Goal: Task Accomplishment & Management: Manage account settings

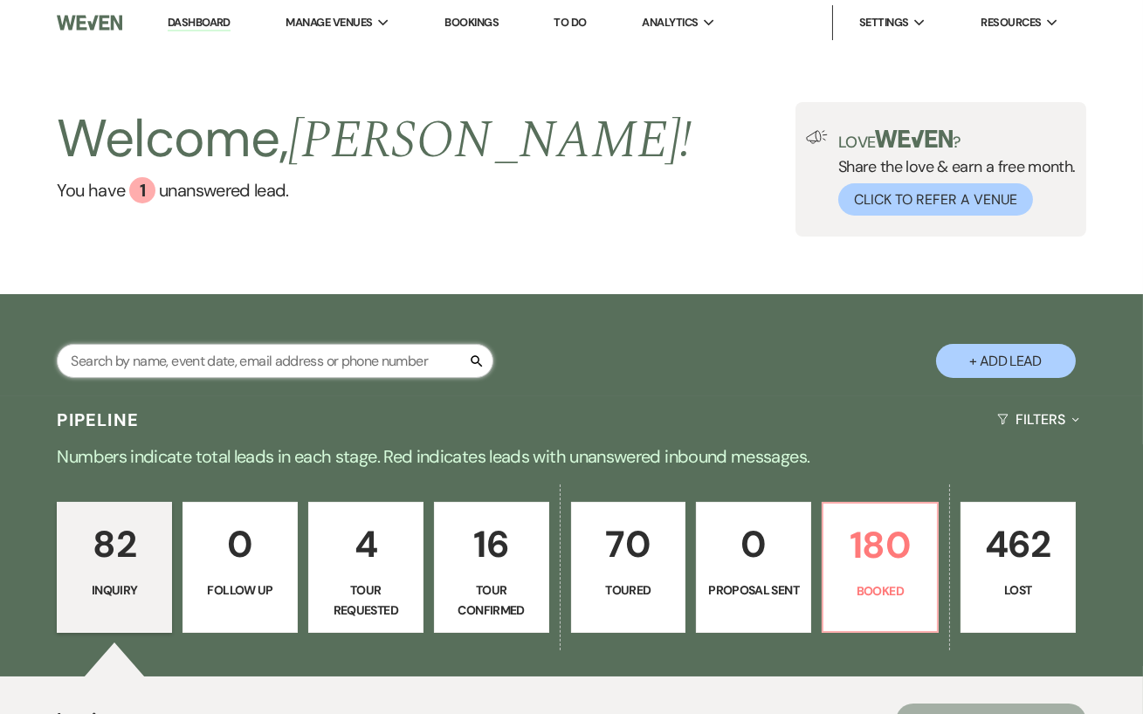
click at [262, 367] on input "text" at bounding box center [275, 361] width 436 height 34
type input "[PERSON_NAME]"
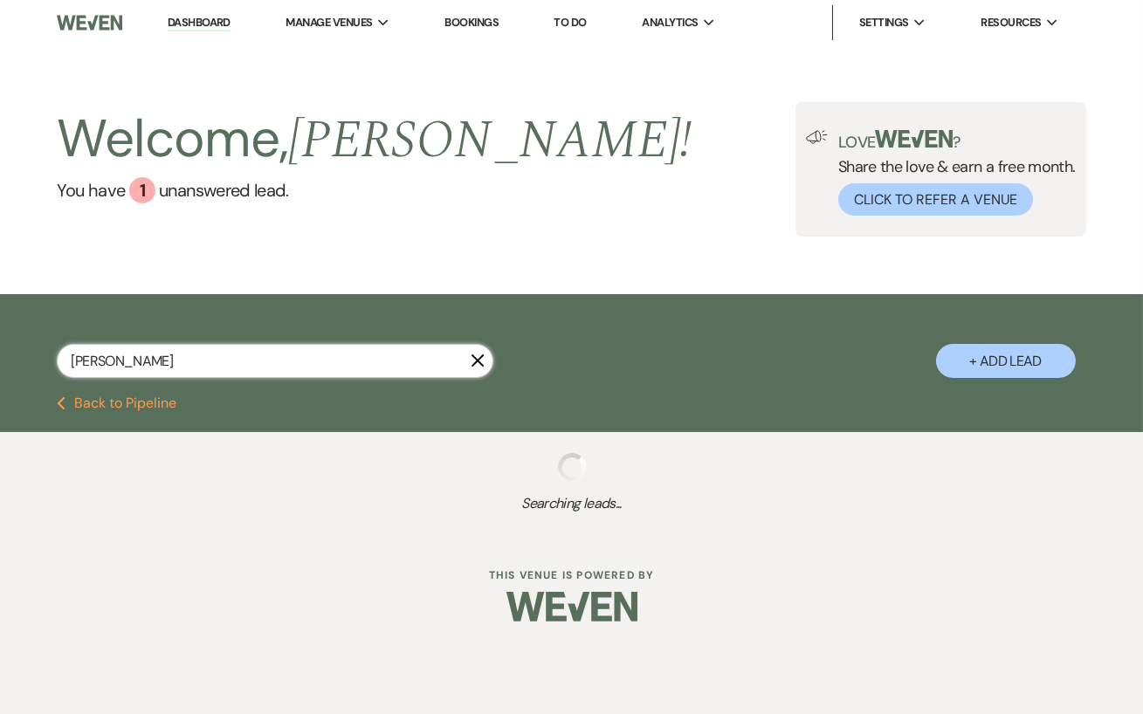
select select "8"
select select "5"
select select "8"
select select "4"
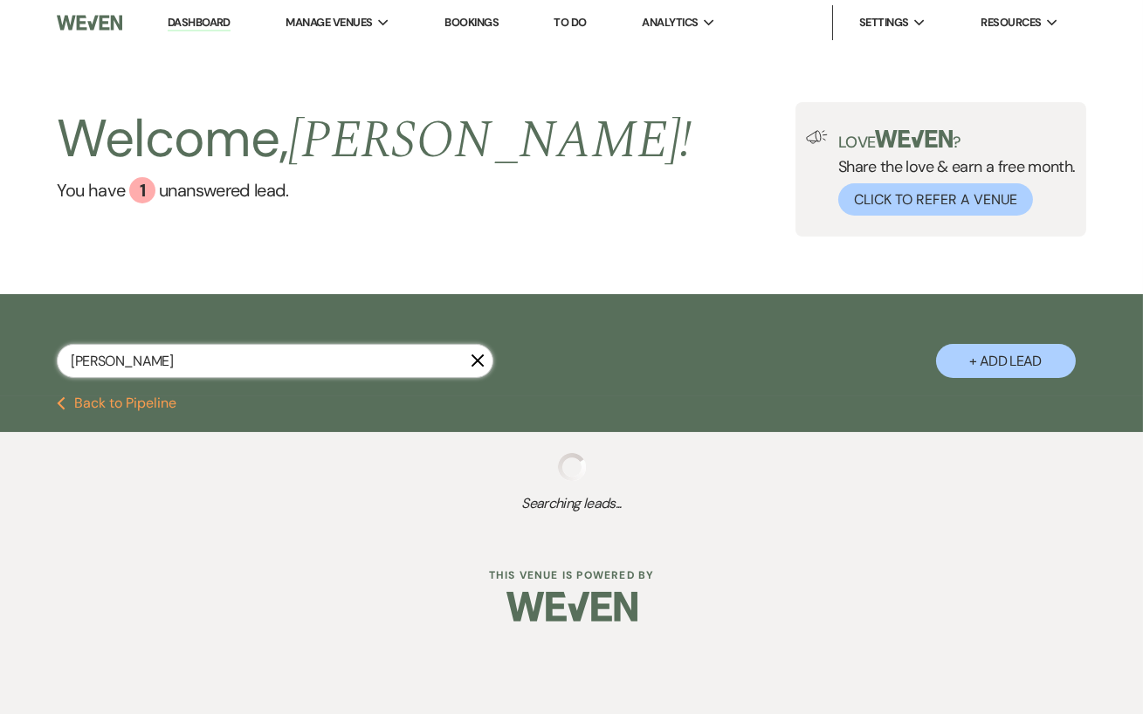
select select "8"
select select "11"
select select "8"
select select "5"
select select "8"
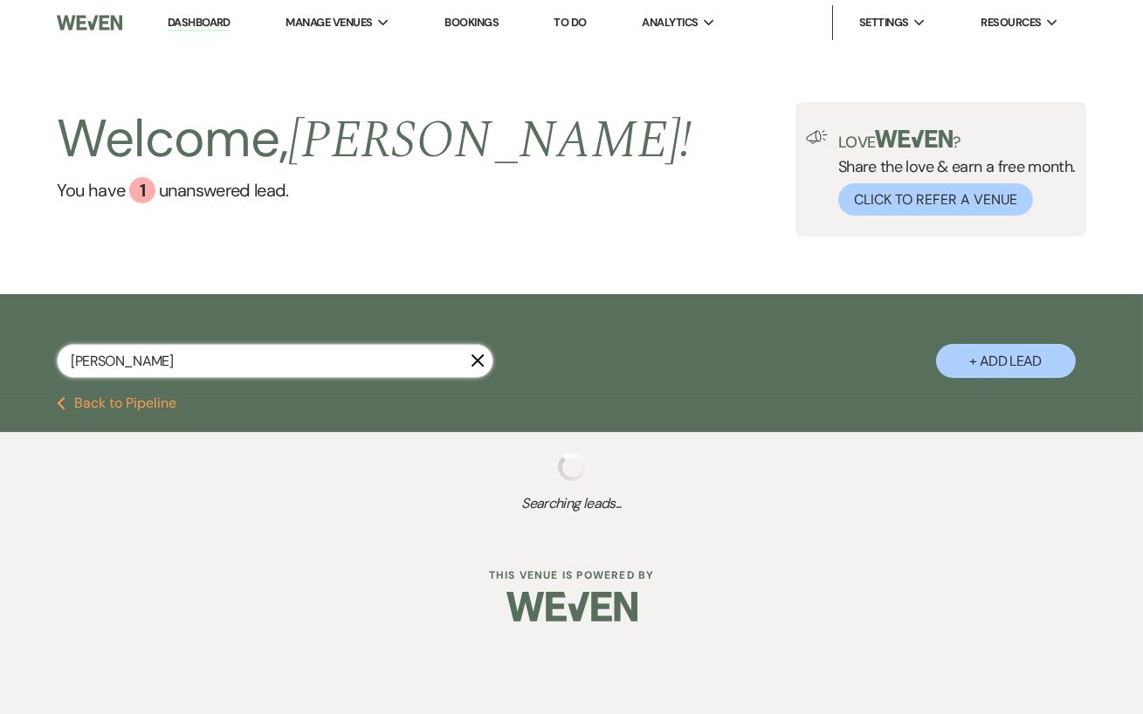
select select "5"
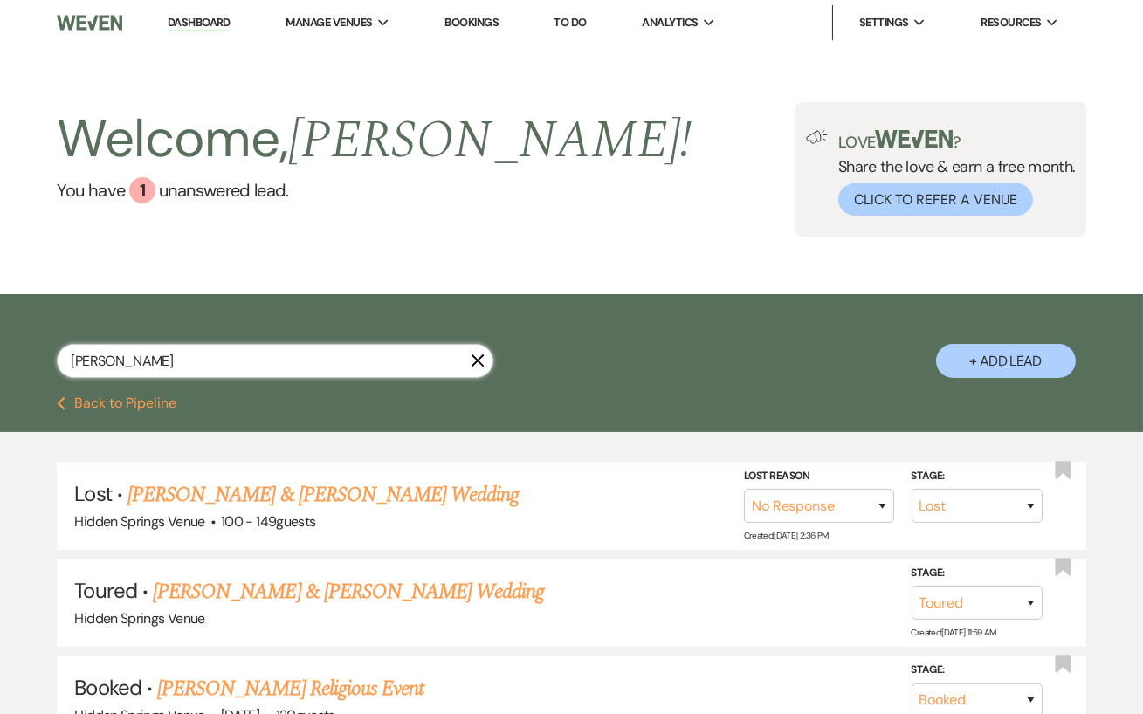
click at [113, 360] on input "[PERSON_NAME]" at bounding box center [275, 361] width 436 height 34
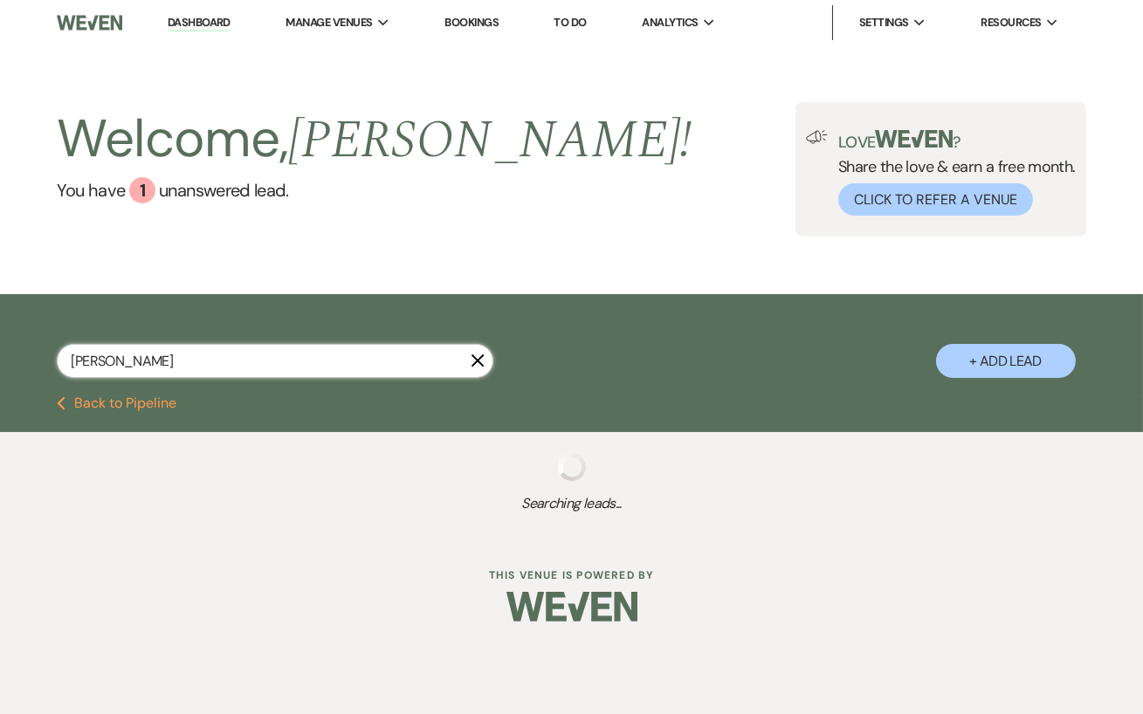
type input "[PERSON_NAME]"
select select "5"
select select "8"
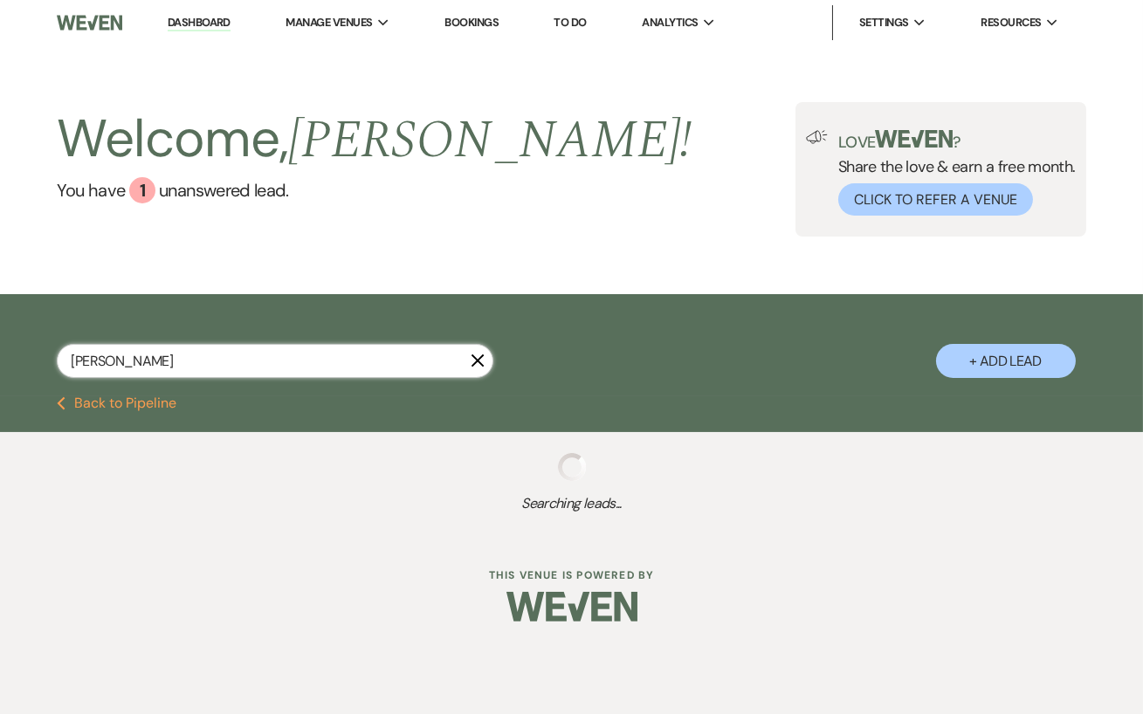
select select "5"
select select "8"
select select "5"
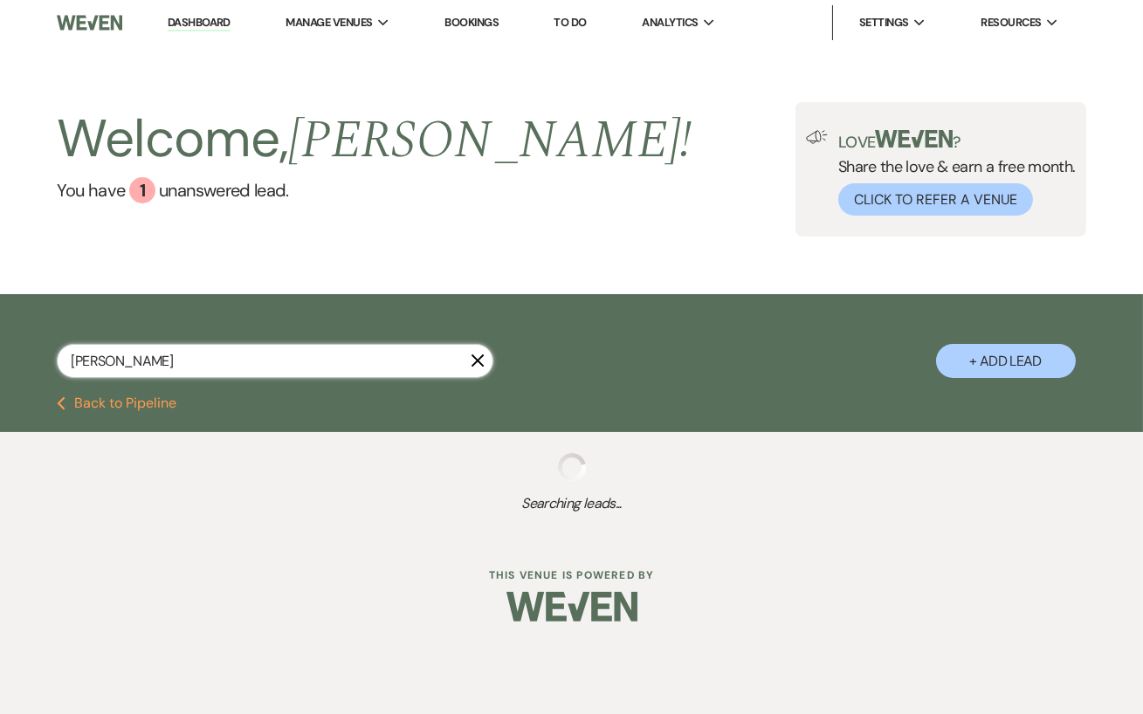
select select "8"
select select "4"
select select "8"
select select "11"
select select "8"
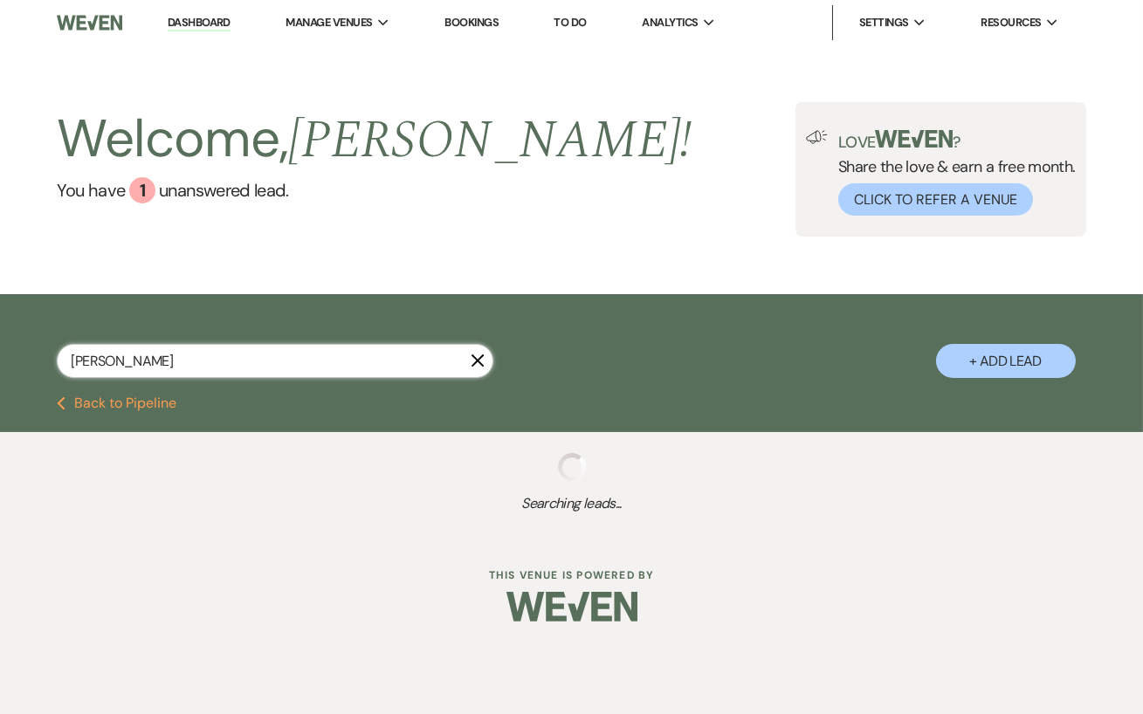
select select "11"
select select "8"
select select "5"
select select "8"
select select "6"
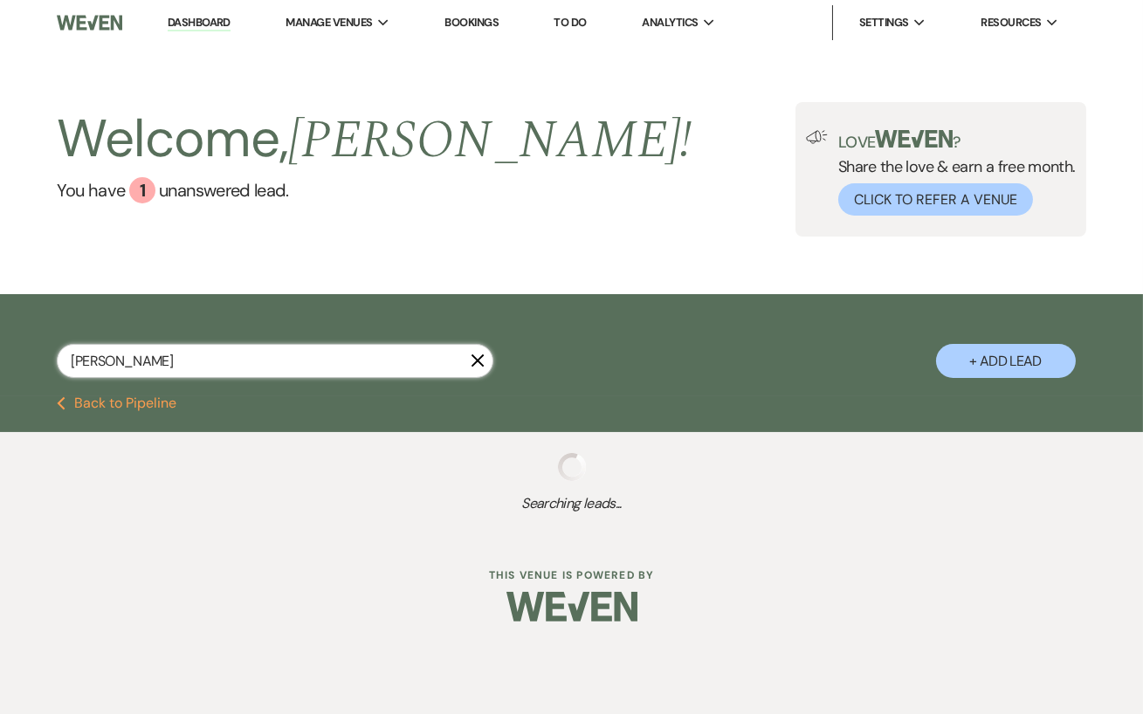
select select "8"
select select "6"
select select "8"
select select "4"
select select "8"
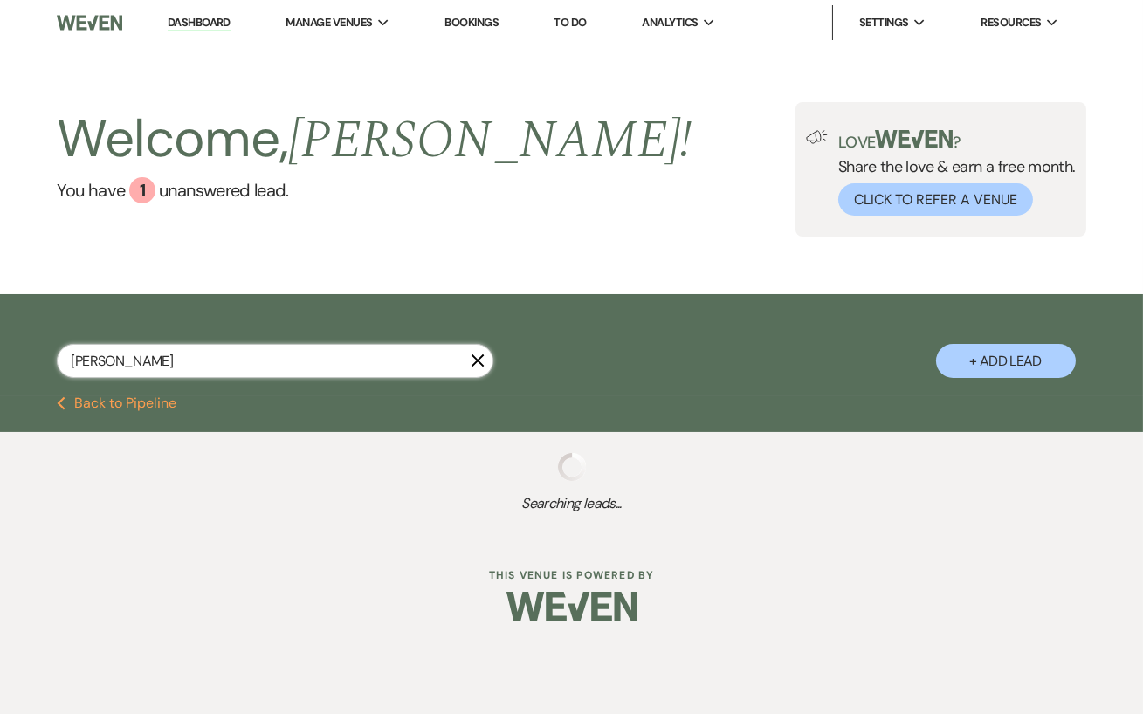
select select "5"
select select "8"
select select "4"
select select "8"
select select "5"
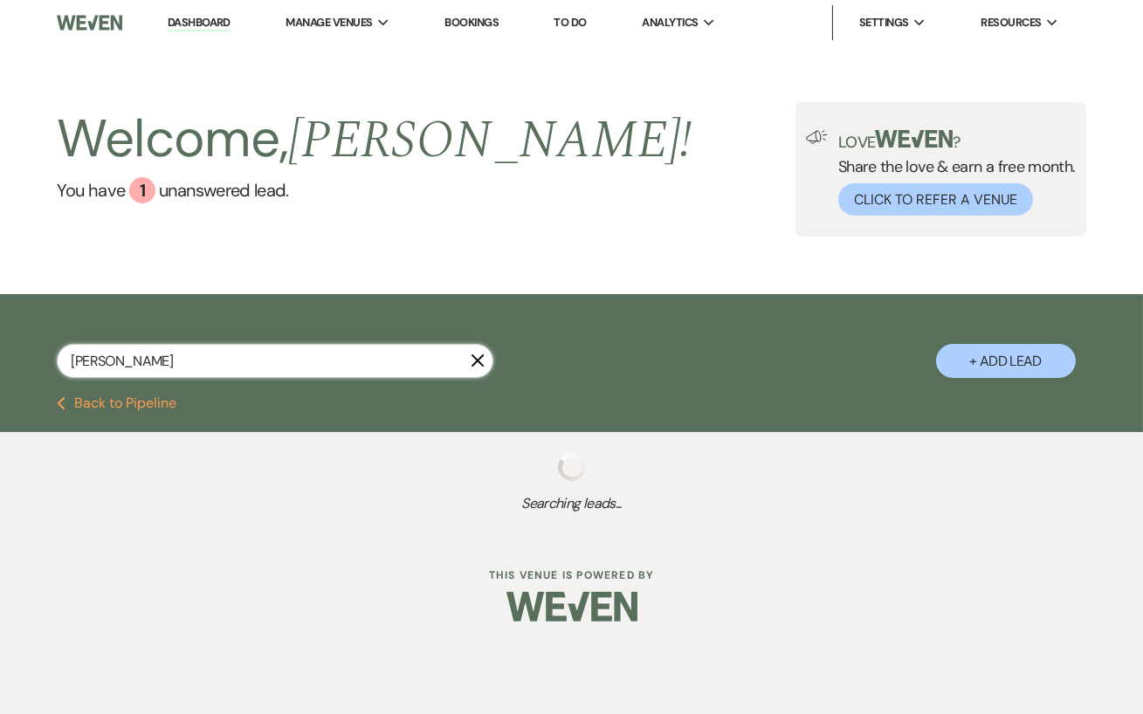
select select "8"
select select "6"
select select "8"
select select "5"
select select "8"
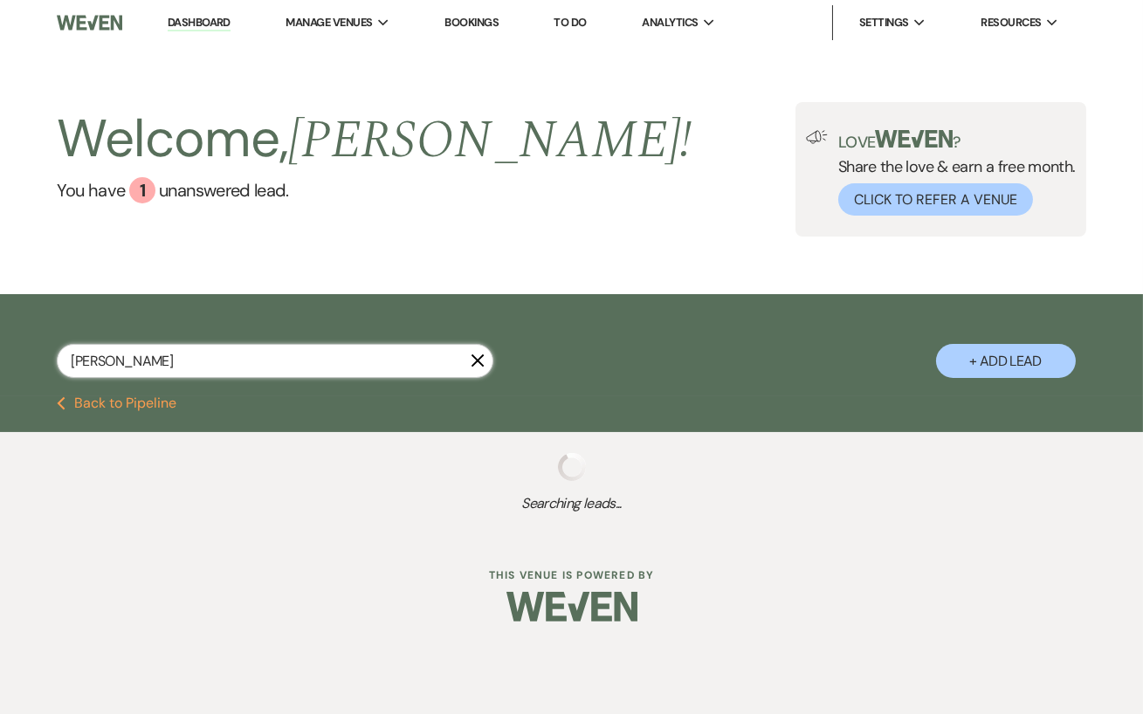
select select "4"
select select "8"
select select "5"
select select "8"
select select "4"
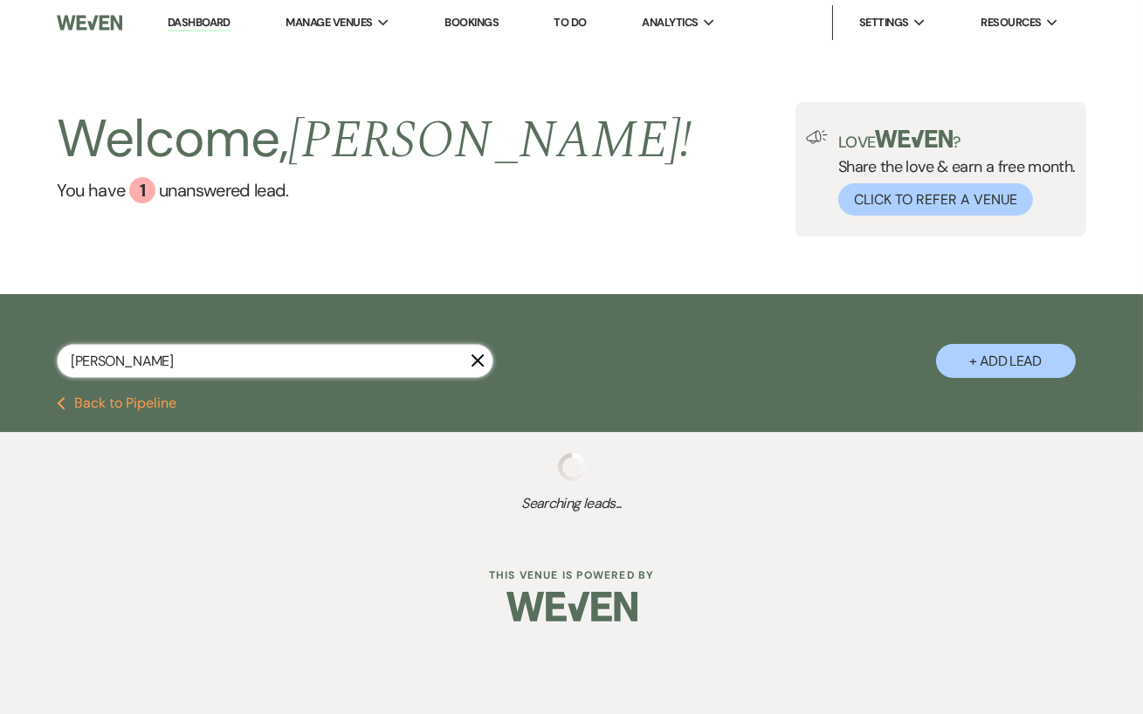
select select "8"
select select "4"
select select "5"
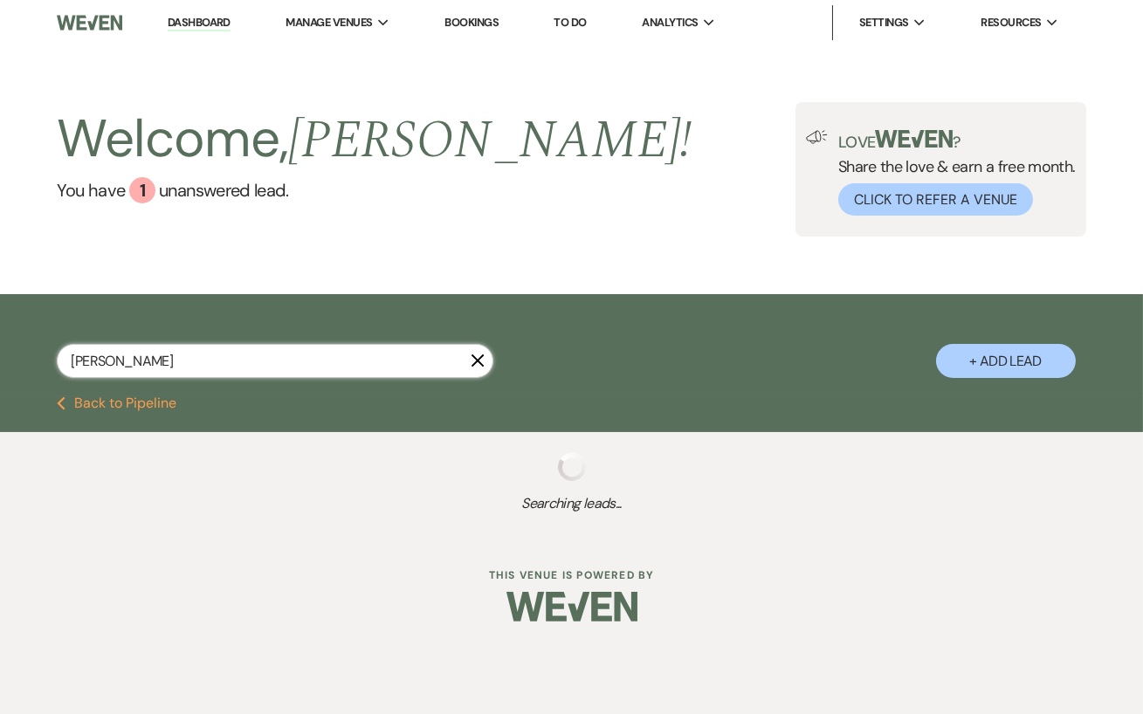
select select "5"
select select "8"
select select "5"
select select "8"
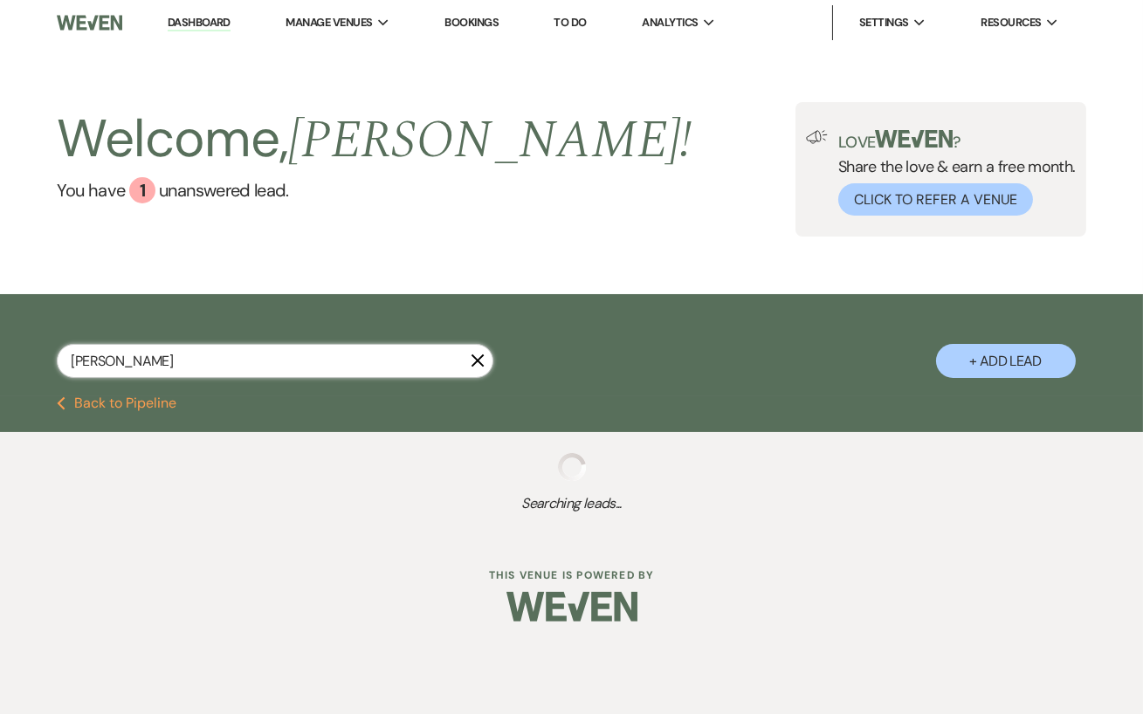
select select "5"
select select "8"
select select "4"
select select "8"
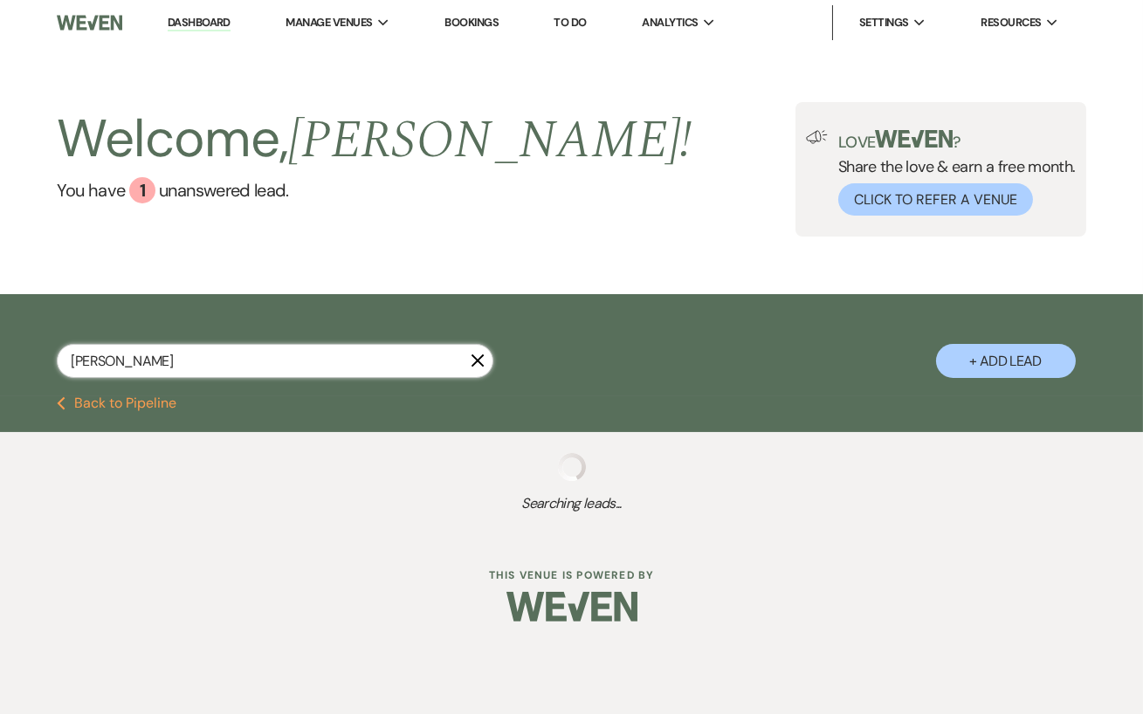
select select "11"
select select "8"
select select "11"
select select "8"
select select "6"
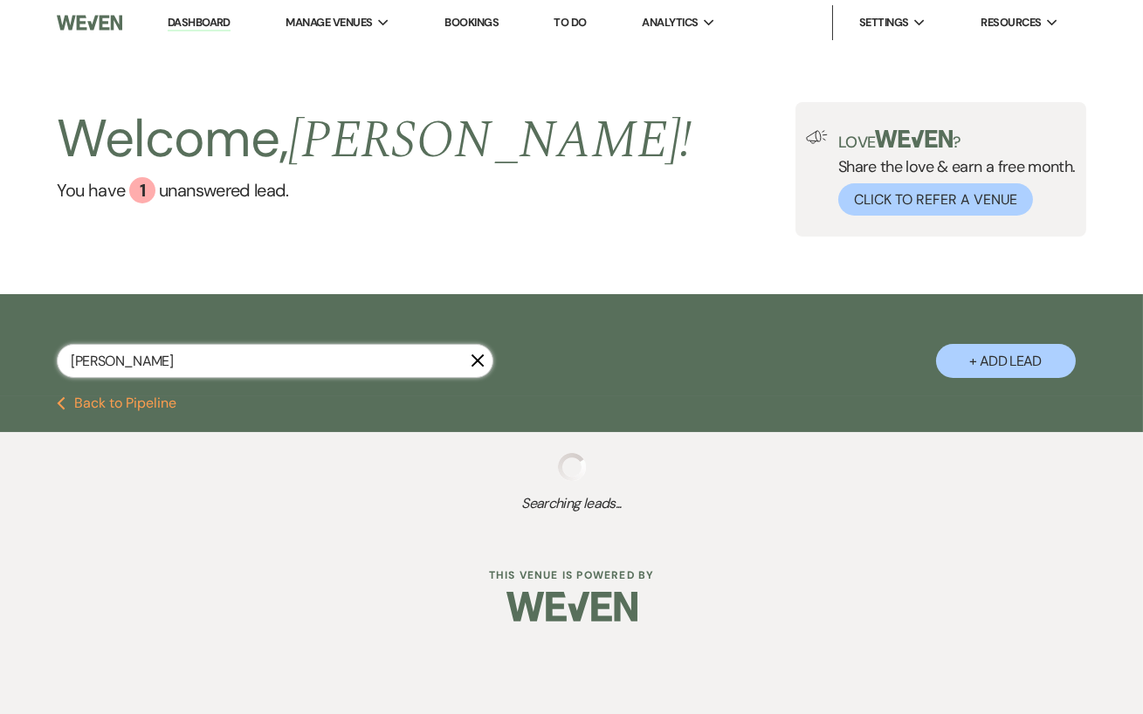
select select "8"
select select "6"
select select "8"
select select "4"
select select "8"
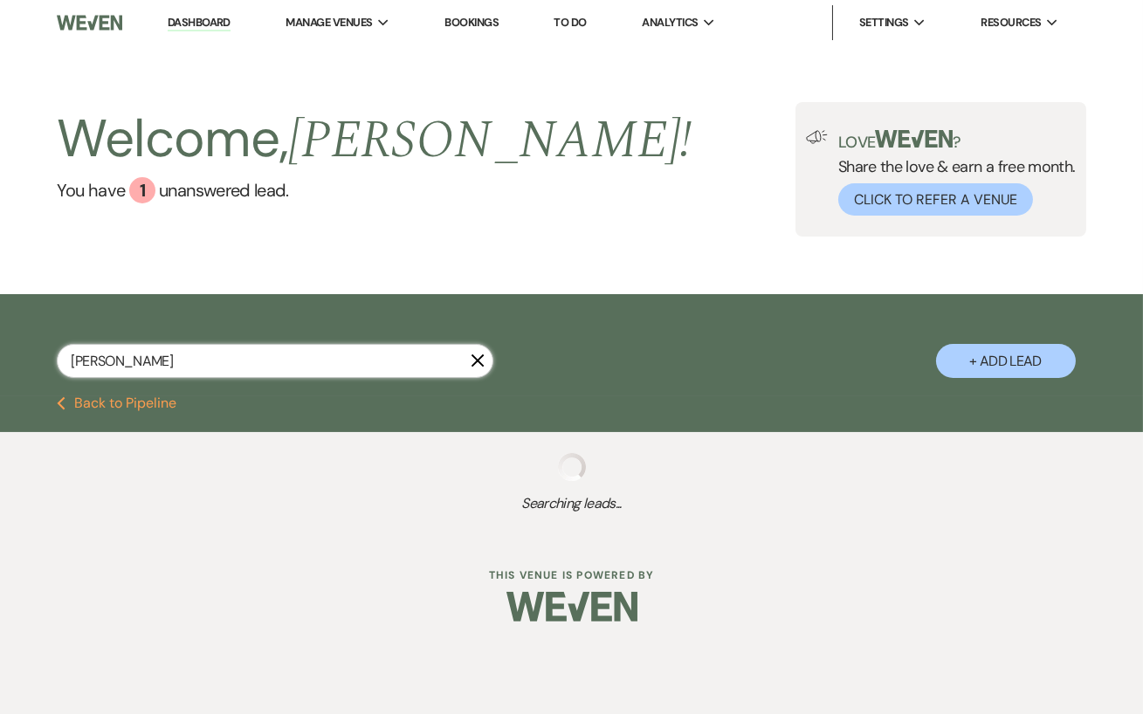
select select "5"
select select "8"
select select "5"
select select "8"
select select "6"
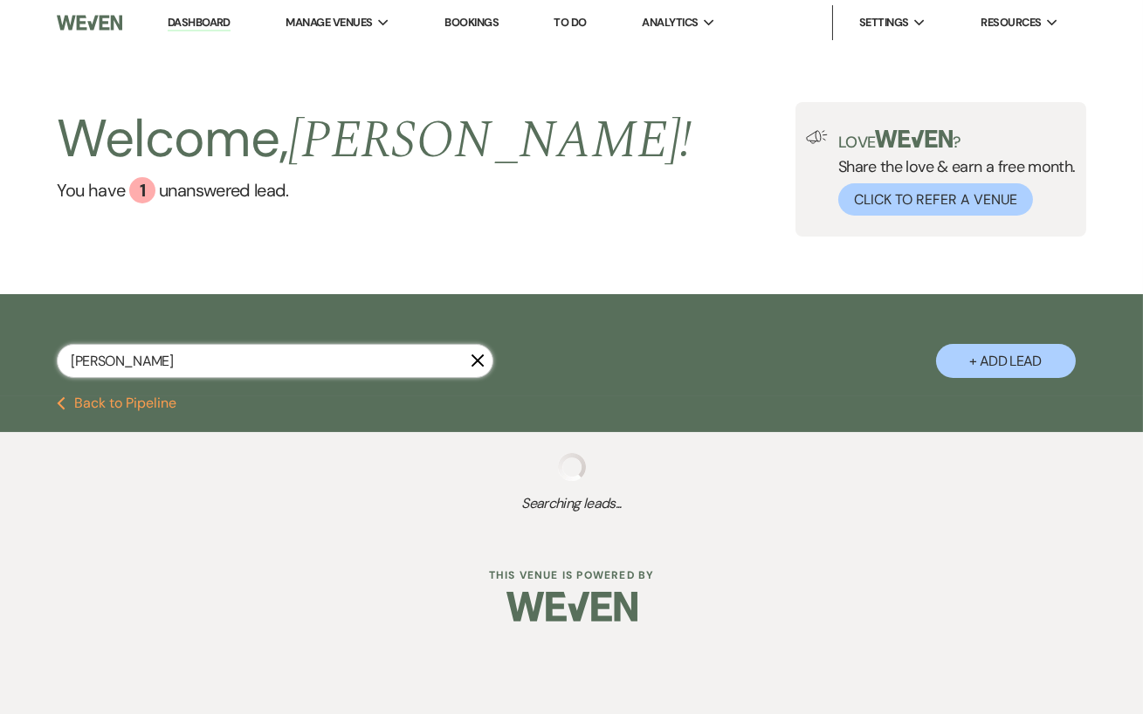
select select "8"
select select "5"
select select "8"
select select "4"
select select "8"
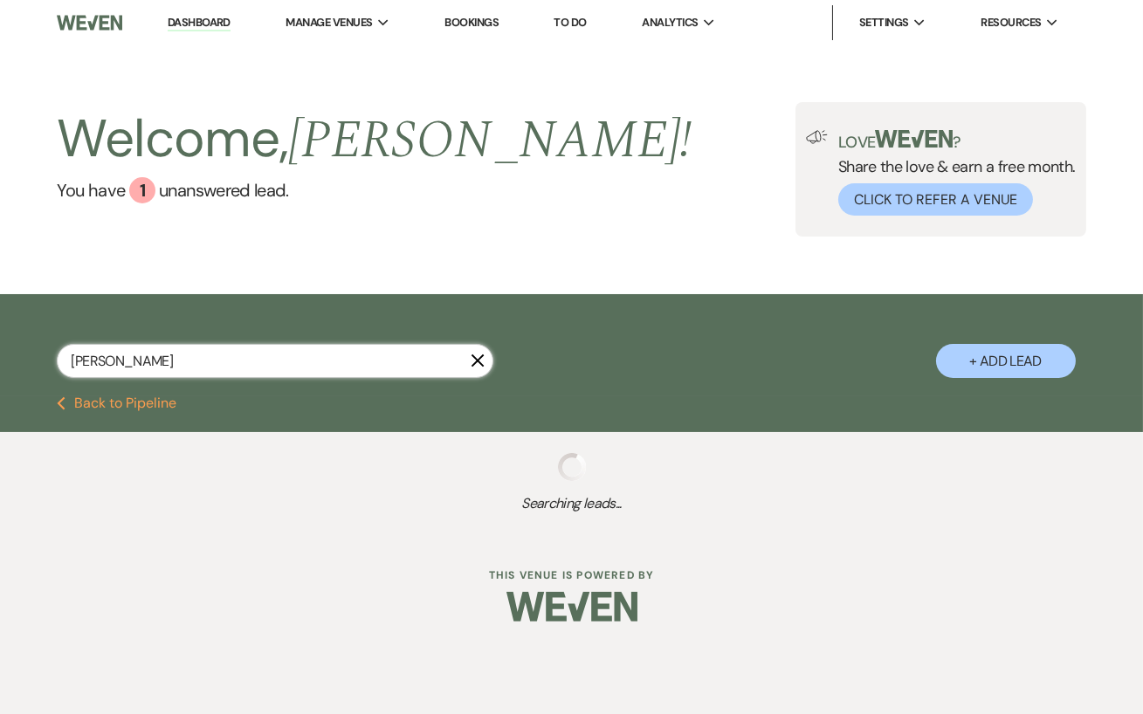
select select "5"
select select "8"
select select "4"
select select "8"
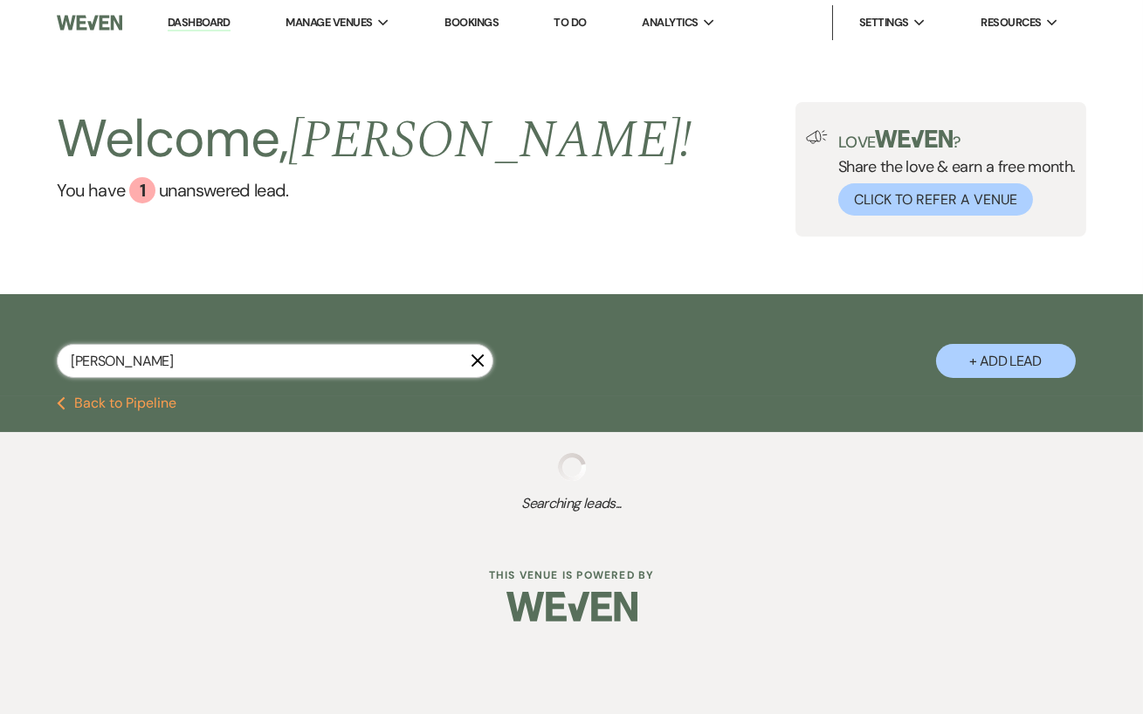
select select "4"
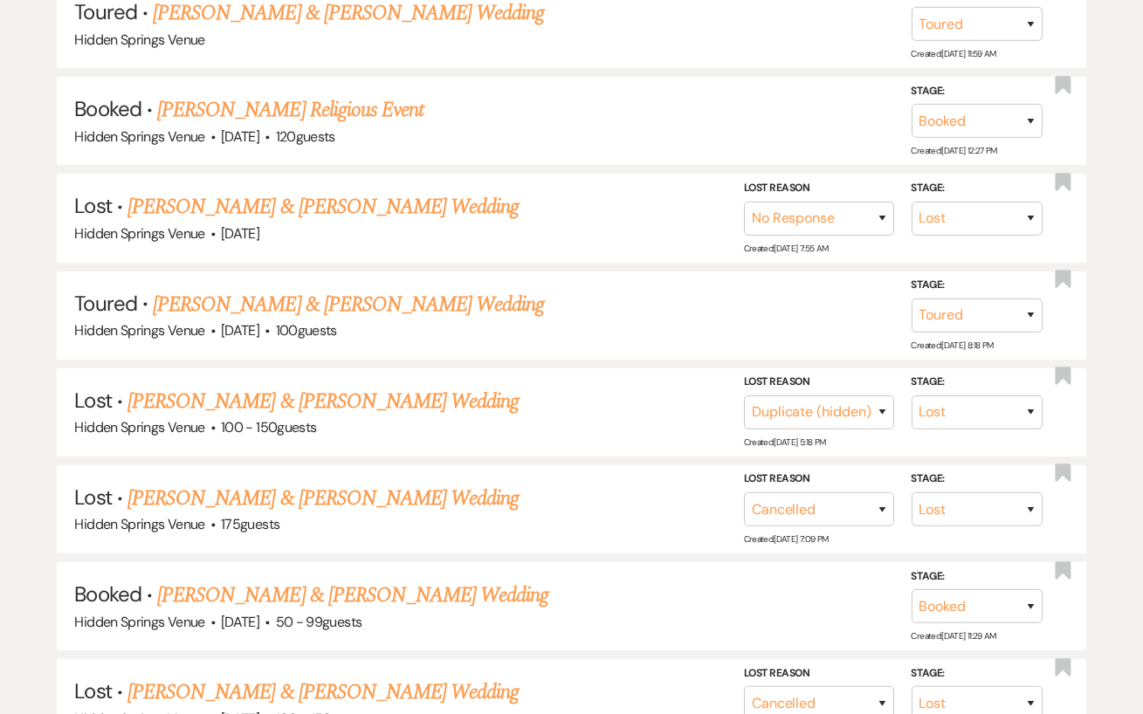
scroll to position [1117, 0]
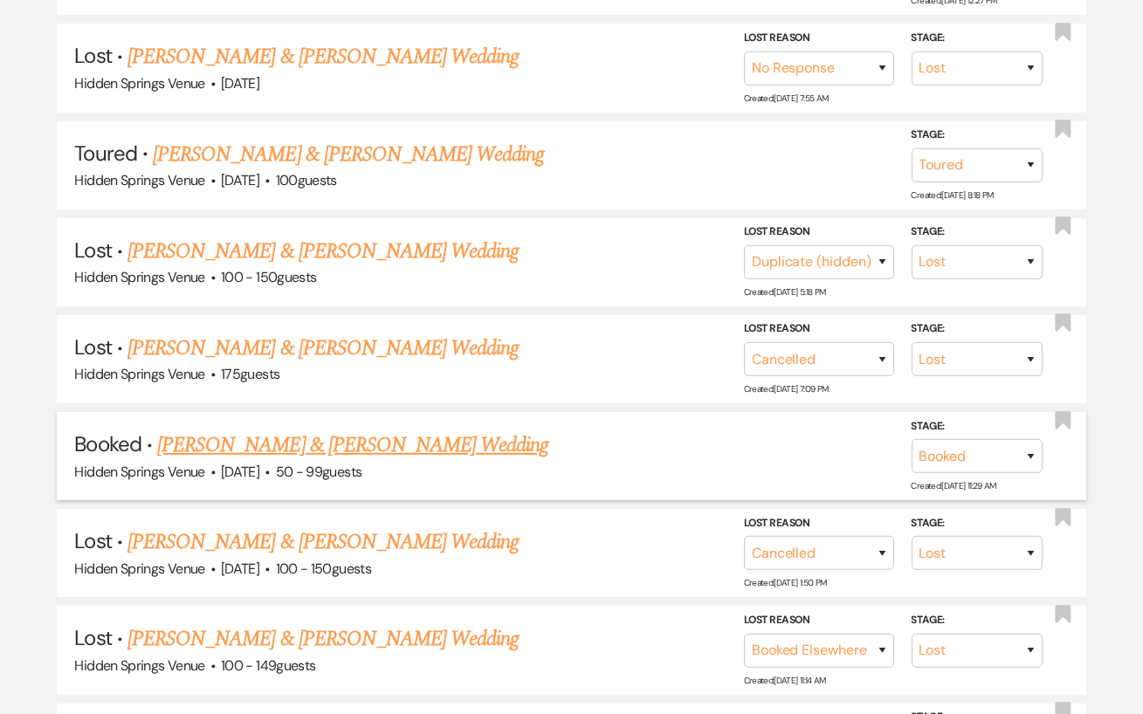
type input "[PERSON_NAME]"
click at [396, 429] on link "[PERSON_NAME] & [PERSON_NAME] Wedding" at bounding box center [352, 444] width 391 height 31
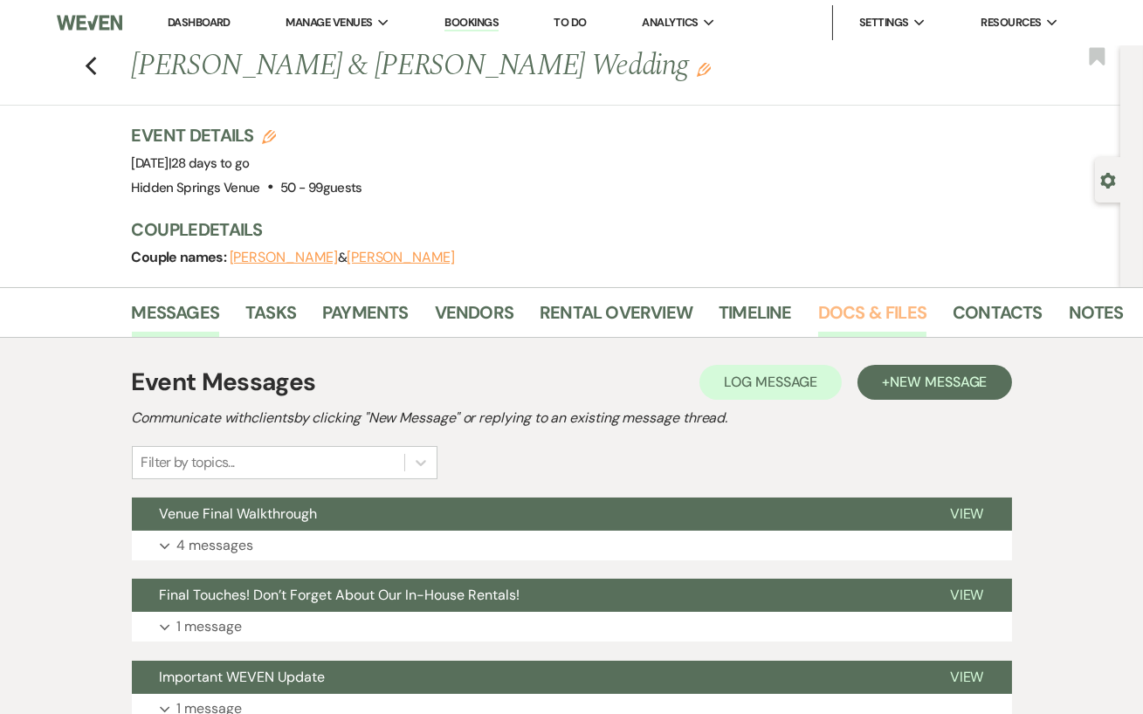
click at [896, 317] on link "Docs & Files" at bounding box center [872, 318] width 108 height 38
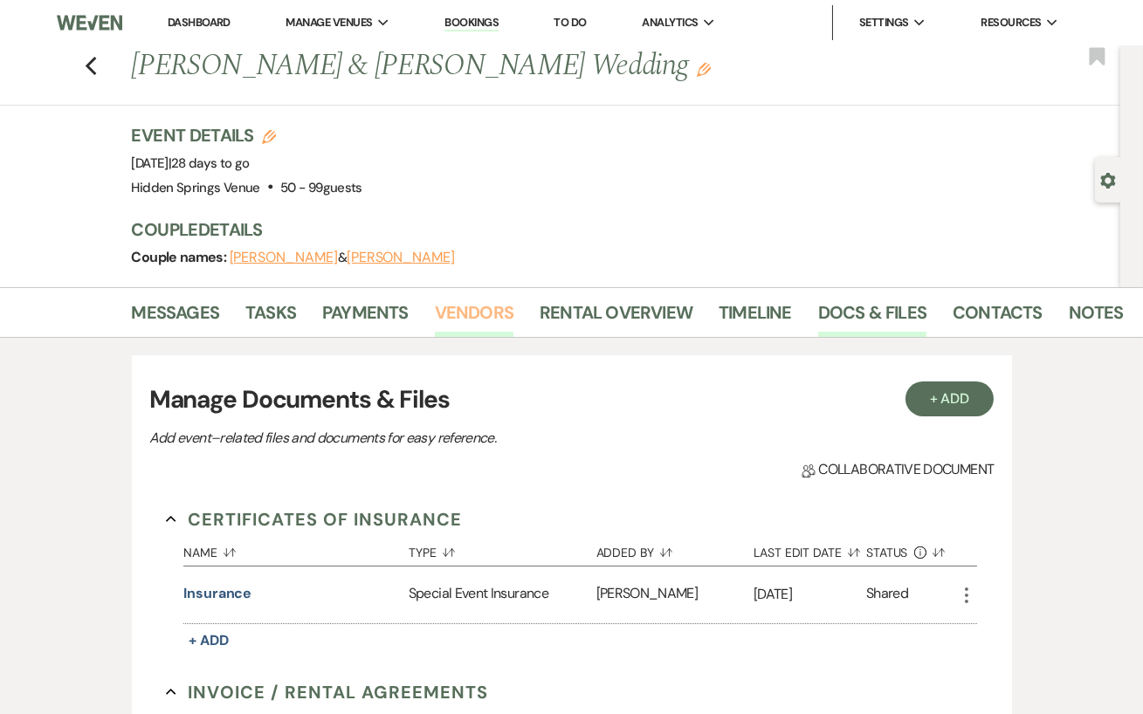
click at [482, 316] on link "Vendors" at bounding box center [474, 318] width 79 height 38
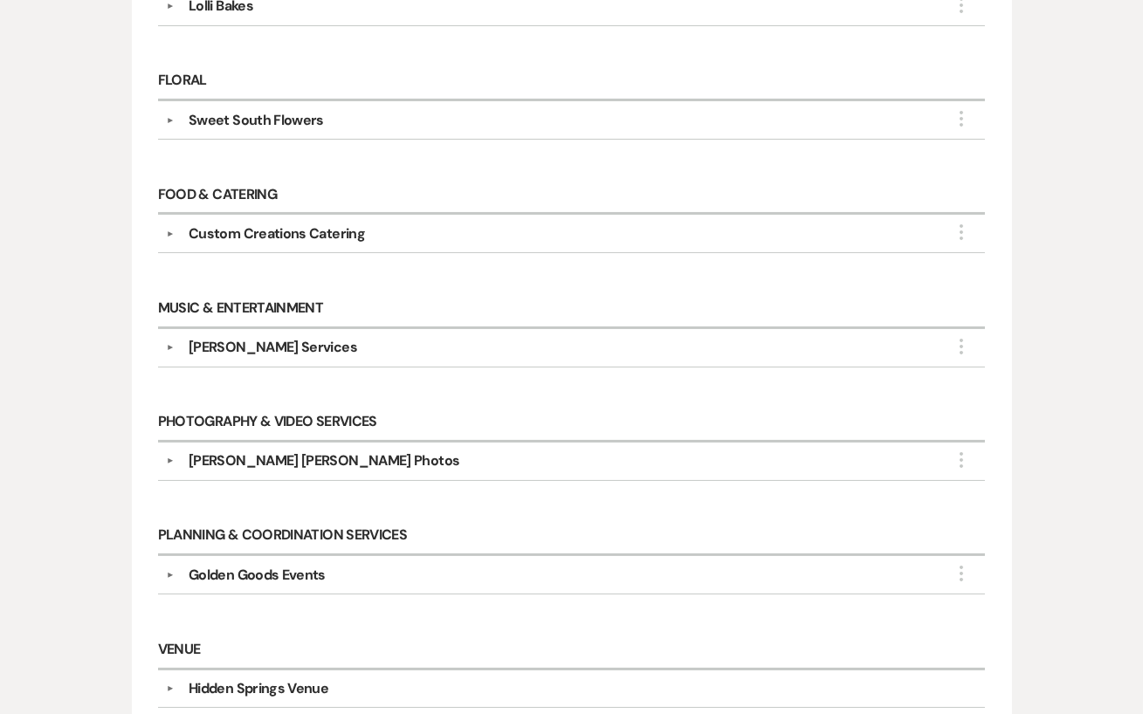
scroll to position [632, 0]
click at [290, 450] on div "[PERSON_NAME] [PERSON_NAME] Photos" at bounding box center [324, 460] width 271 height 21
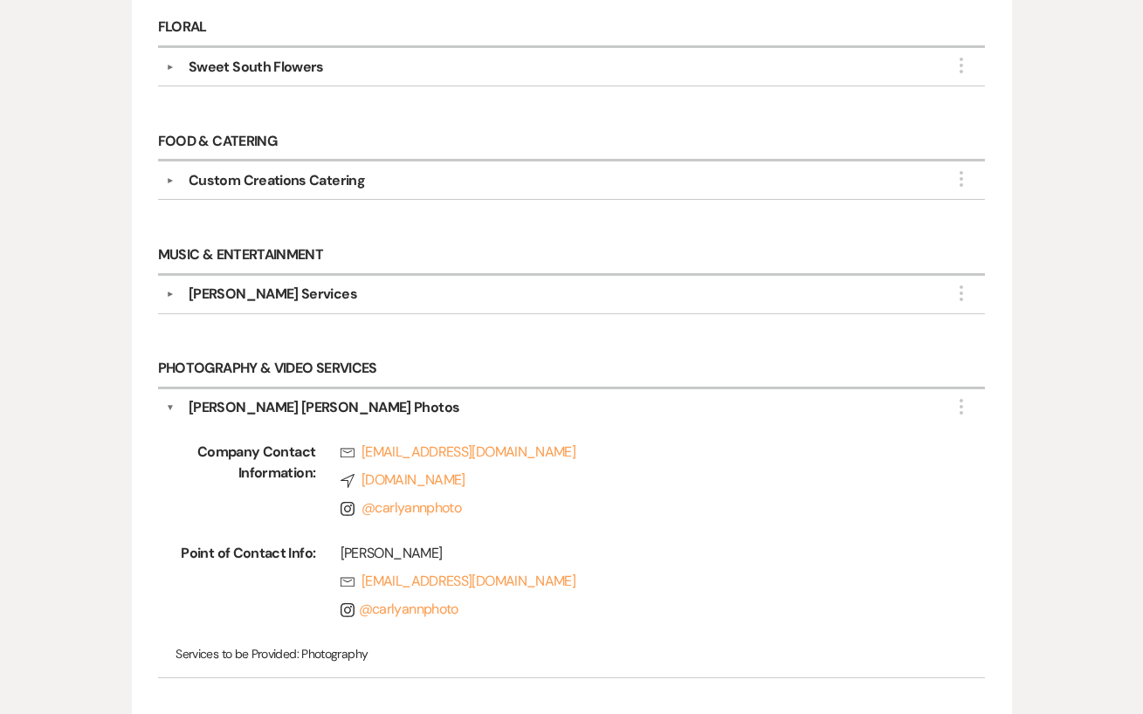
scroll to position [683, 0]
drag, startPoint x: 470, startPoint y: 498, endPoint x: 360, endPoint y: 501, distance: 110.9
click at [360, 501] on span "Instagram @ carlyannphoto" at bounding box center [637, 508] width 595 height 21
copy link "@ carlyannphoto"
click at [545, 510] on div "Rsvp [EMAIL_ADDRESS][DOMAIN_NAME] Compass [DOMAIN_NAME] Instagram @ carlyannpho…" at bounding box center [625, 485] width 620 height 84
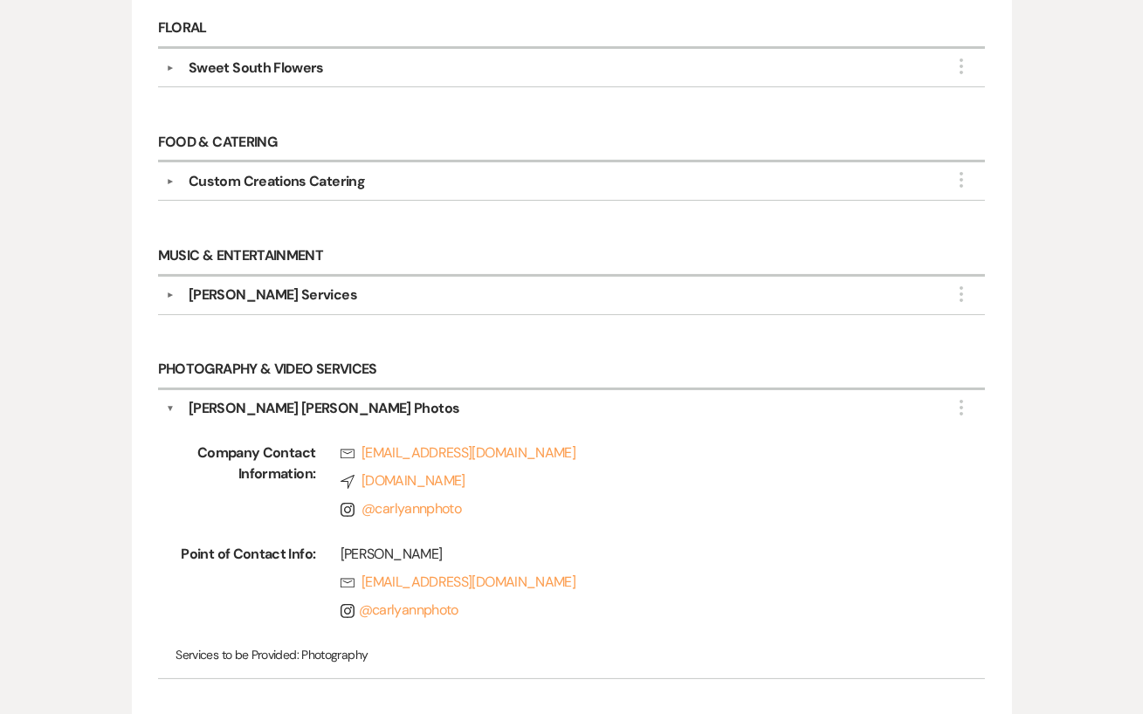
click at [253, 398] on div "[PERSON_NAME] [PERSON_NAME] Photos" at bounding box center [324, 408] width 271 height 21
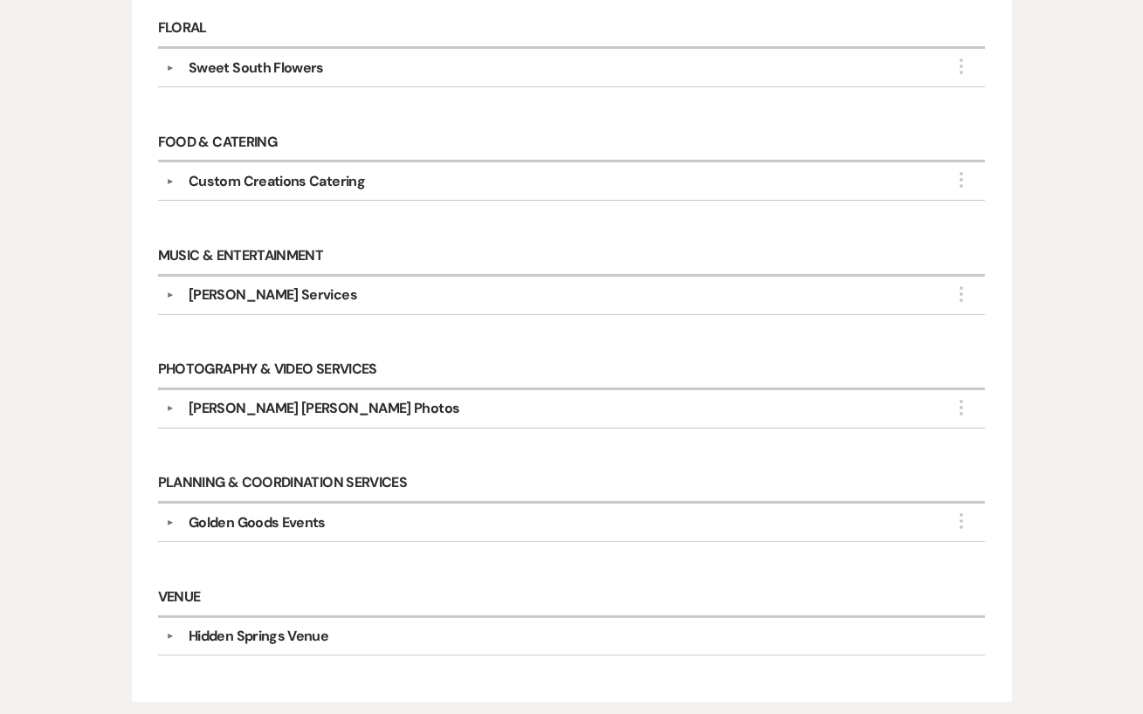
click at [233, 285] on div "[PERSON_NAME] Services" at bounding box center [273, 295] width 168 height 21
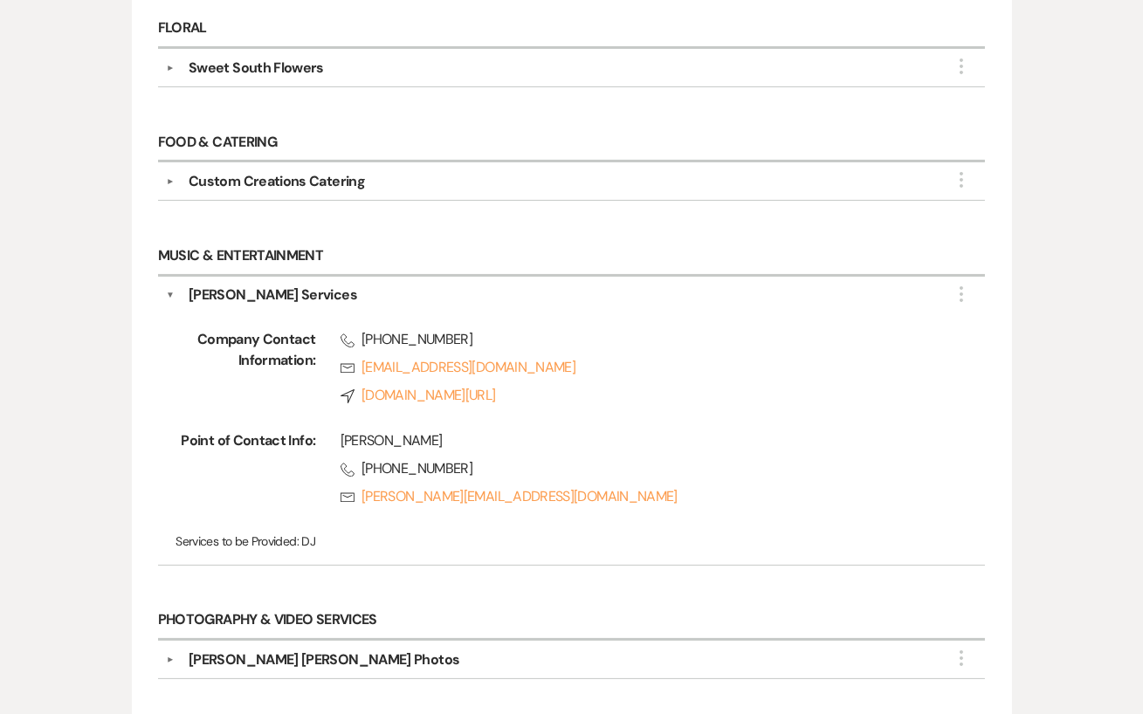
click at [213, 292] on div "[PERSON_NAME] Services" at bounding box center [273, 295] width 168 height 21
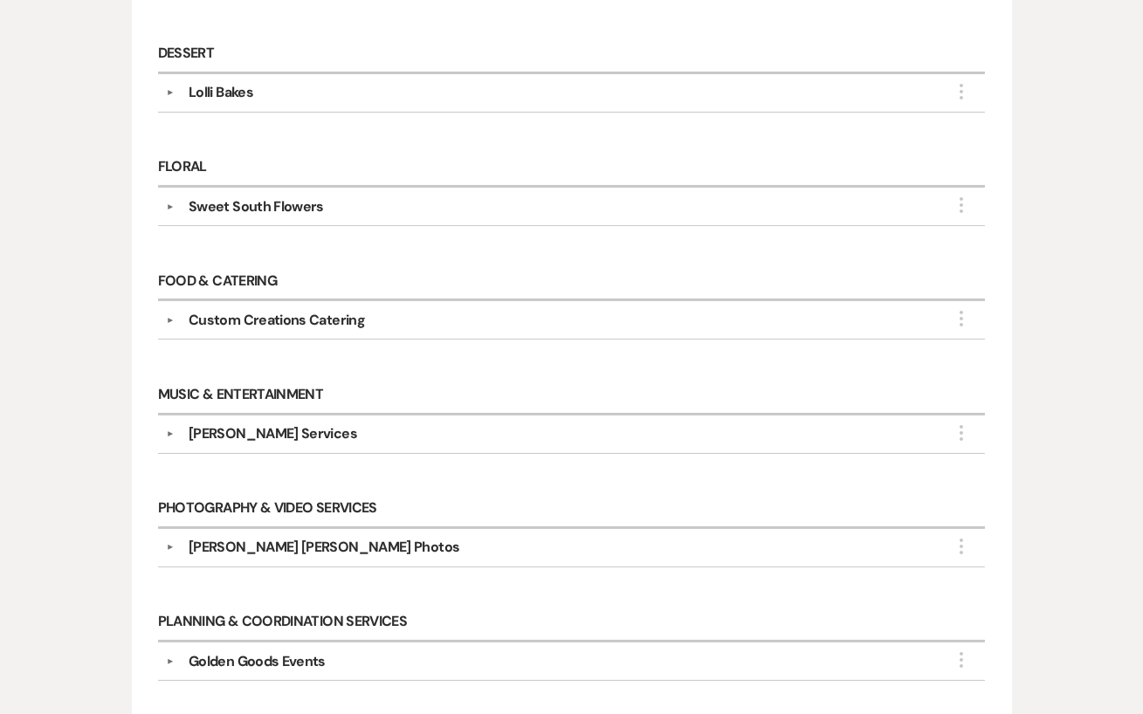
scroll to position [544, 0]
click at [207, 313] on div "Custom Creations Catering" at bounding box center [277, 321] width 176 height 21
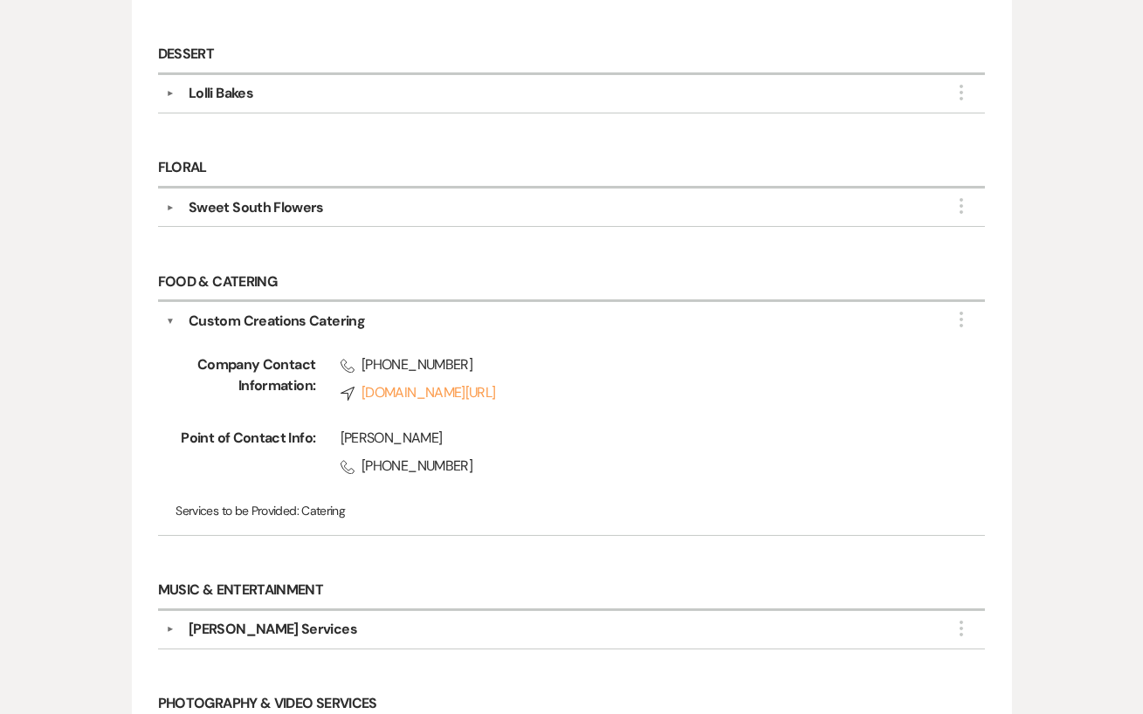
click at [292, 311] on div "Custom Creations Catering" at bounding box center [277, 321] width 176 height 21
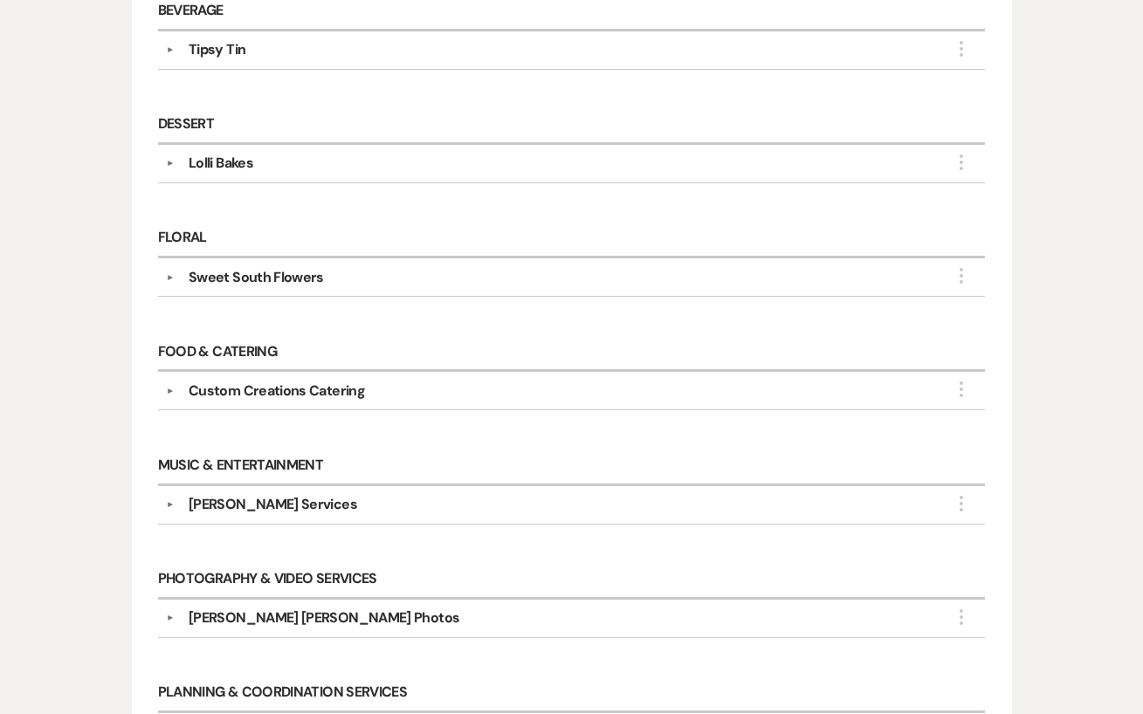
scroll to position [438, 0]
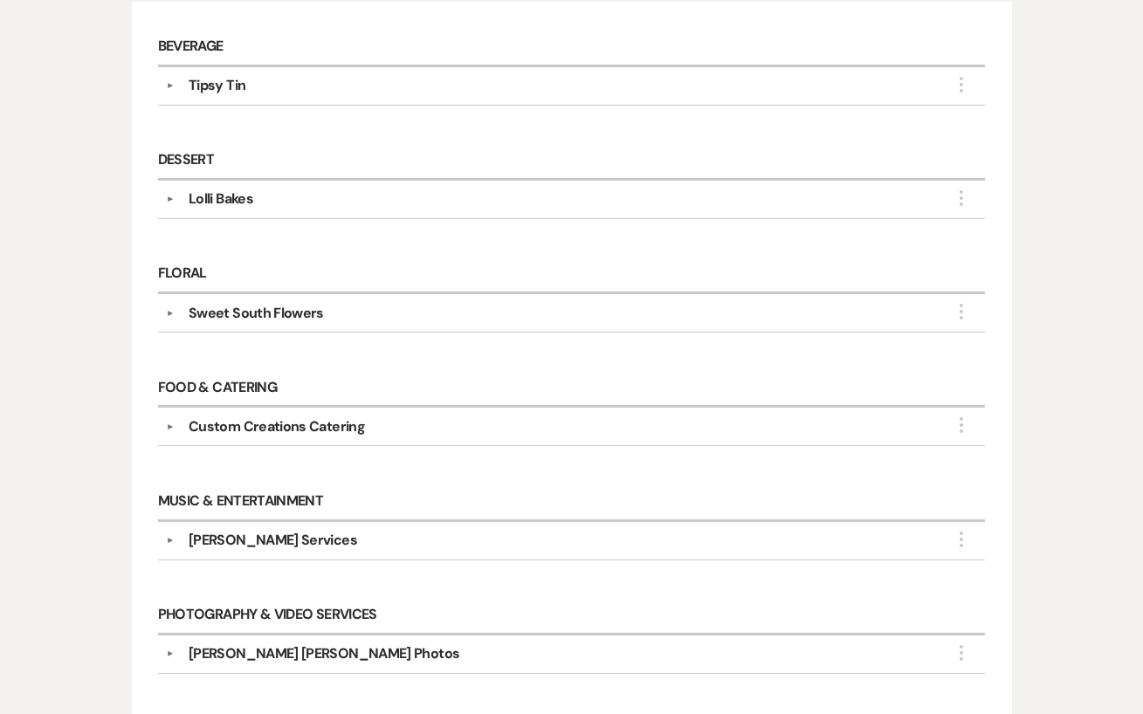
click at [290, 305] on div "Sweet South Flowers" at bounding box center [256, 313] width 135 height 21
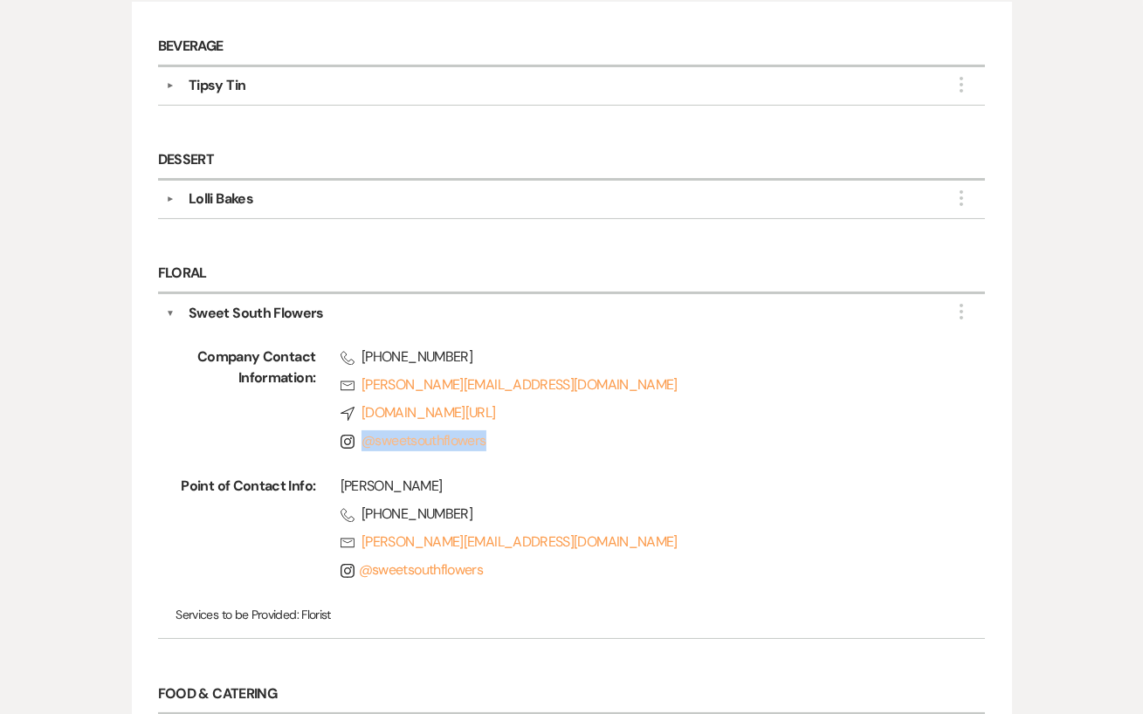
drag, startPoint x: 506, startPoint y: 435, endPoint x: 365, endPoint y: 427, distance: 141.6
click at [365, 430] on span "Instagram @ sweetsouthflowers" at bounding box center [637, 440] width 595 height 21
copy link "@ sweetsouthflowers"
click at [923, 381] on link "Rsvp [PERSON_NAME][EMAIL_ADDRESS][DOMAIN_NAME]" at bounding box center [637, 384] width 595 height 21
click at [174, 303] on button "▼" at bounding box center [170, 313] width 9 height 21
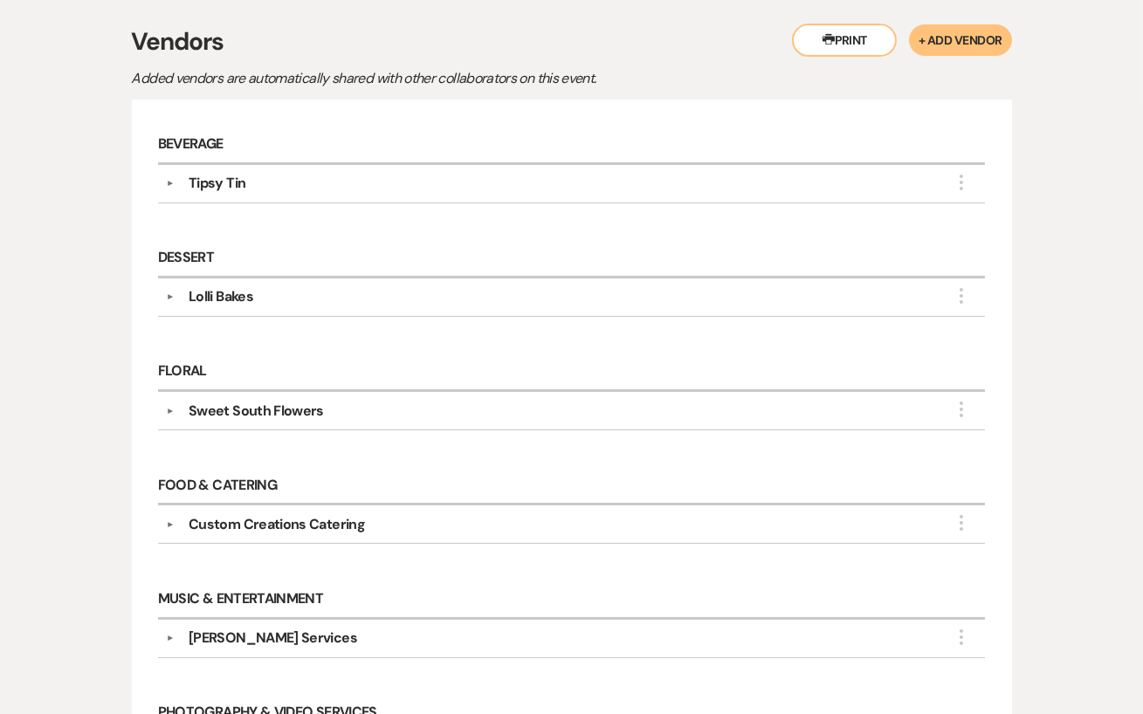
scroll to position [323, 0]
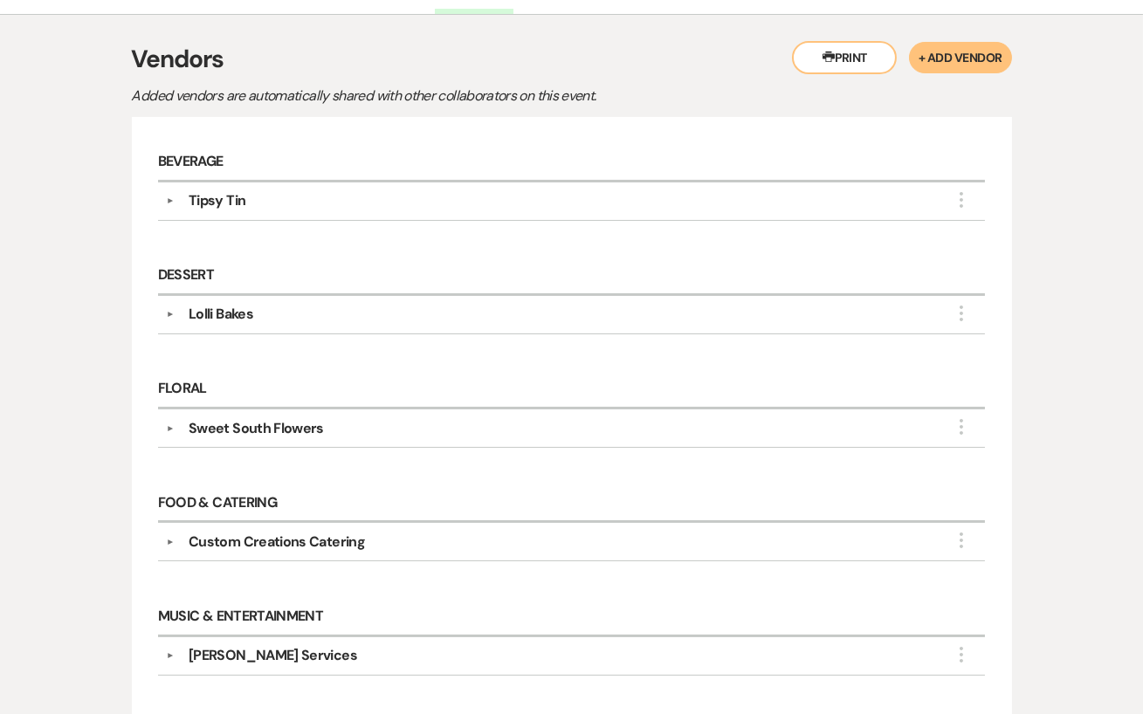
click at [175, 311] on button "▼" at bounding box center [170, 314] width 21 height 9
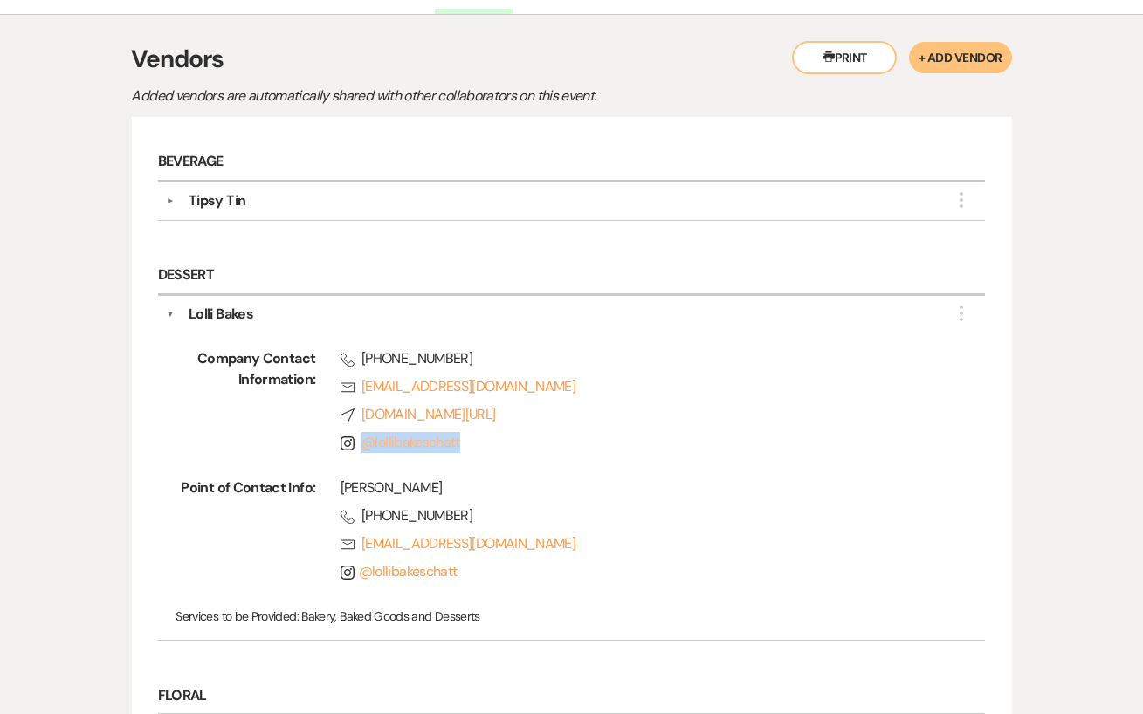
drag, startPoint x: 468, startPoint y: 439, endPoint x: 362, endPoint y: 441, distance: 105.6
click at [362, 441] on span "Instagram @ lollibakeschatt" at bounding box center [637, 442] width 595 height 21
copy link "@ lollibakeschatt"
click at [461, 435] on span "Instagram @ lollibakeschatt" at bounding box center [637, 442] width 595 height 21
click at [228, 311] on div "Lolli Bakes" at bounding box center [221, 314] width 65 height 21
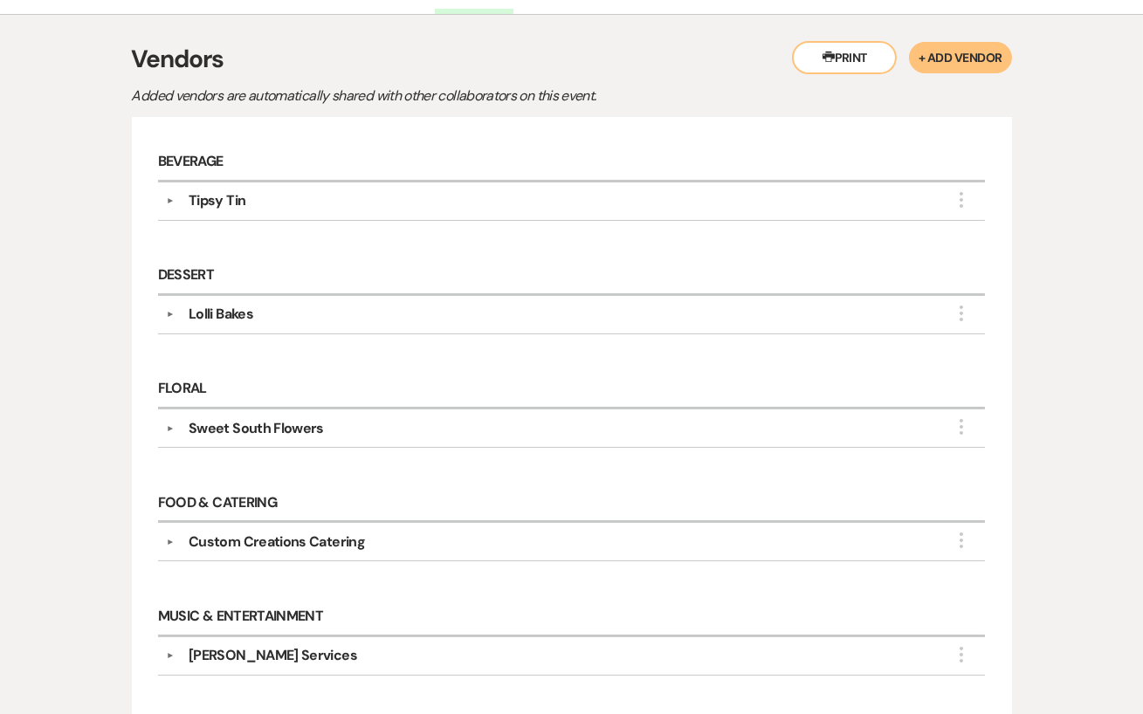
click at [223, 192] on div "Tipsy Tin" at bounding box center [217, 200] width 57 height 21
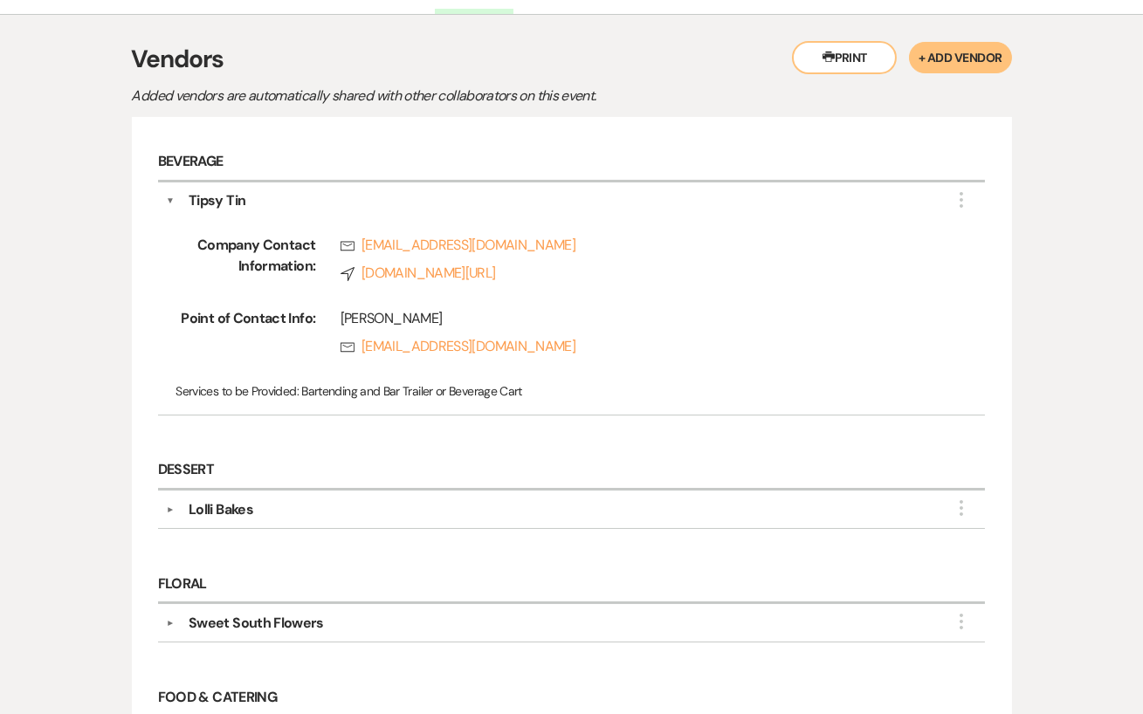
click at [224, 190] on div "Tipsy Tin" at bounding box center [217, 200] width 57 height 21
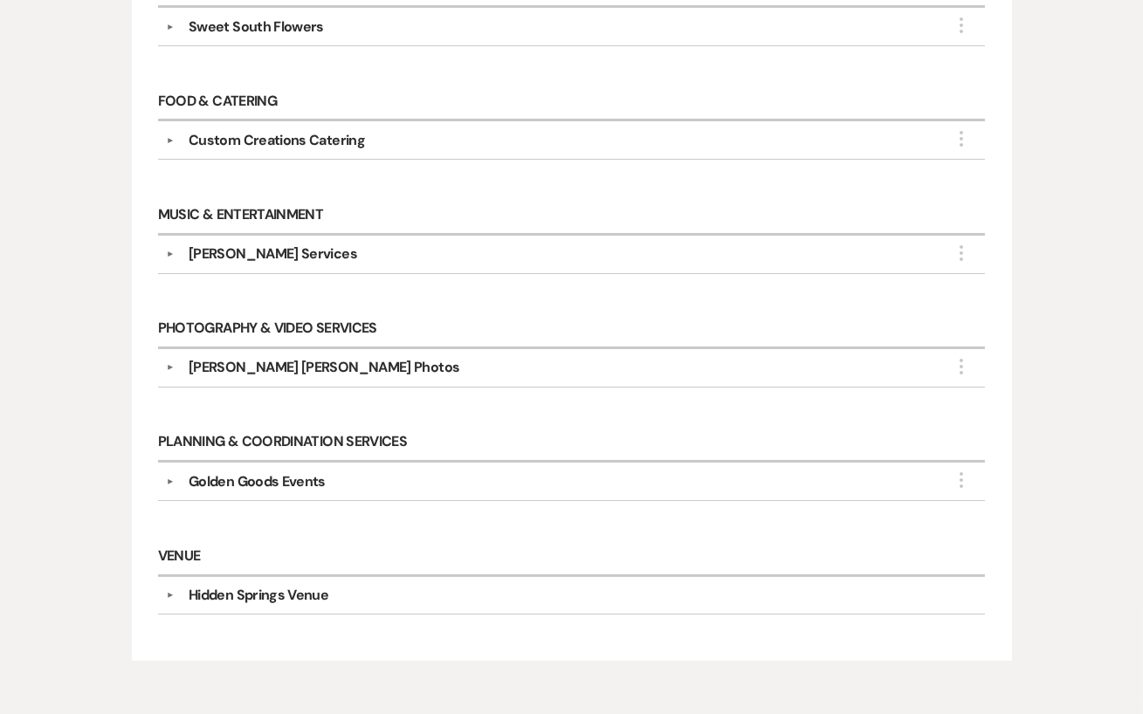
scroll to position [777, 0]
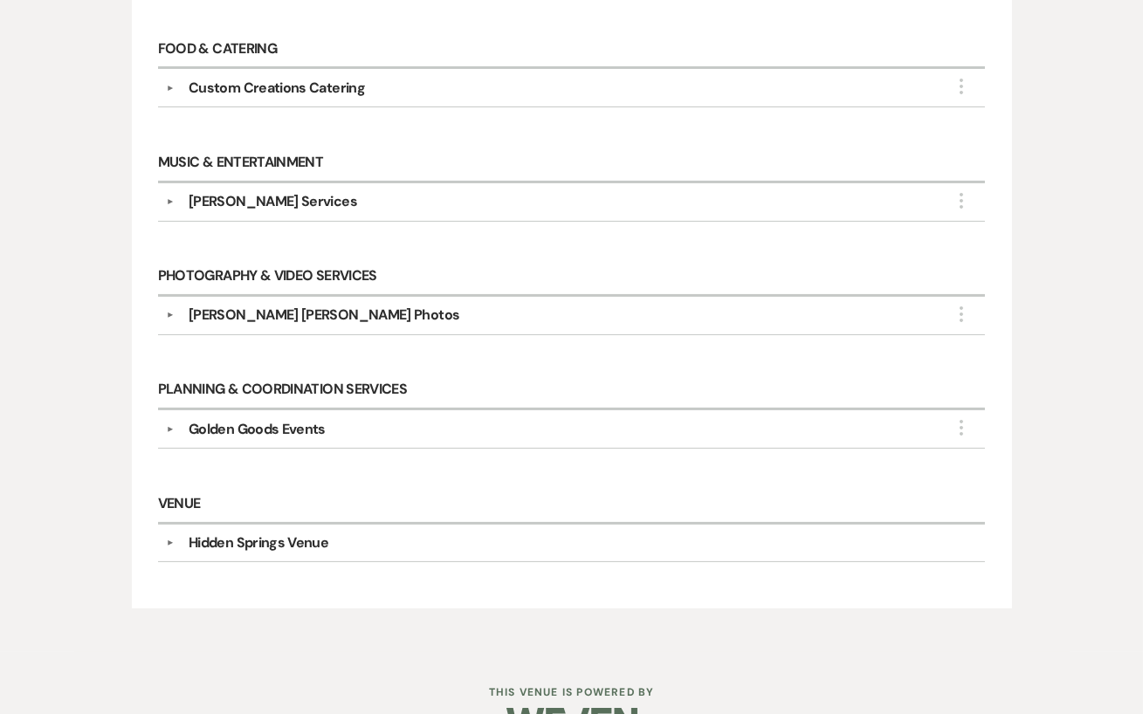
click at [302, 419] on div "Golden Goods Events" at bounding box center [257, 429] width 137 height 21
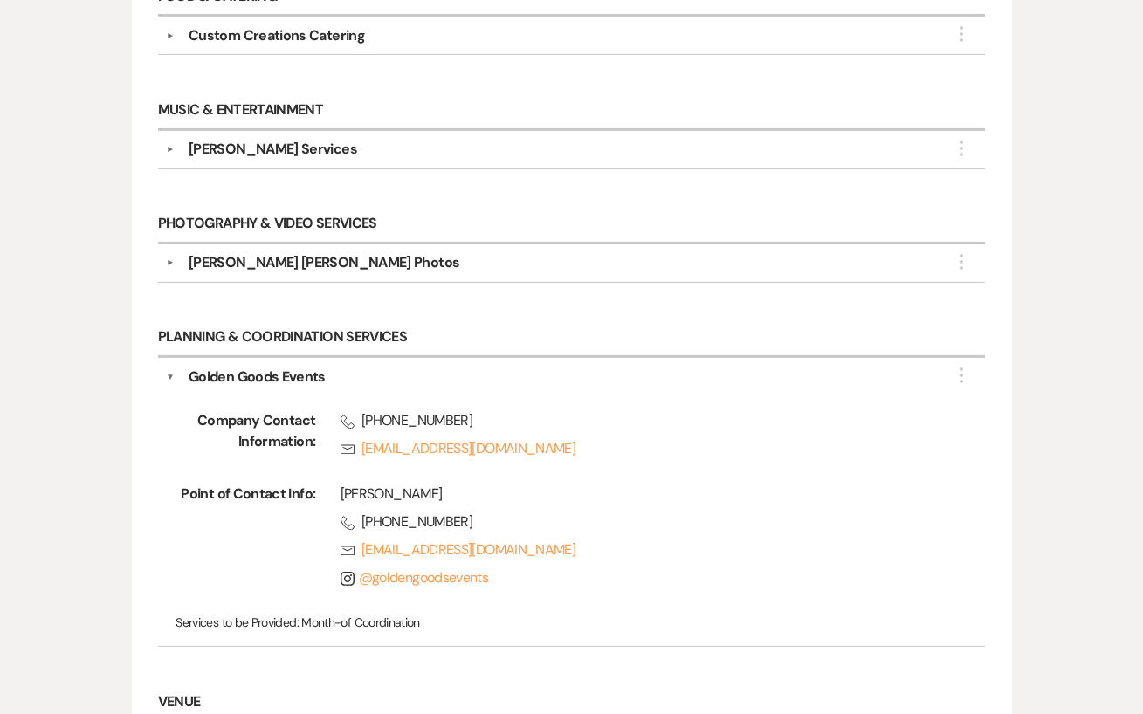
scroll to position [847, 0]
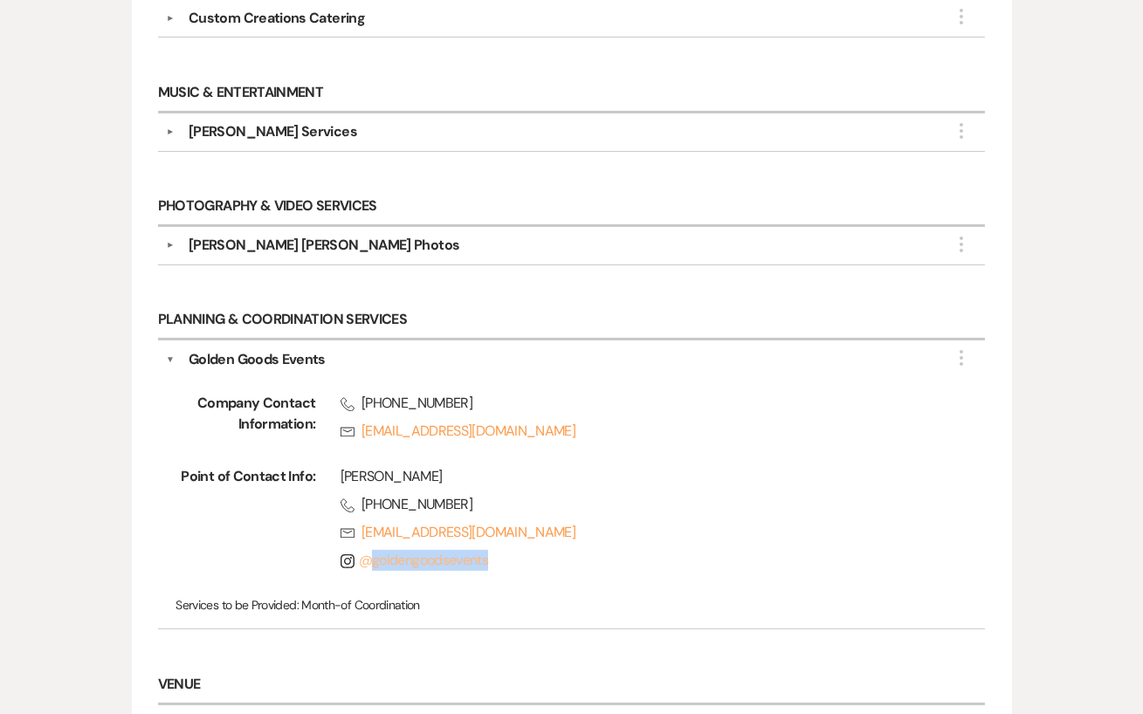
drag, startPoint x: 507, startPoint y: 549, endPoint x: 363, endPoint y: 543, distance: 144.1
click at [363, 550] on span "Instagram @ goldengoodsevents" at bounding box center [637, 560] width 595 height 21
copy link "@ goldengoodsevents"
click at [687, 507] on div "[PERSON_NAME] Phone [PHONE_NUMBER] Rsvp [EMAIL_ADDRESS][DOMAIN_NAME] Instagram …" at bounding box center [625, 522] width 620 height 112
click at [274, 349] on div "Golden Goods Events" at bounding box center [257, 359] width 137 height 21
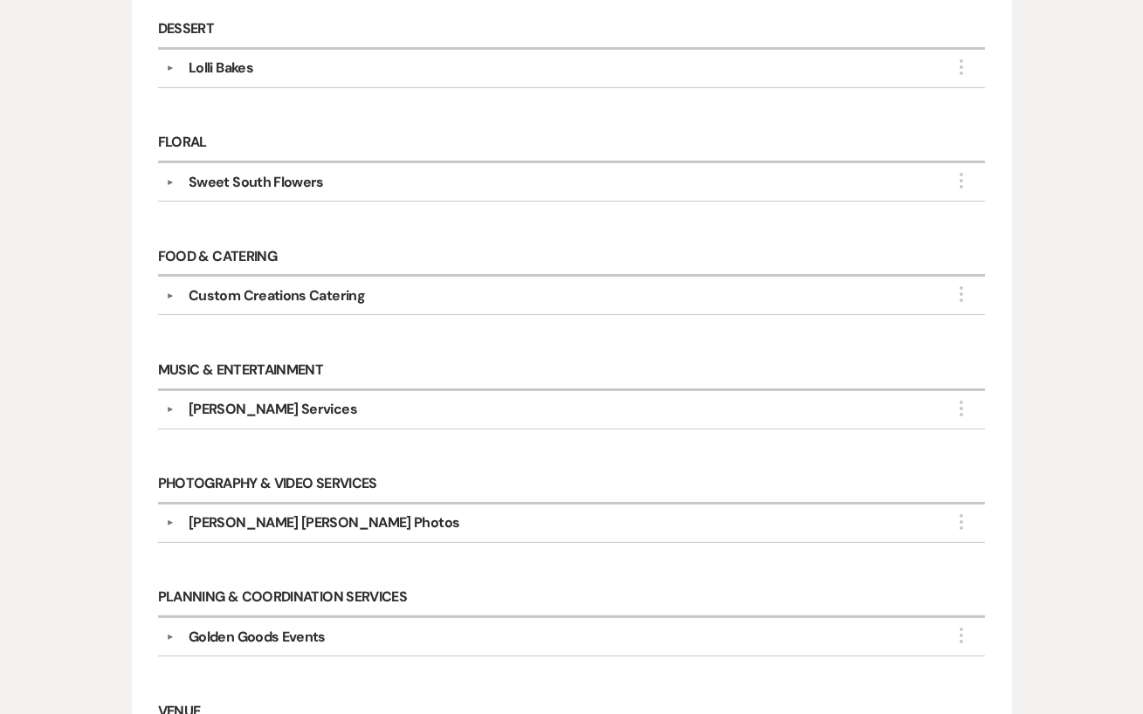
scroll to position [595, 0]
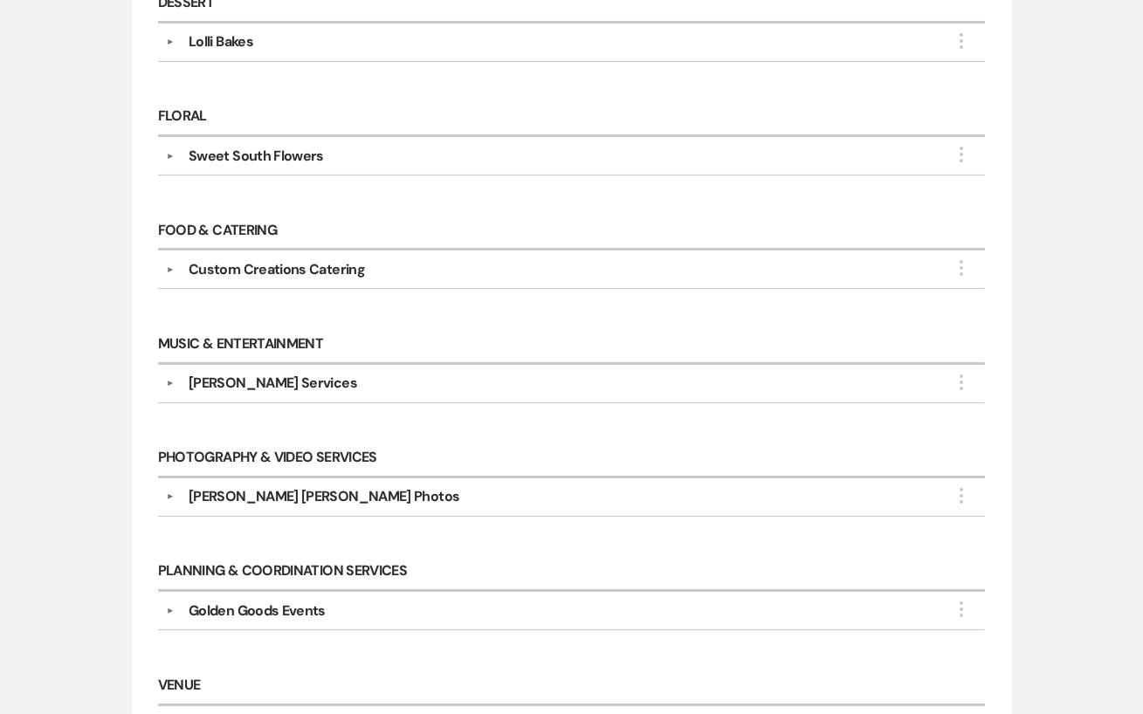
click at [388, 486] on div "[PERSON_NAME] [PERSON_NAME] Photos" at bounding box center [576, 496] width 802 height 21
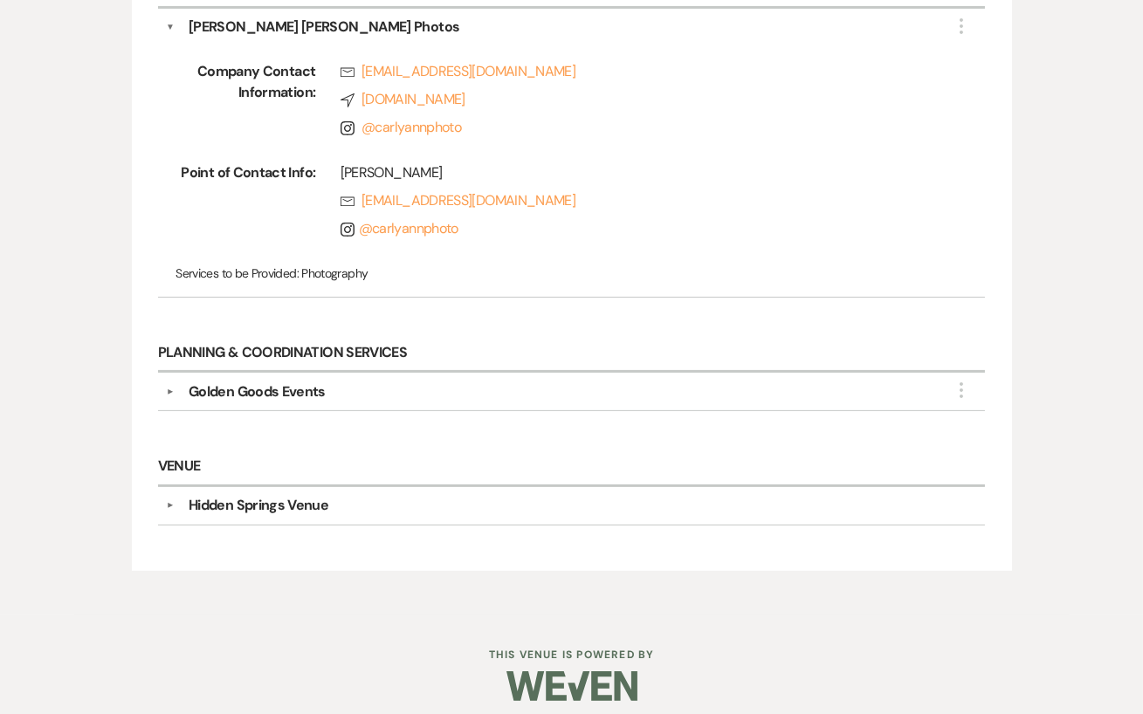
scroll to position [664, 0]
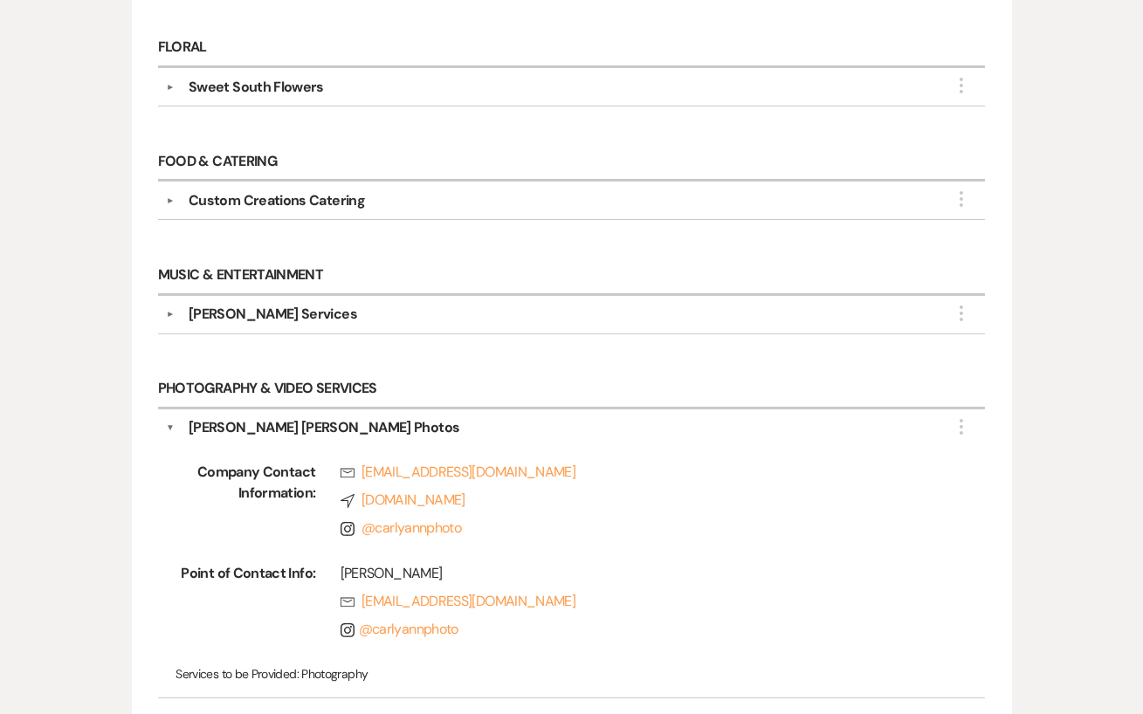
click at [204, 409] on div "▼ [PERSON_NAME] [PERSON_NAME] Photos More Company Contact Information: Rsvp [EM…" at bounding box center [571, 553] width 827 height 289
click at [204, 417] on div "[PERSON_NAME] [PERSON_NAME] Photos" at bounding box center [324, 427] width 271 height 21
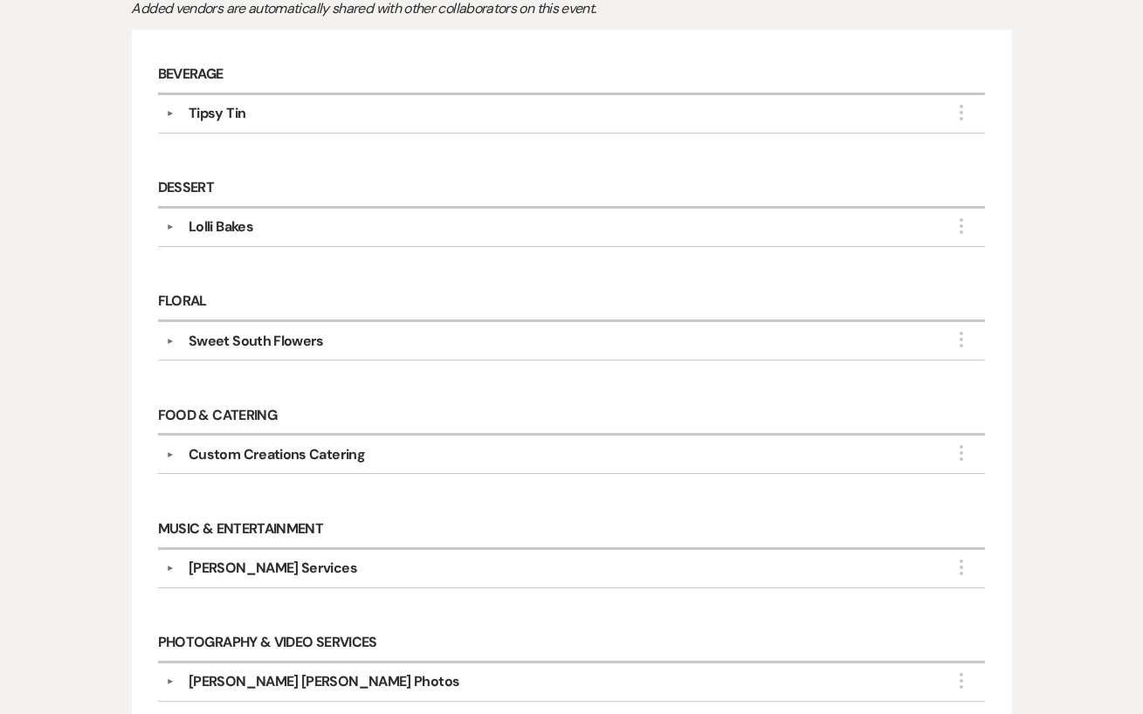
scroll to position [0, 0]
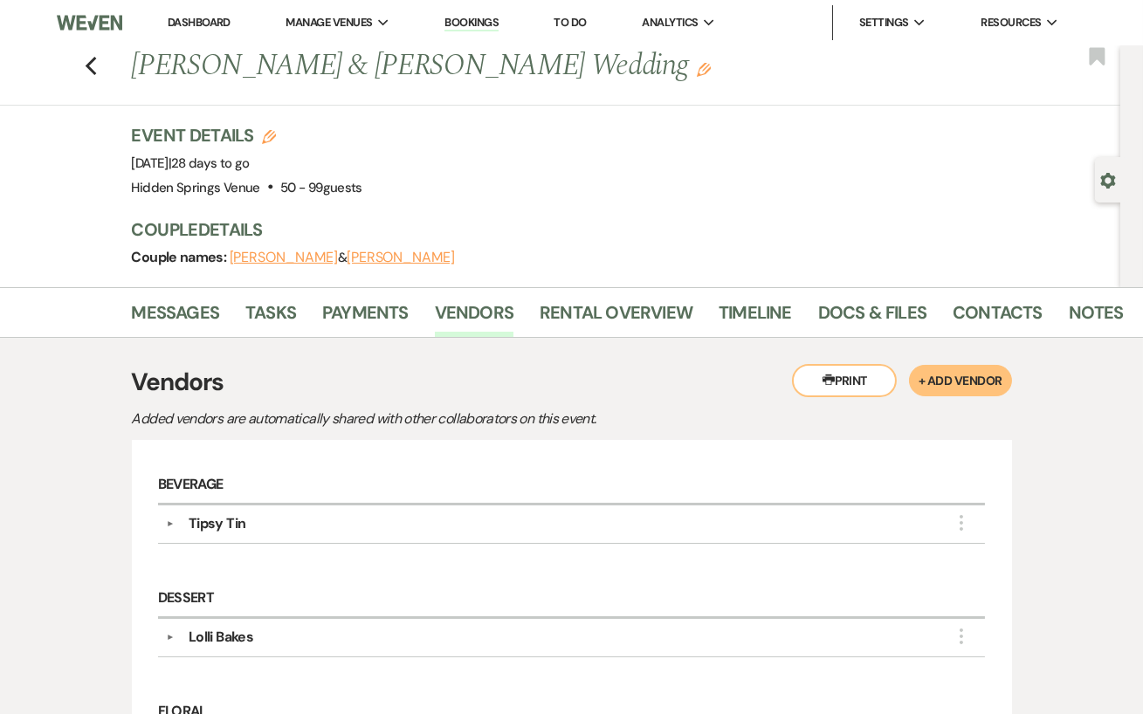
click at [207, 18] on link "Dashboard" at bounding box center [199, 22] width 63 height 15
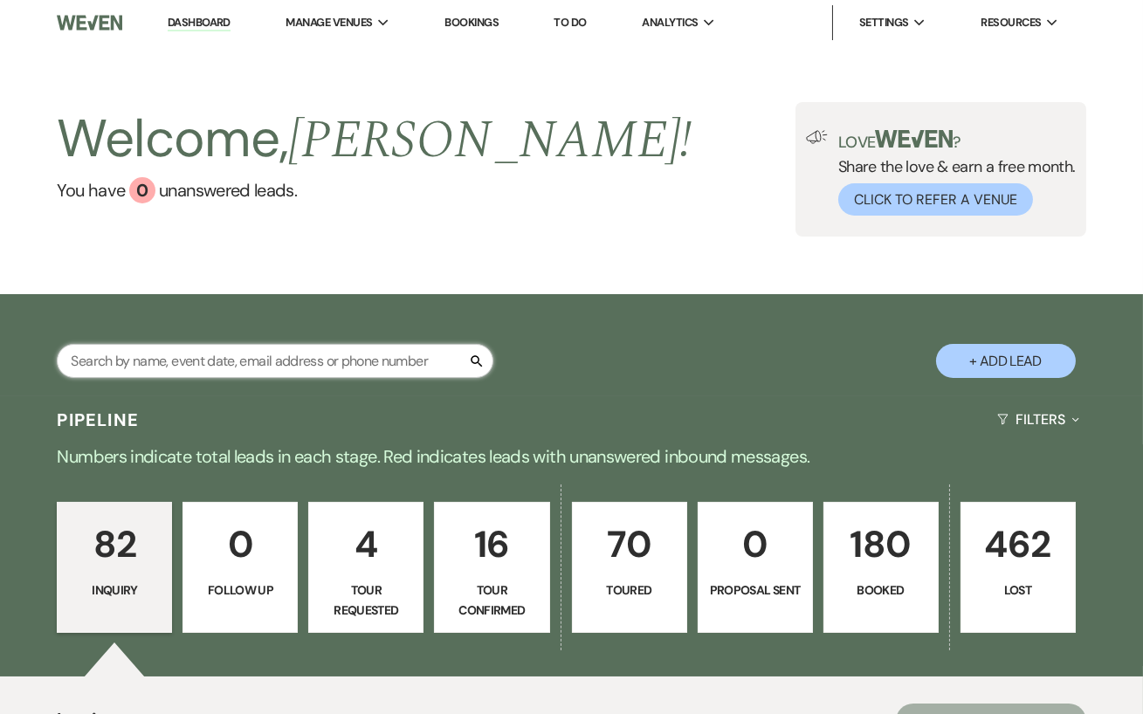
click at [110, 360] on input "text" at bounding box center [275, 361] width 436 height 34
type input "[PERSON_NAME]"
select select "8"
select select "6"
select select "5"
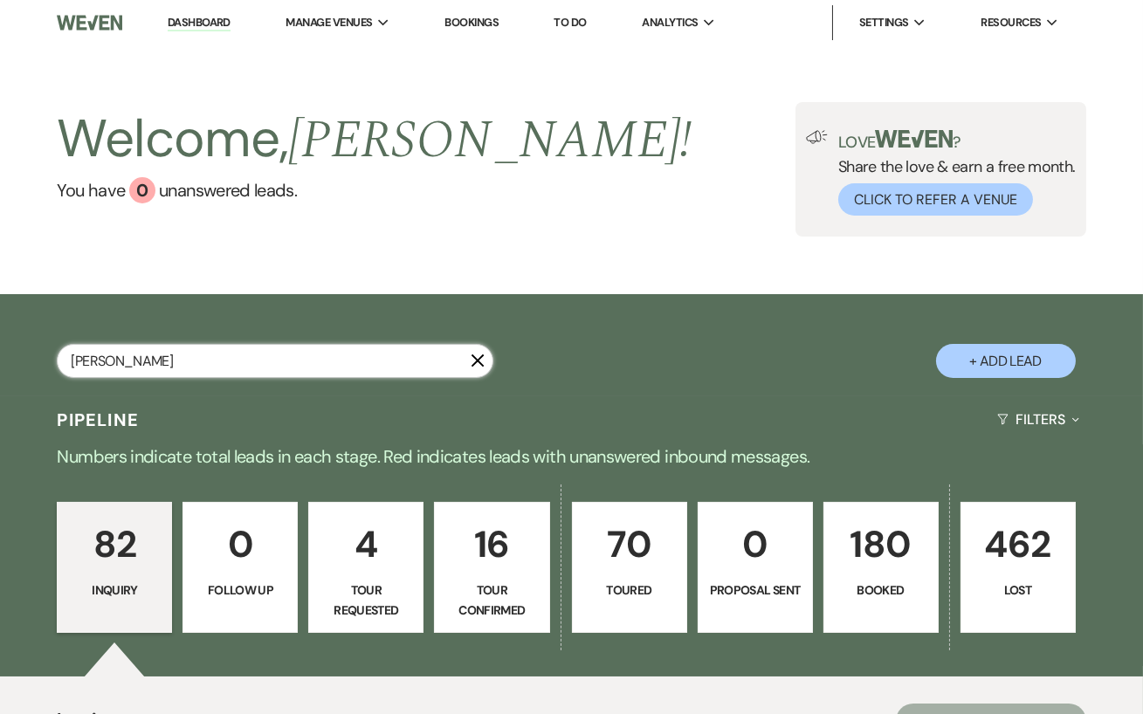
select select "8"
select select "5"
select select "8"
select select "5"
select select "8"
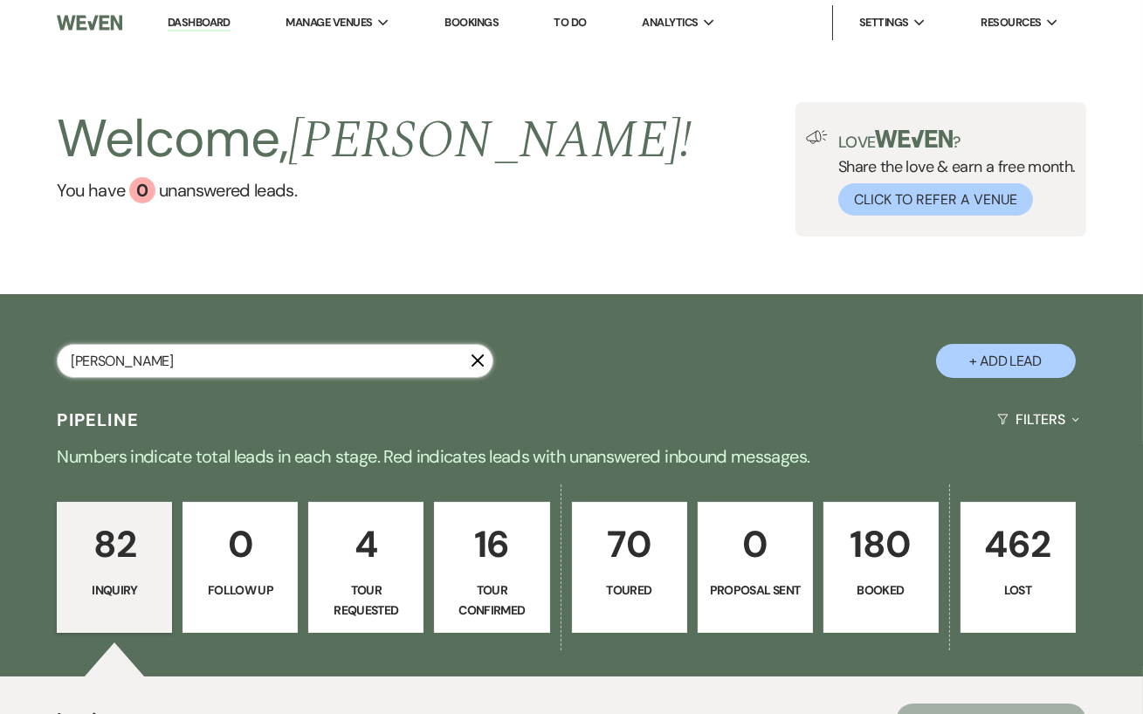
select select "2"
select select "8"
select select "5"
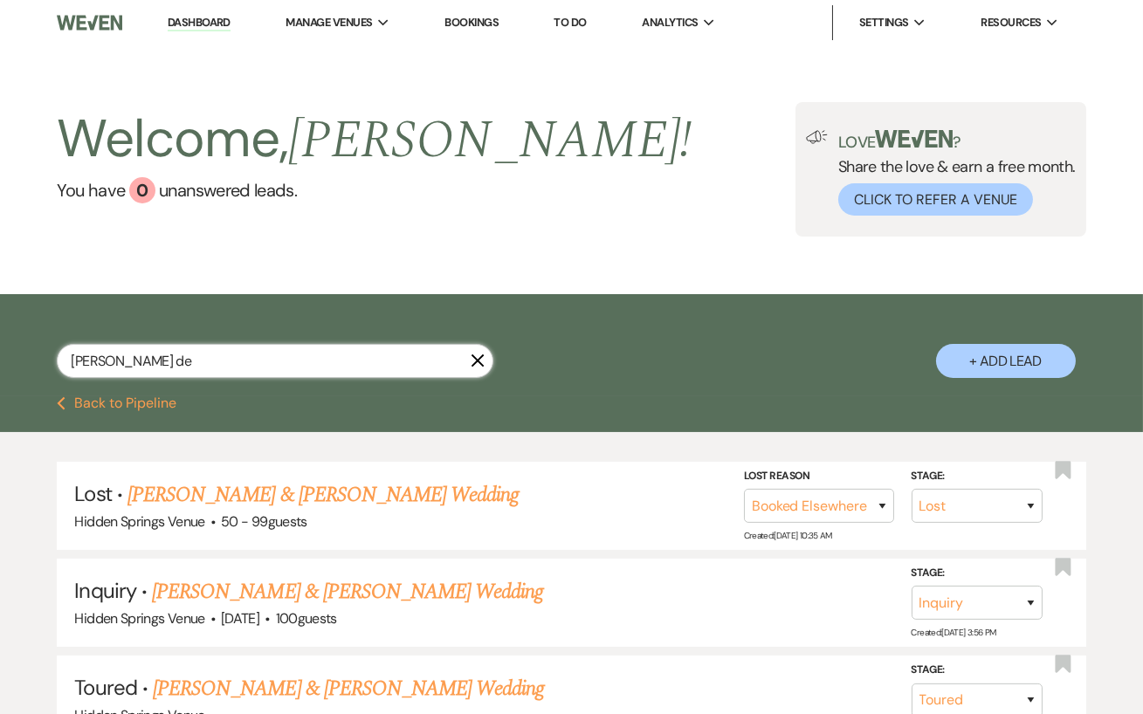
type input "[PERSON_NAME]"
select select "5"
select select "8"
select select "5"
select select "8"
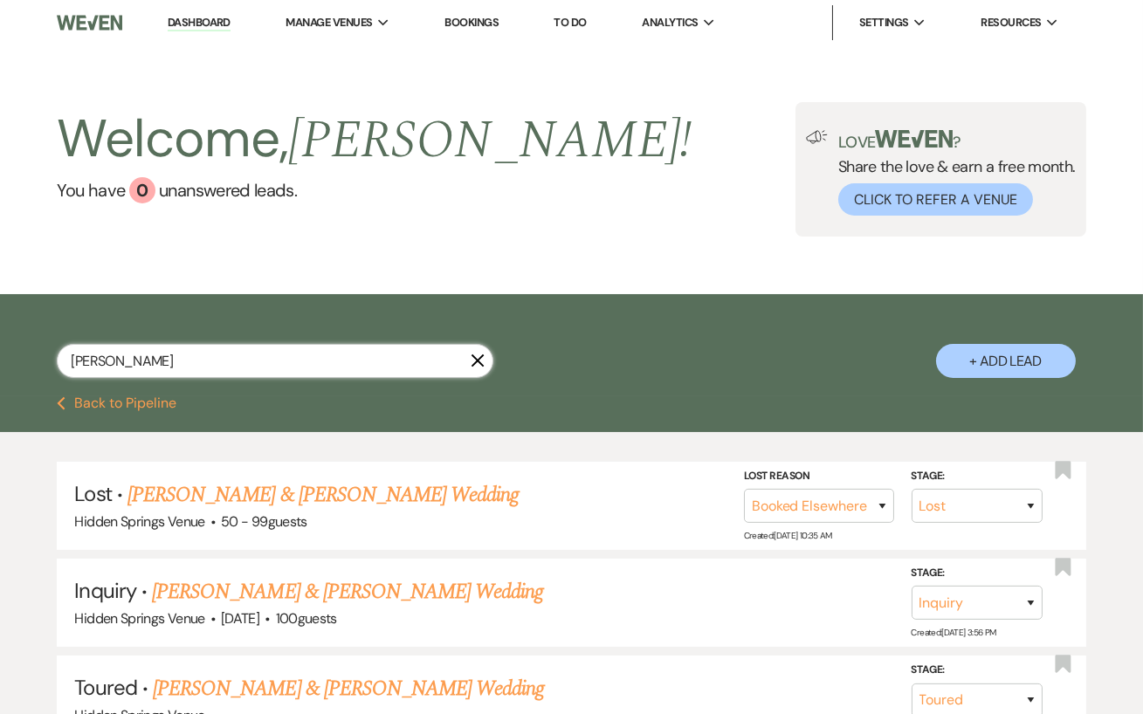
select select "5"
select select "8"
select select "2"
select select "8"
select select "5"
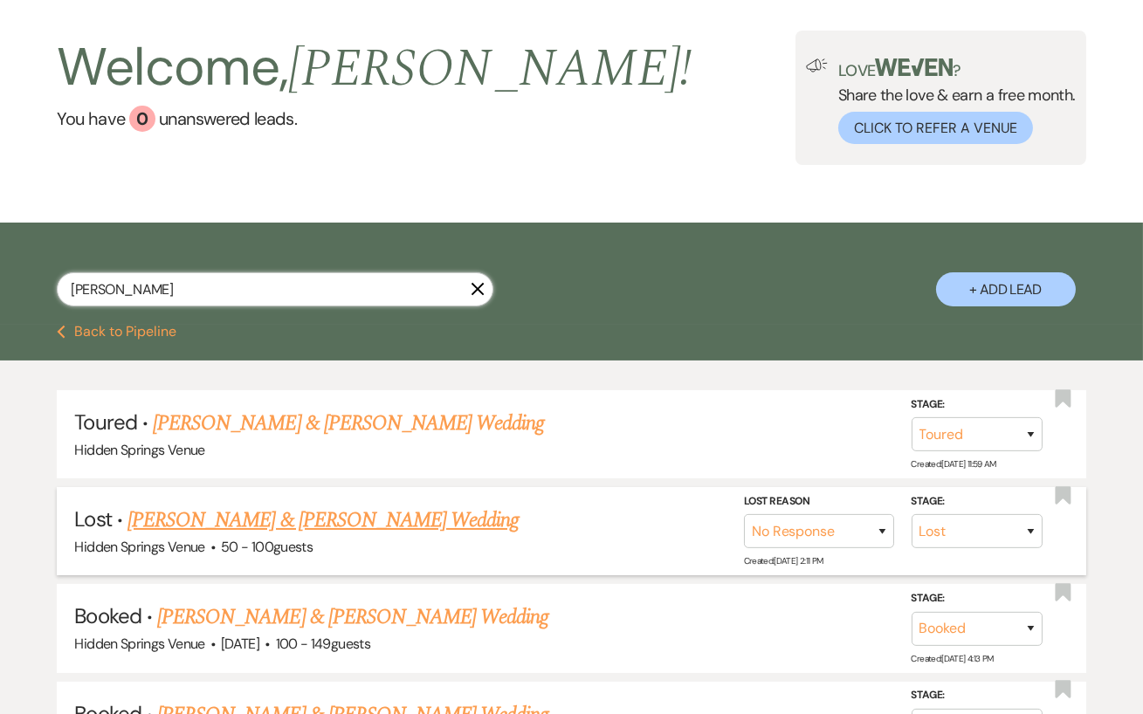
scroll to position [86, 0]
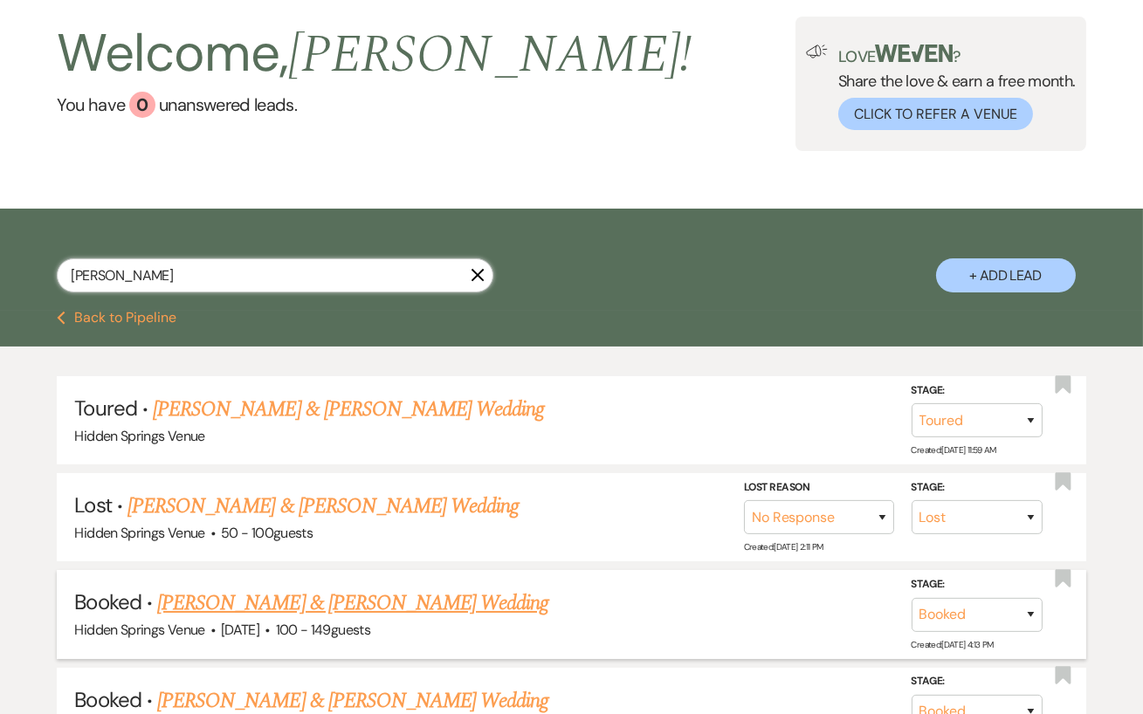
type input "[PERSON_NAME]"
click at [356, 601] on link "[PERSON_NAME] & [PERSON_NAME] Wedding" at bounding box center [352, 602] width 391 height 31
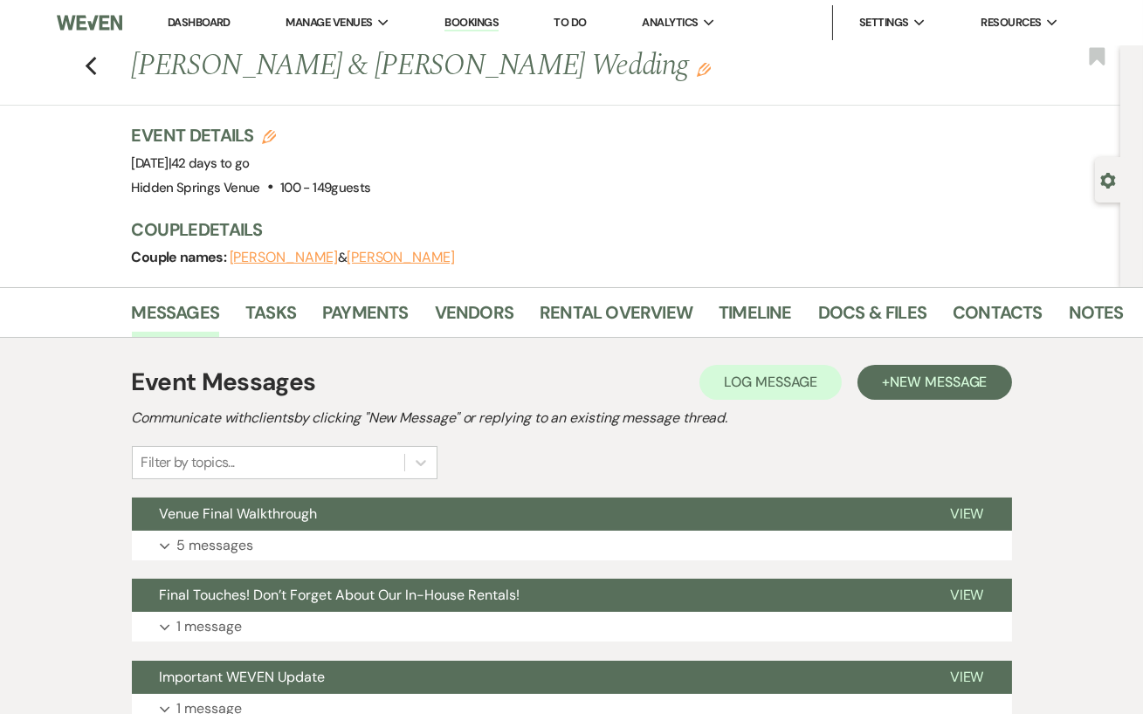
click at [216, 24] on link "Dashboard" at bounding box center [199, 22] width 63 height 15
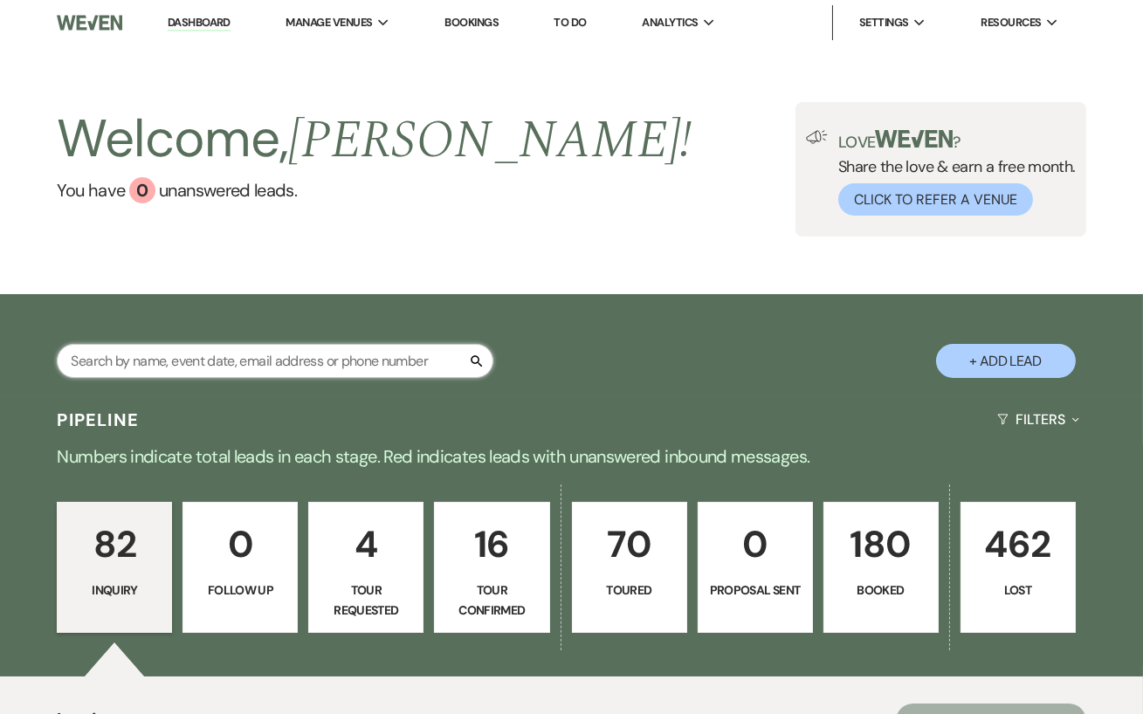
click at [280, 359] on input "text" at bounding box center [275, 361] width 436 height 34
type input "amber"
select select "4"
select select "2"
select select "8"
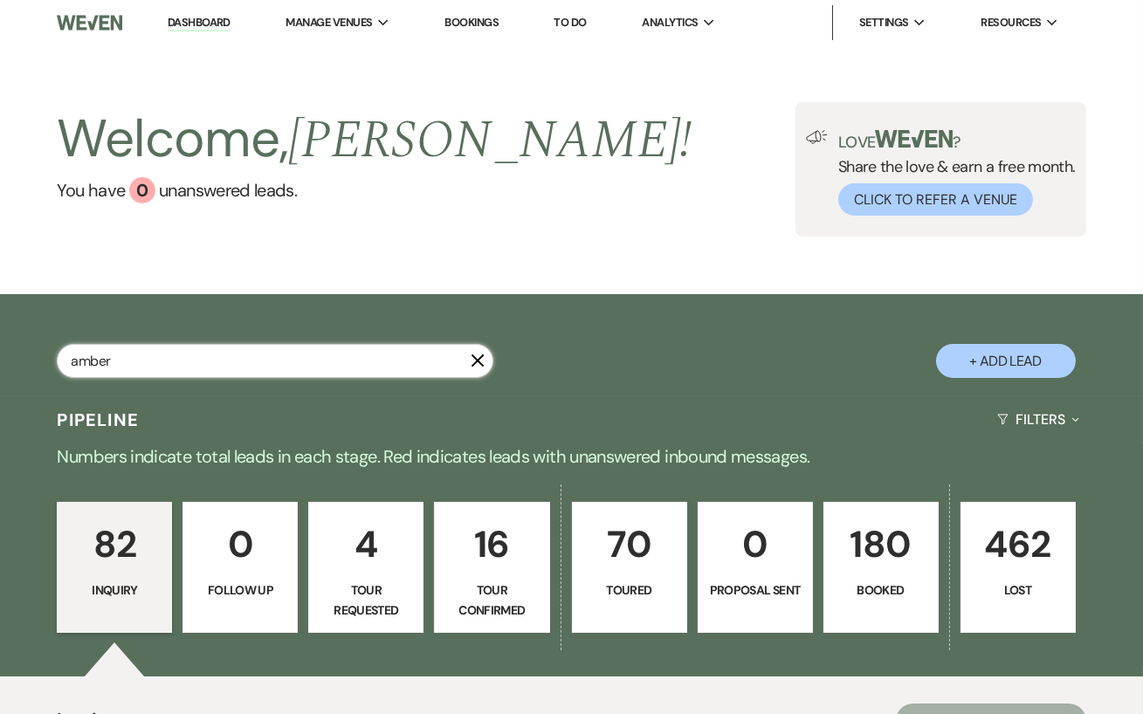
select select "5"
select select "8"
select select "5"
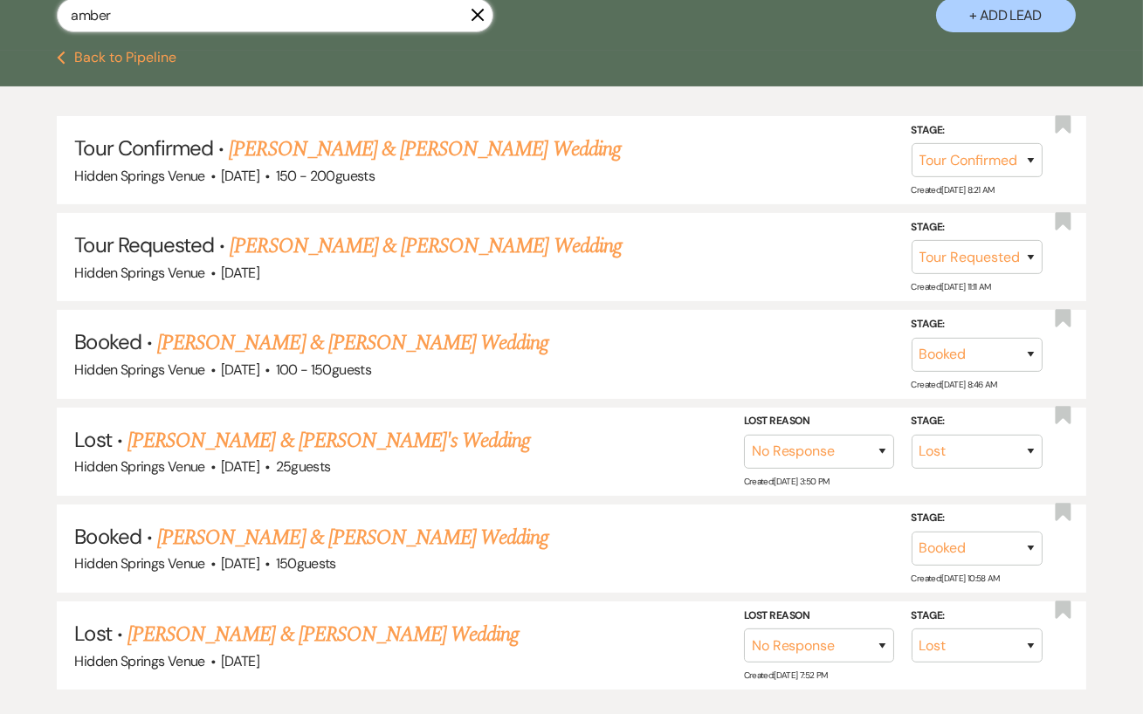
scroll to position [347, 0]
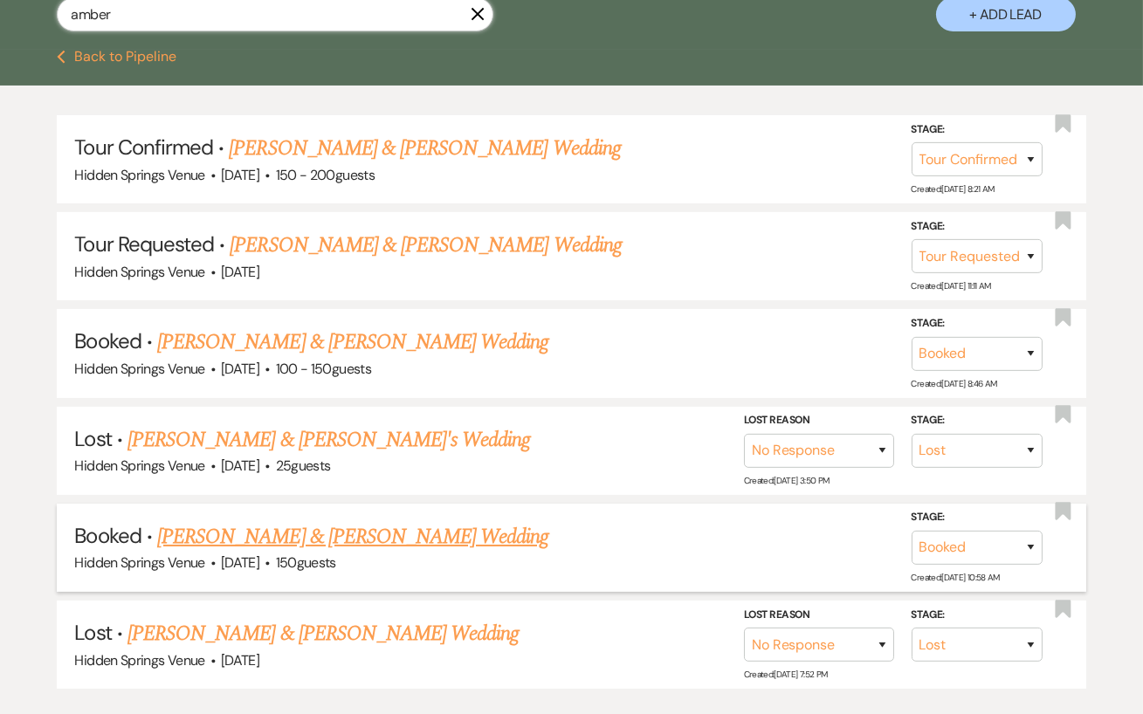
type input "amber"
click at [446, 527] on link "[PERSON_NAME] & [PERSON_NAME] Wedding" at bounding box center [352, 536] width 391 height 31
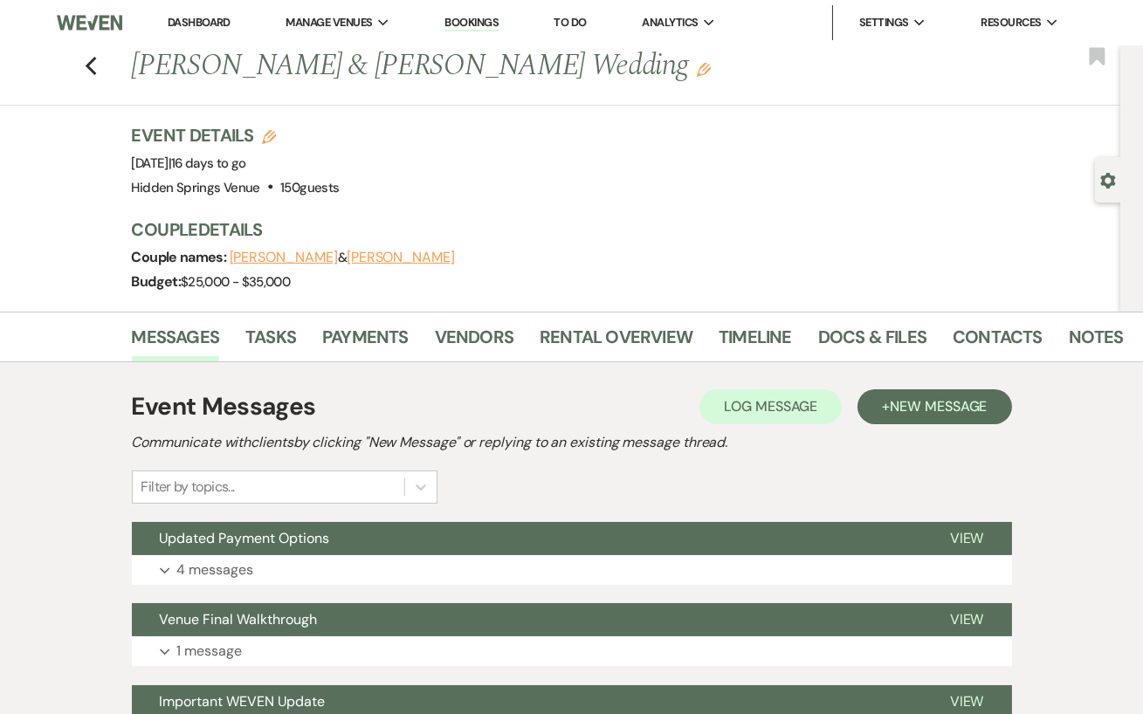
click at [205, 18] on link "Dashboard" at bounding box center [199, 22] width 63 height 15
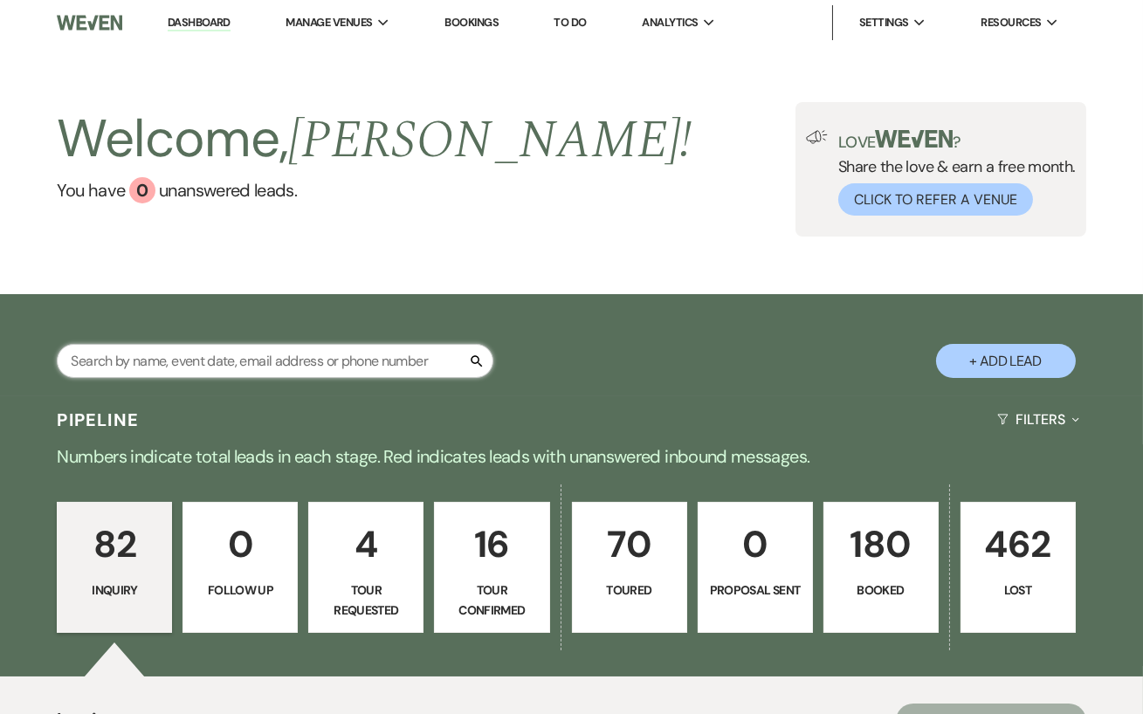
click at [321, 362] on input "text" at bounding box center [275, 361] width 436 height 34
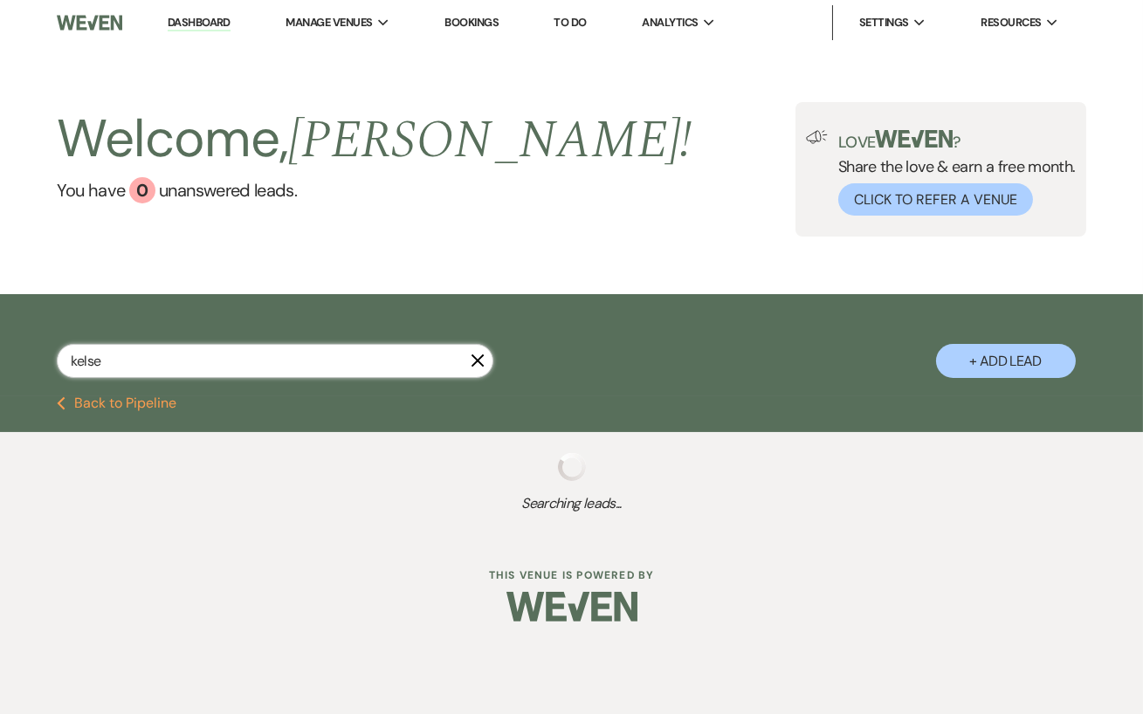
type input "kelsey"
select select "8"
select select "6"
select select "8"
select select "6"
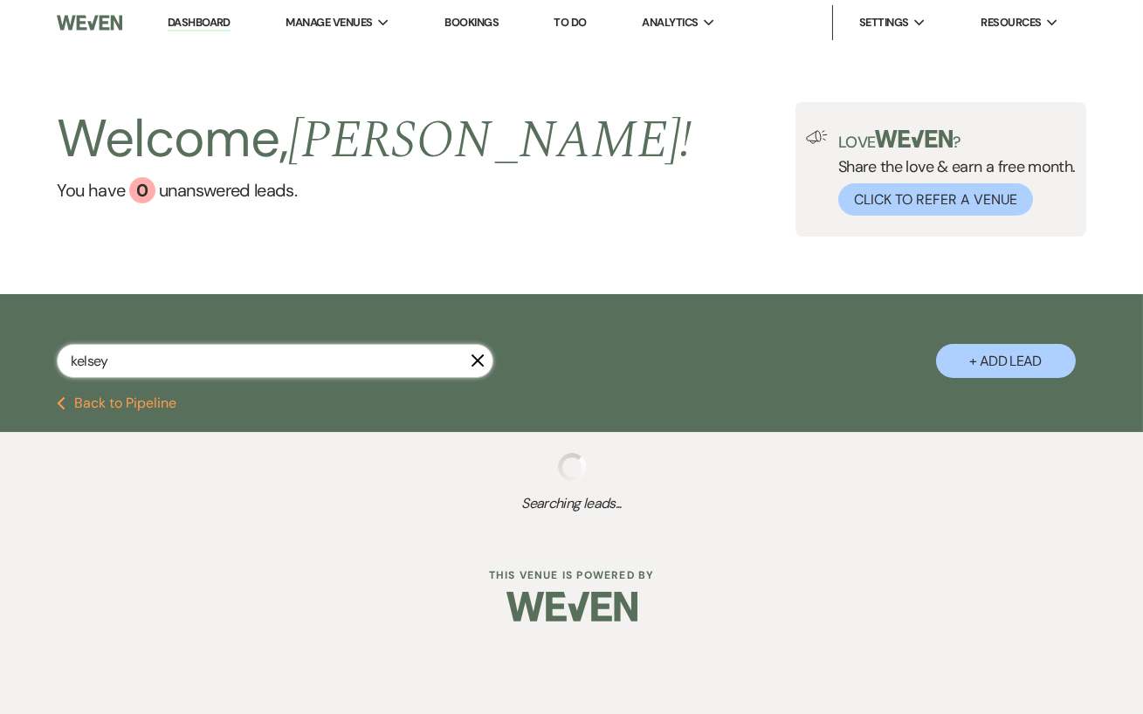
select select "8"
select select "6"
select select "8"
select select "5"
select select "8"
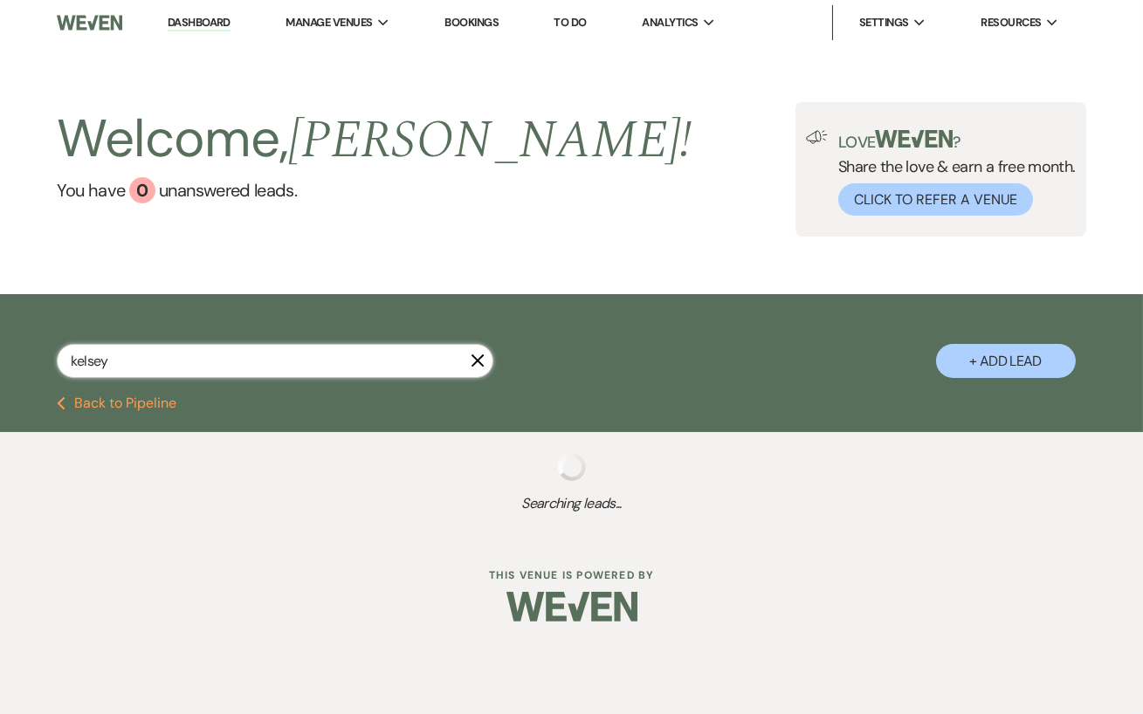
select select "5"
select select "8"
select select "5"
select select "8"
select select "5"
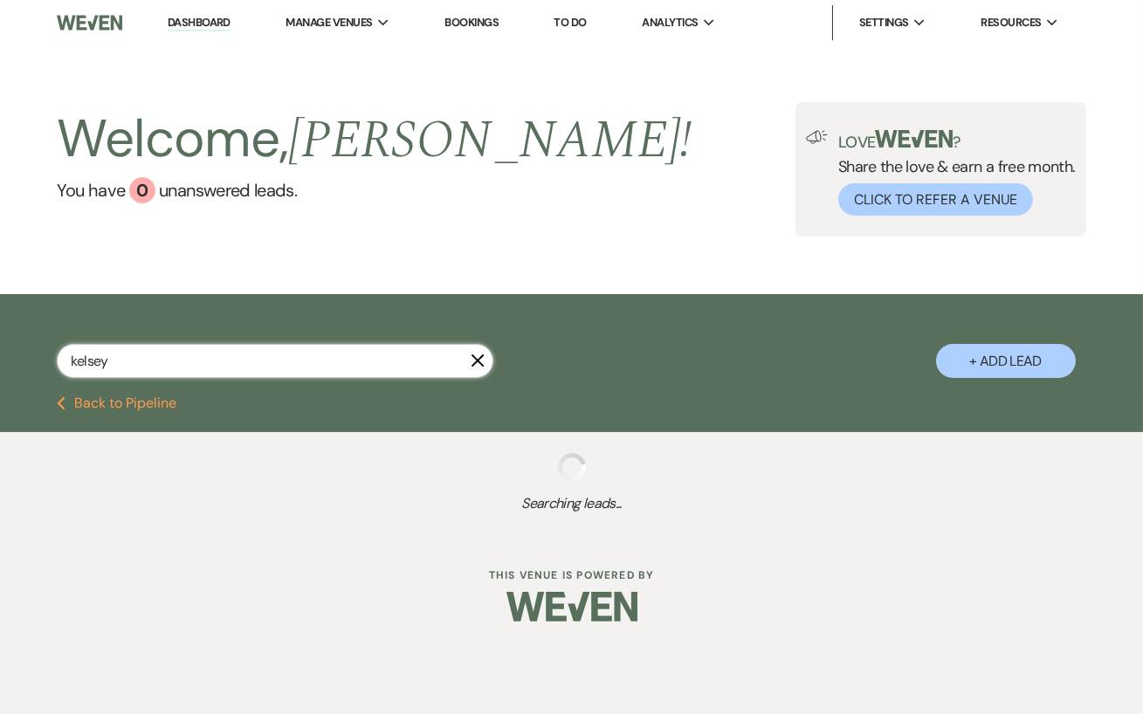
select select "8"
select select "5"
select select "8"
select select "5"
select select "8"
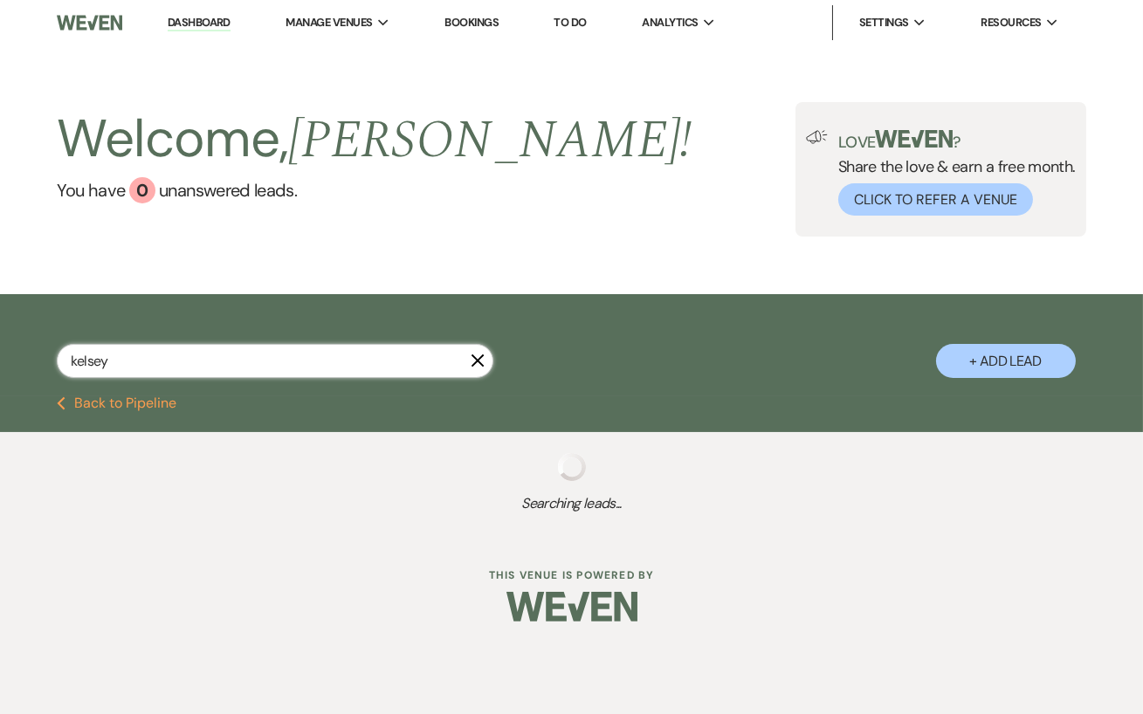
select select "4"
select select "8"
select select "5"
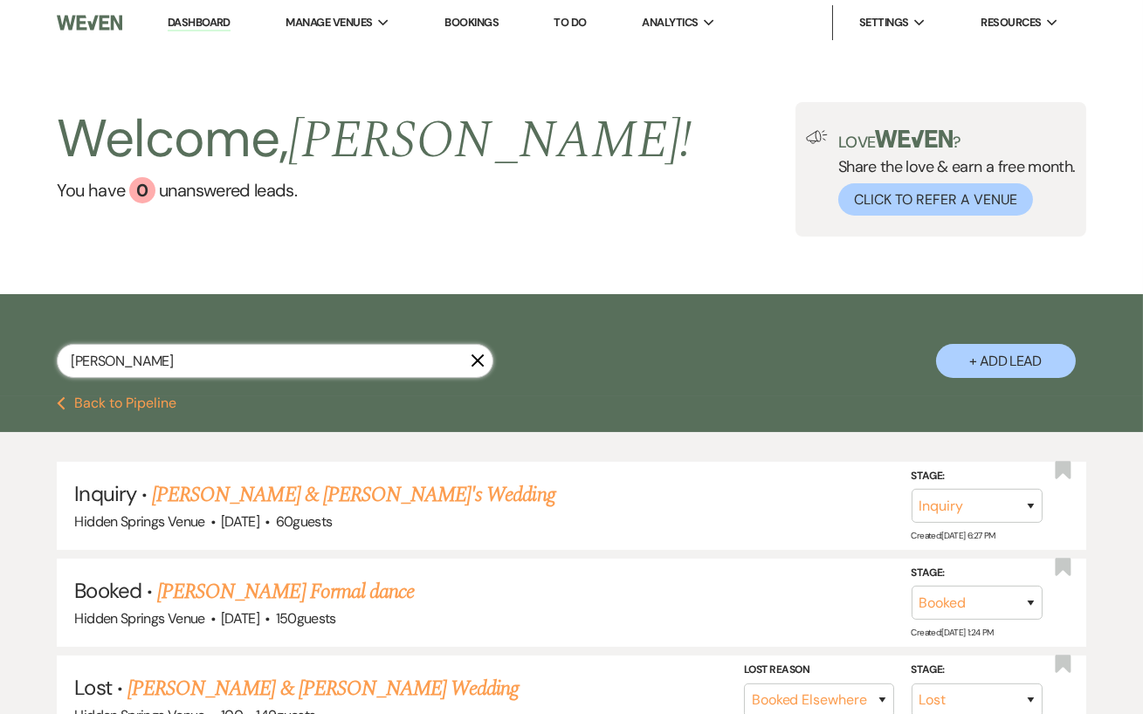
type input "[PERSON_NAME]"
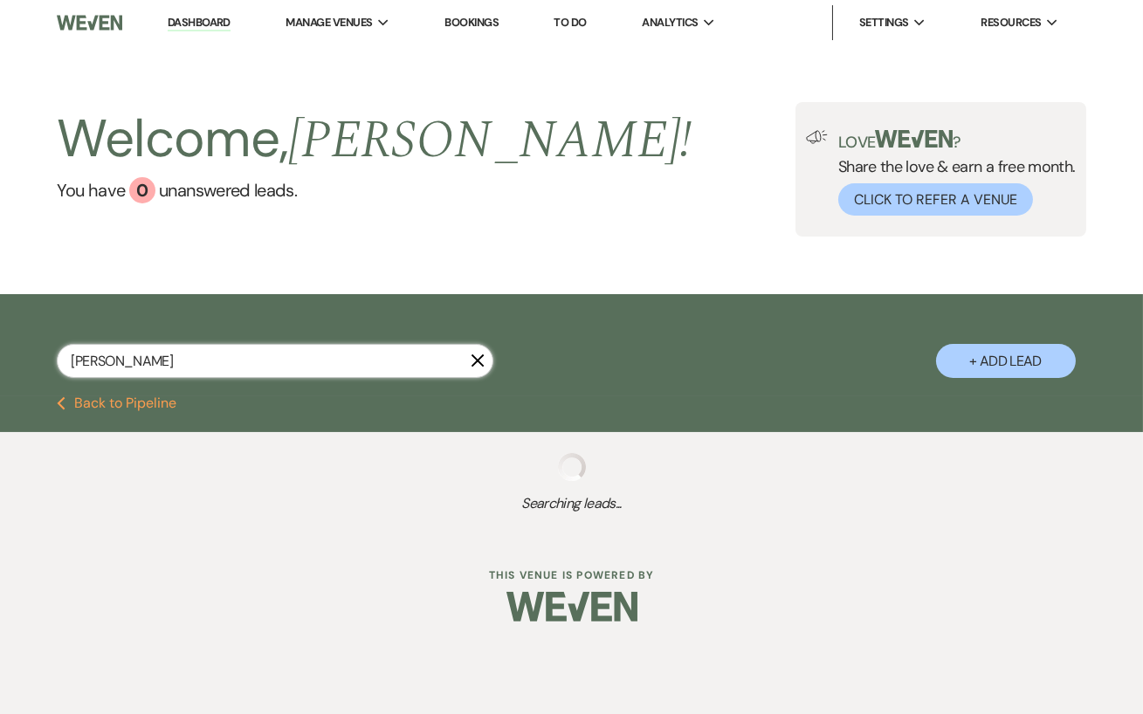
select select "8"
select select "6"
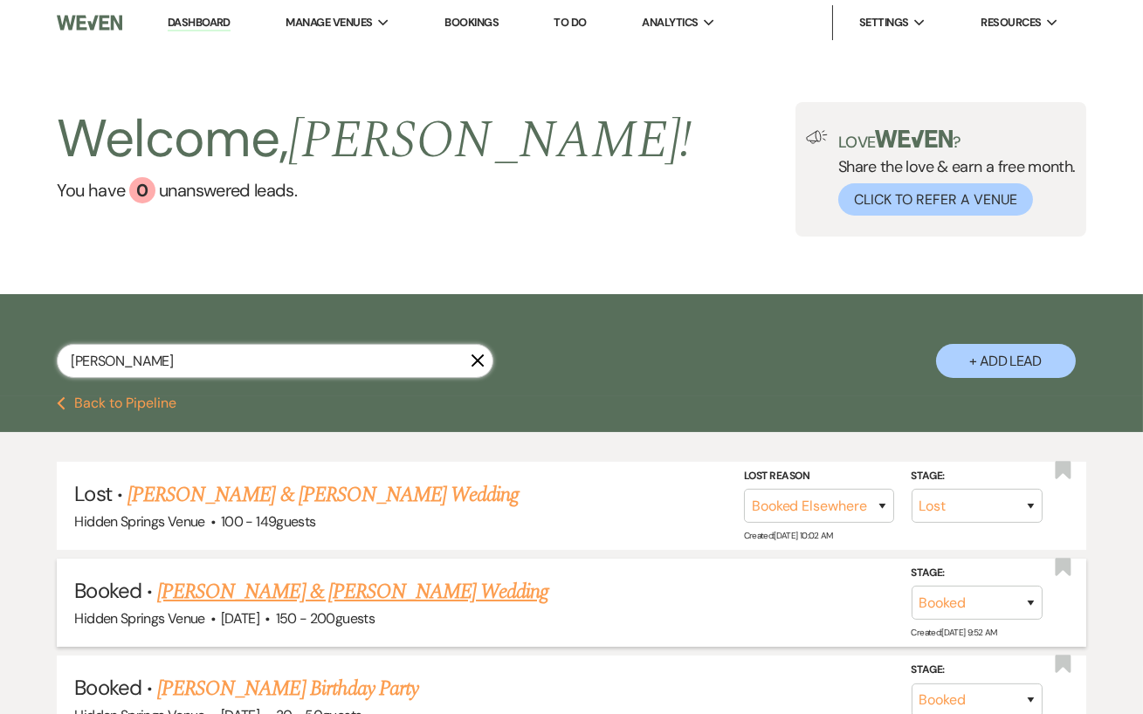
type input "[PERSON_NAME]"
click at [401, 584] on link "[PERSON_NAME] & [PERSON_NAME] Wedding" at bounding box center [352, 591] width 391 height 31
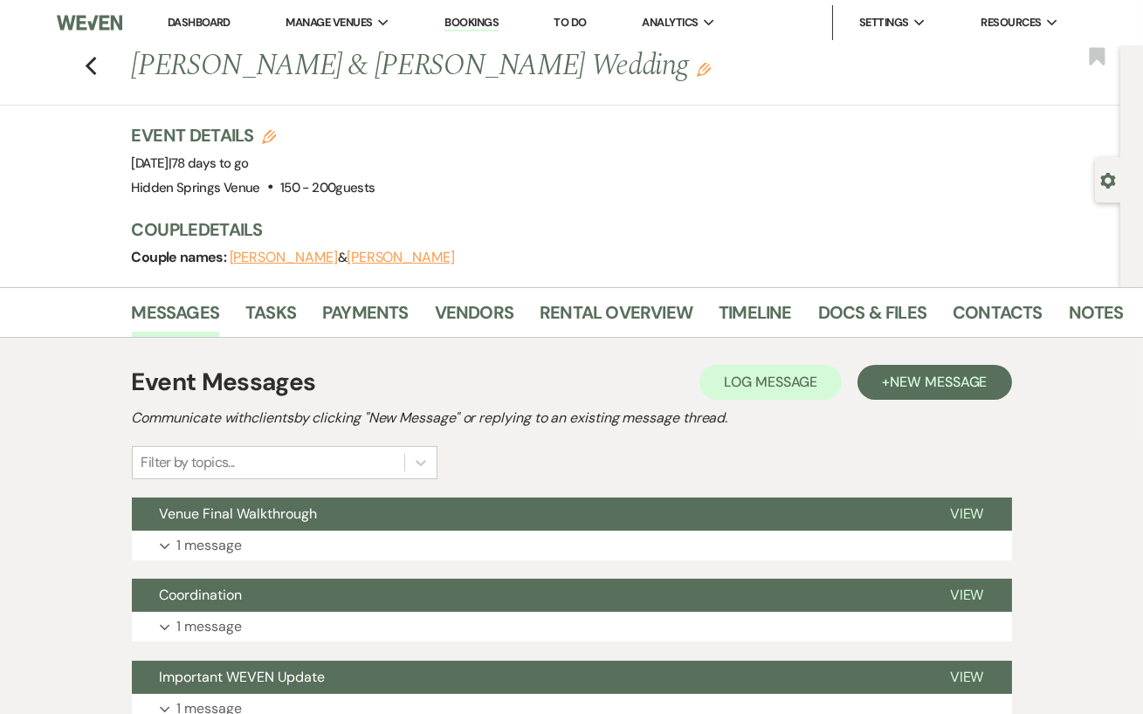
click at [401, 584] on button "Coordination" at bounding box center [527, 595] width 790 height 33
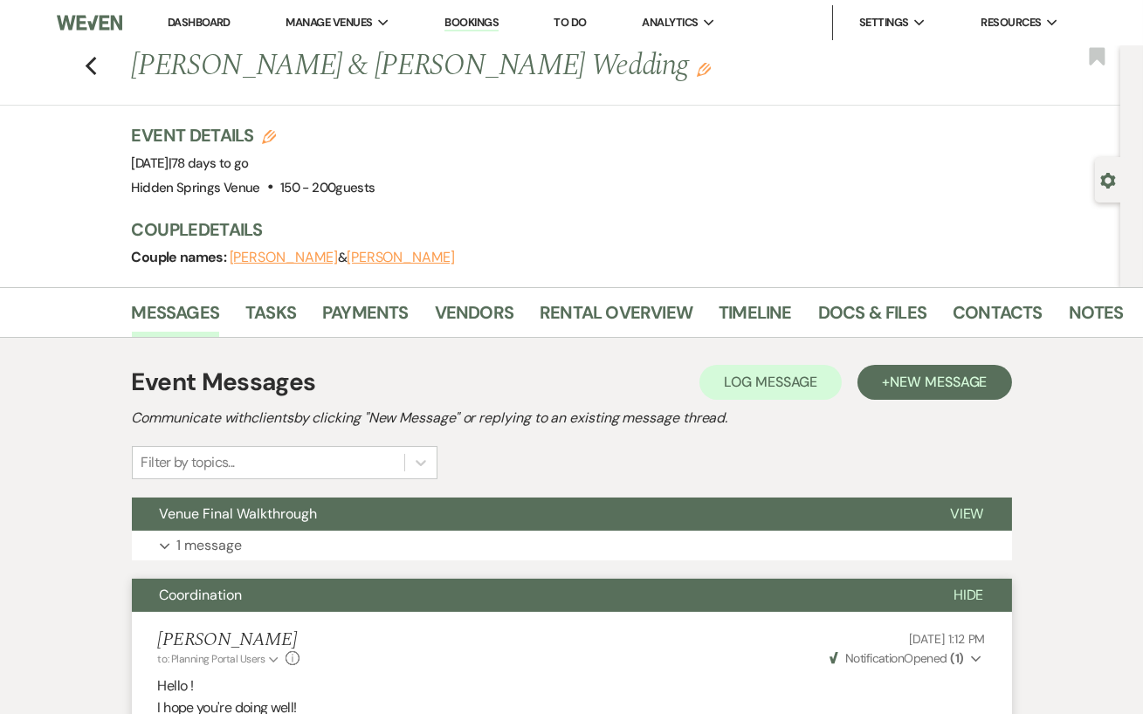
click at [212, 23] on link "Dashboard" at bounding box center [199, 22] width 63 height 15
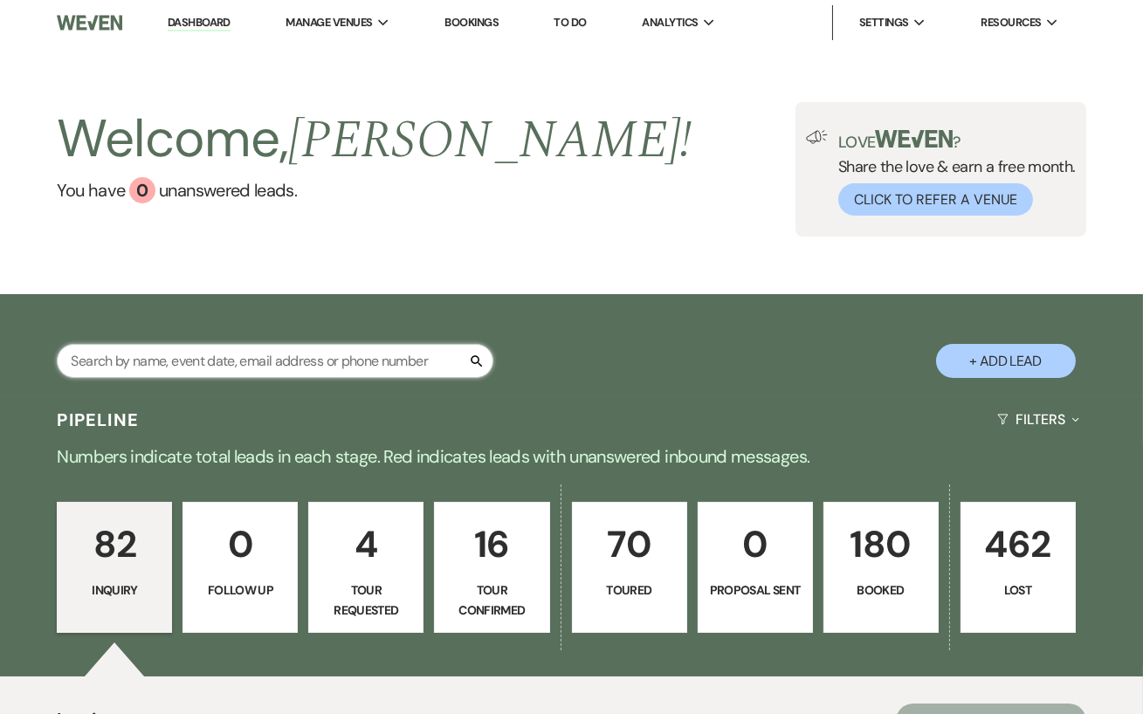
click at [312, 359] on input "text" at bounding box center [275, 361] width 436 height 34
type input "meg gre"
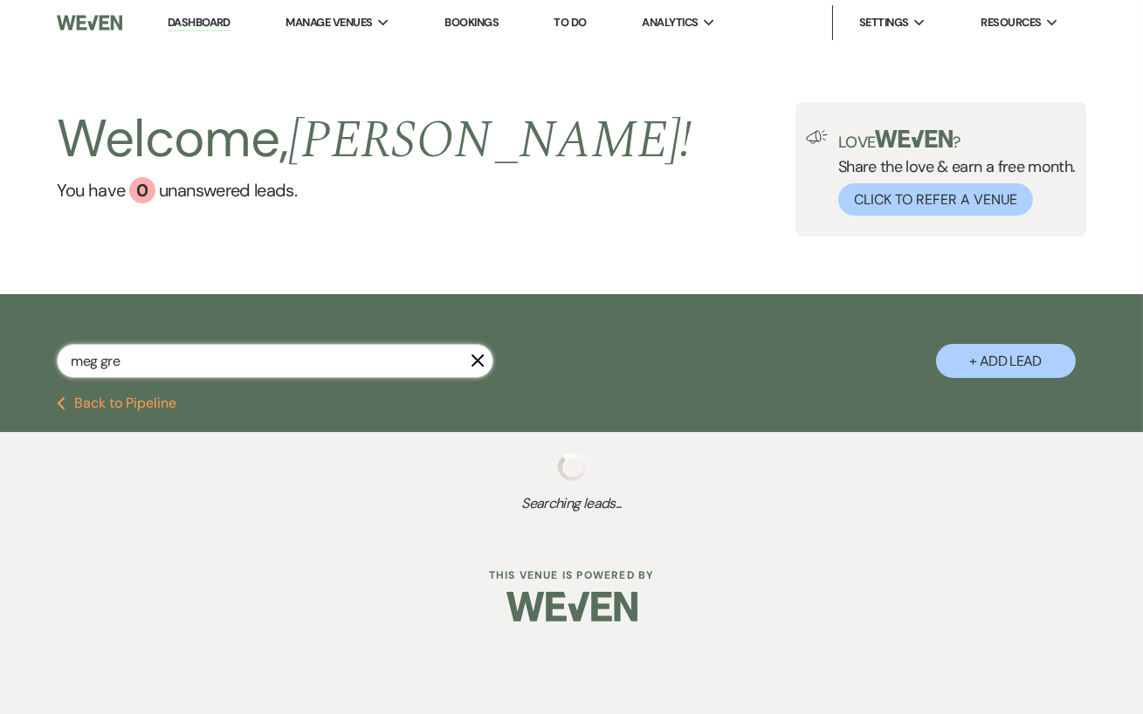
select select "4"
select select "5"
select select "8"
select select "11"
select select "8"
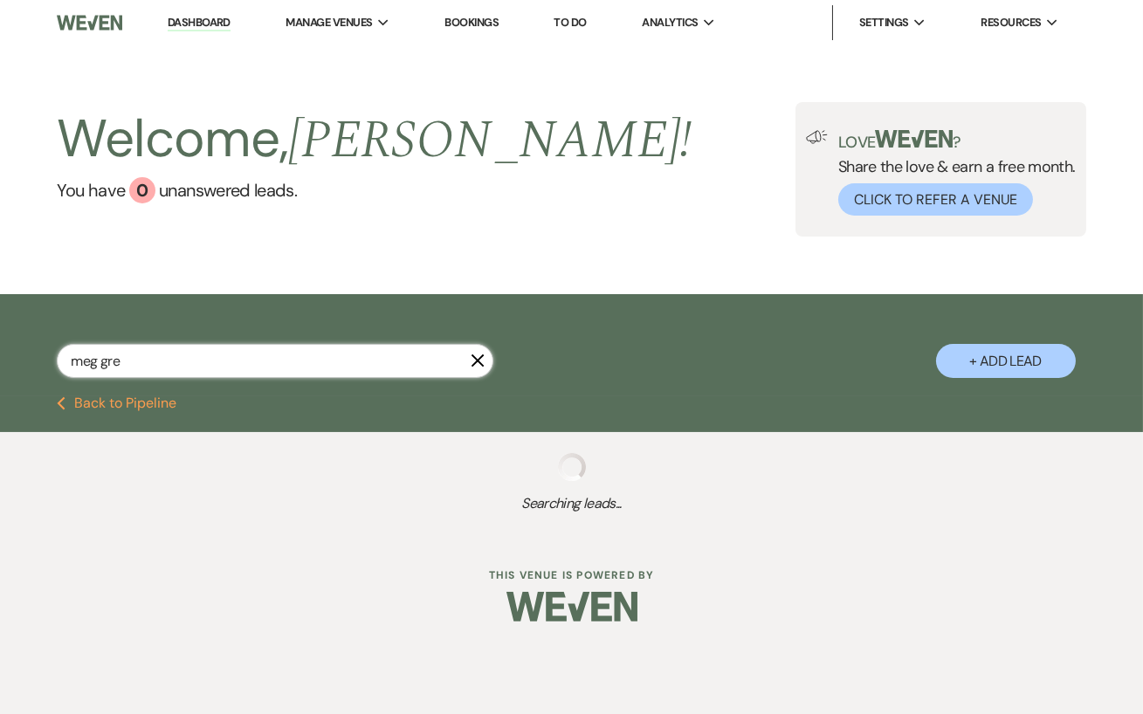
select select "5"
select select "8"
select select "5"
select select "8"
select select "5"
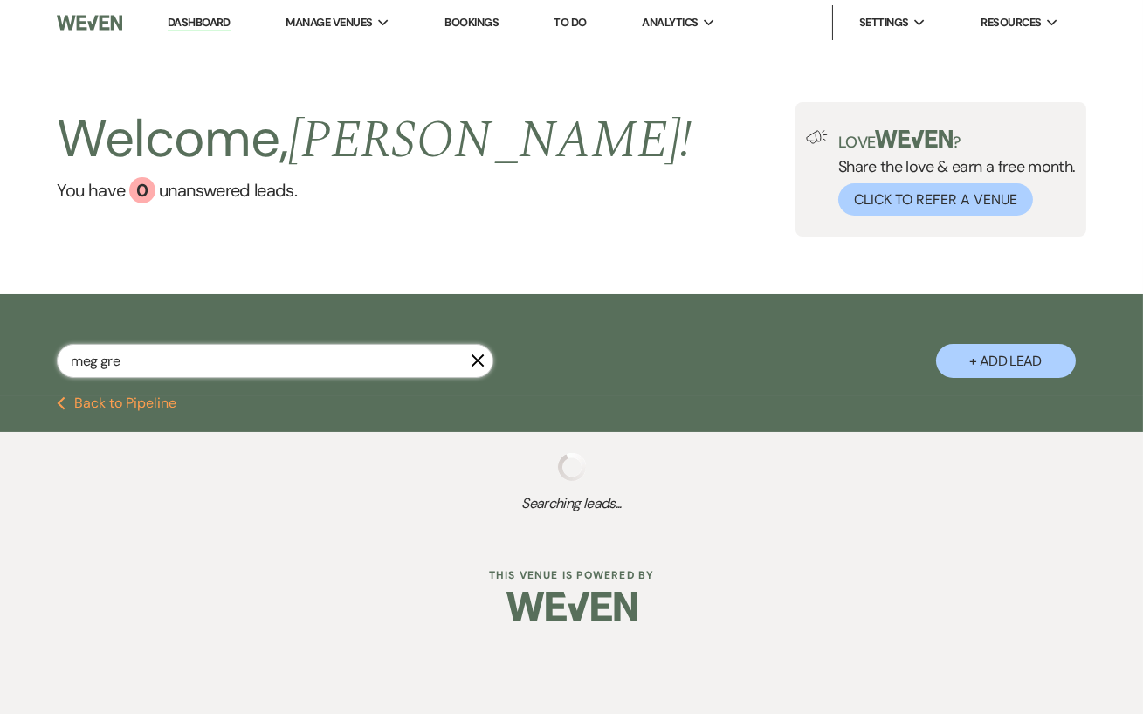
select select "8"
select select "11"
select select "8"
select select "5"
select select "8"
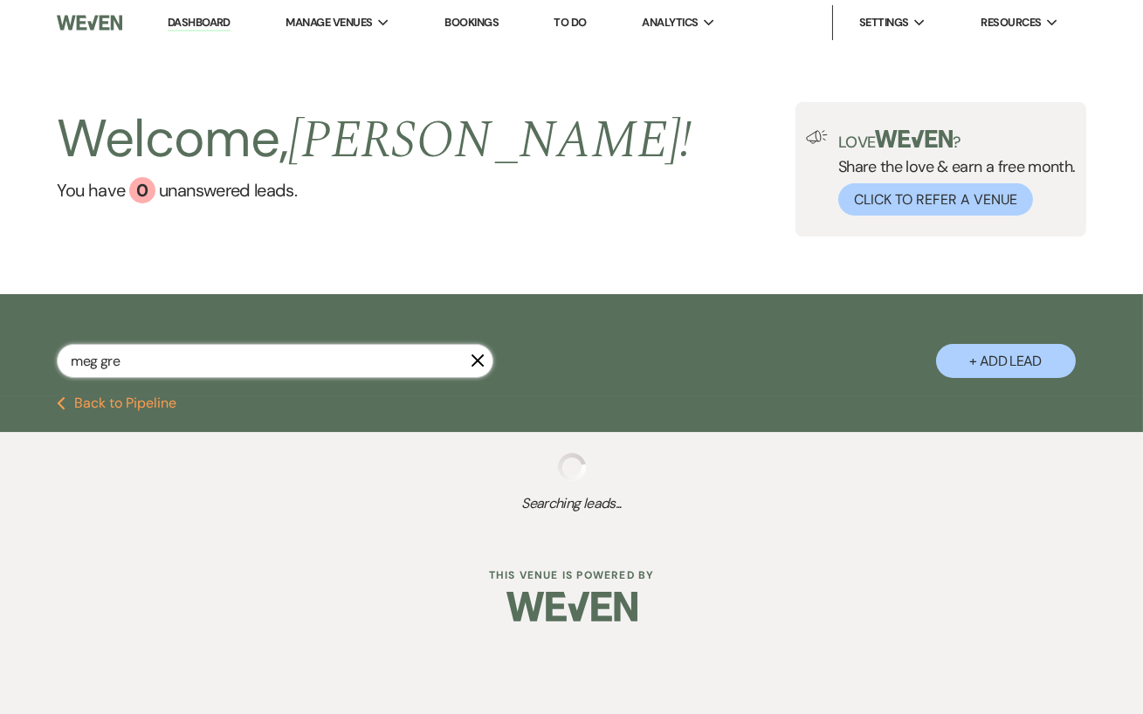
select select "6"
select select "8"
select select "7"
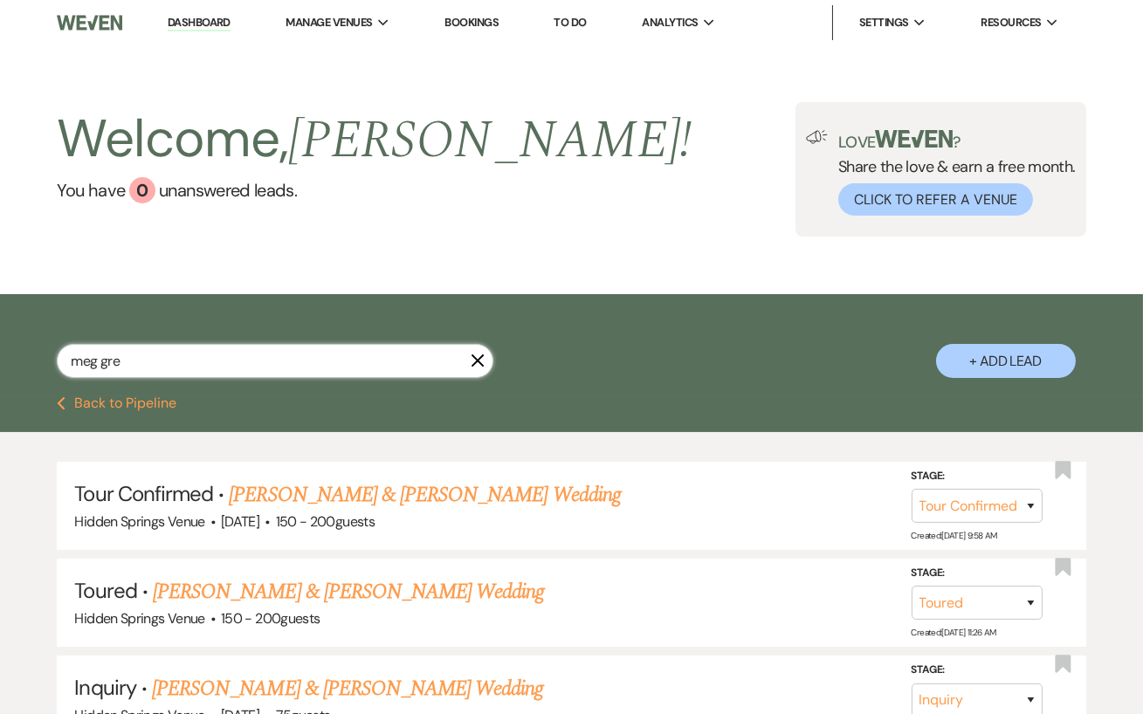
type input "meg gr"
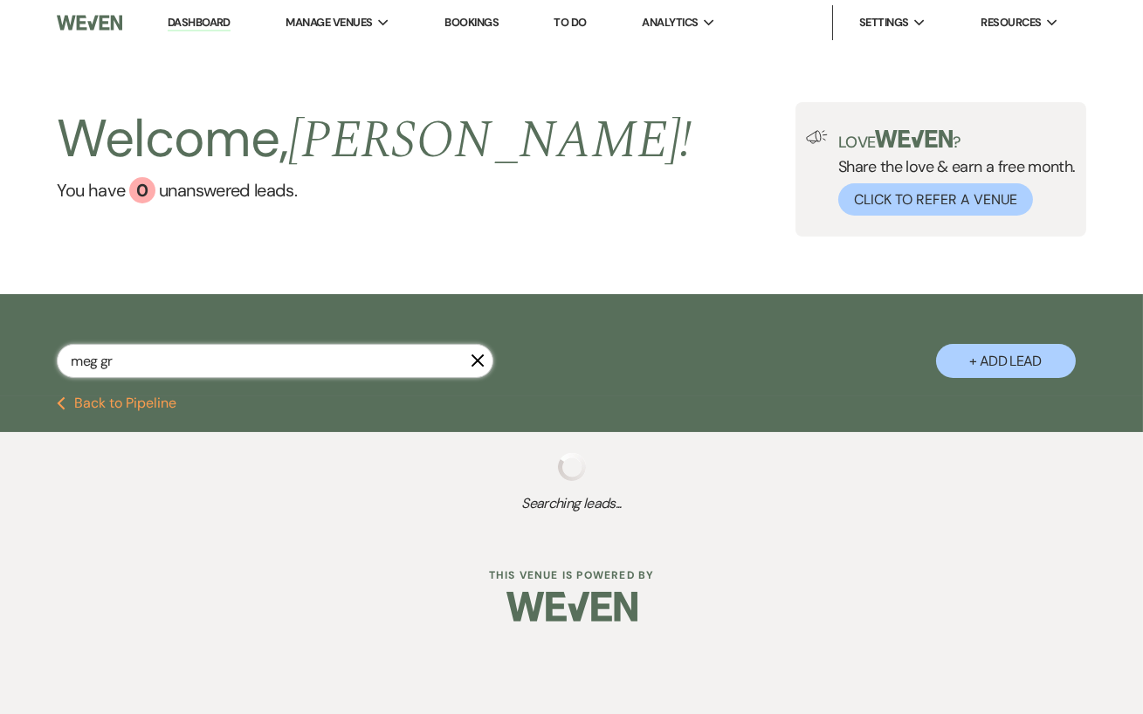
select select "4"
select select "5"
select select "8"
select select "4"
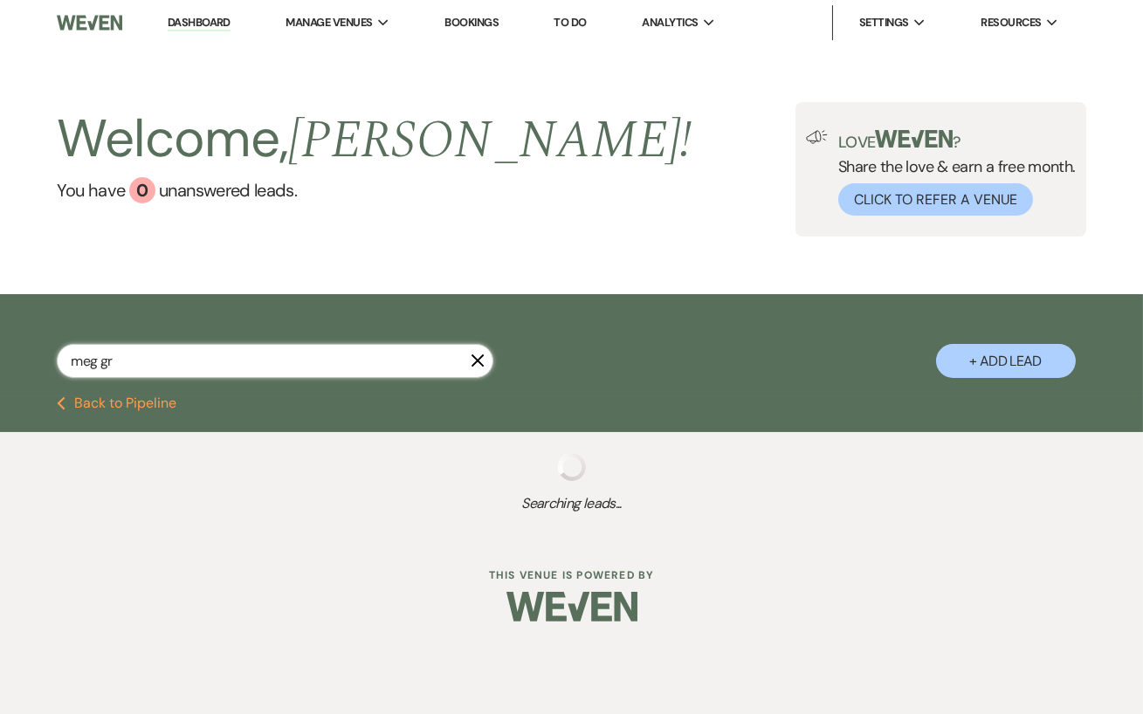
select select "8"
select select "11"
select select "8"
select select "5"
select select "8"
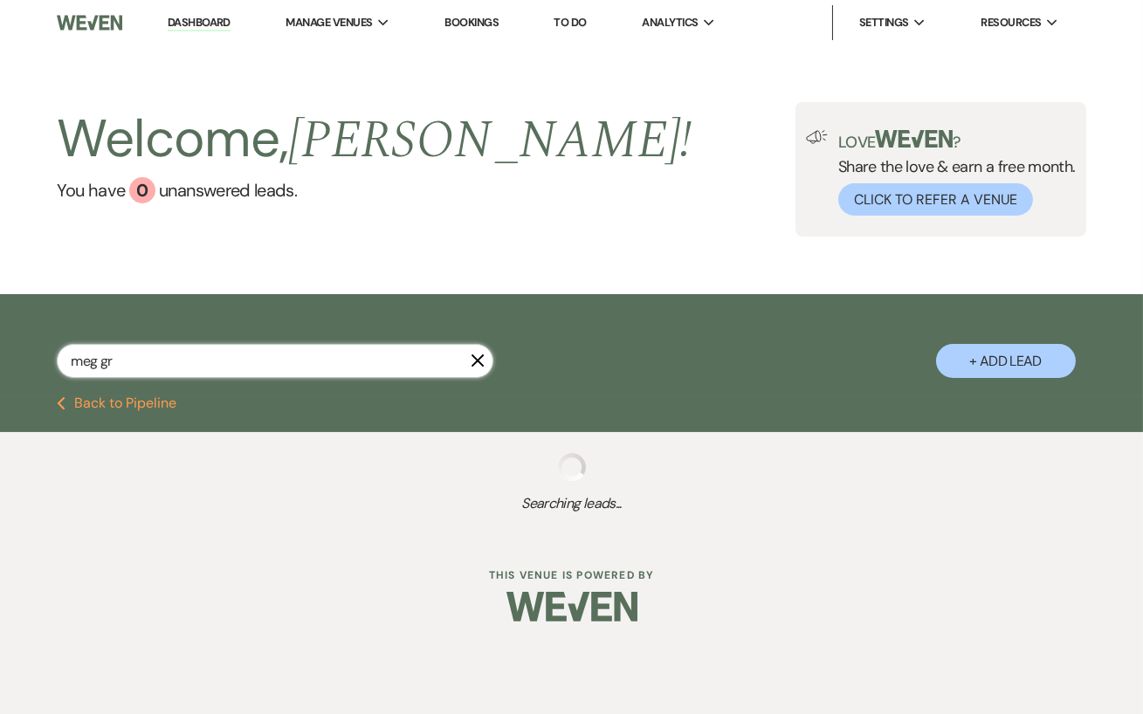
select select "11"
select select "8"
select select "5"
select select "8"
select select "11"
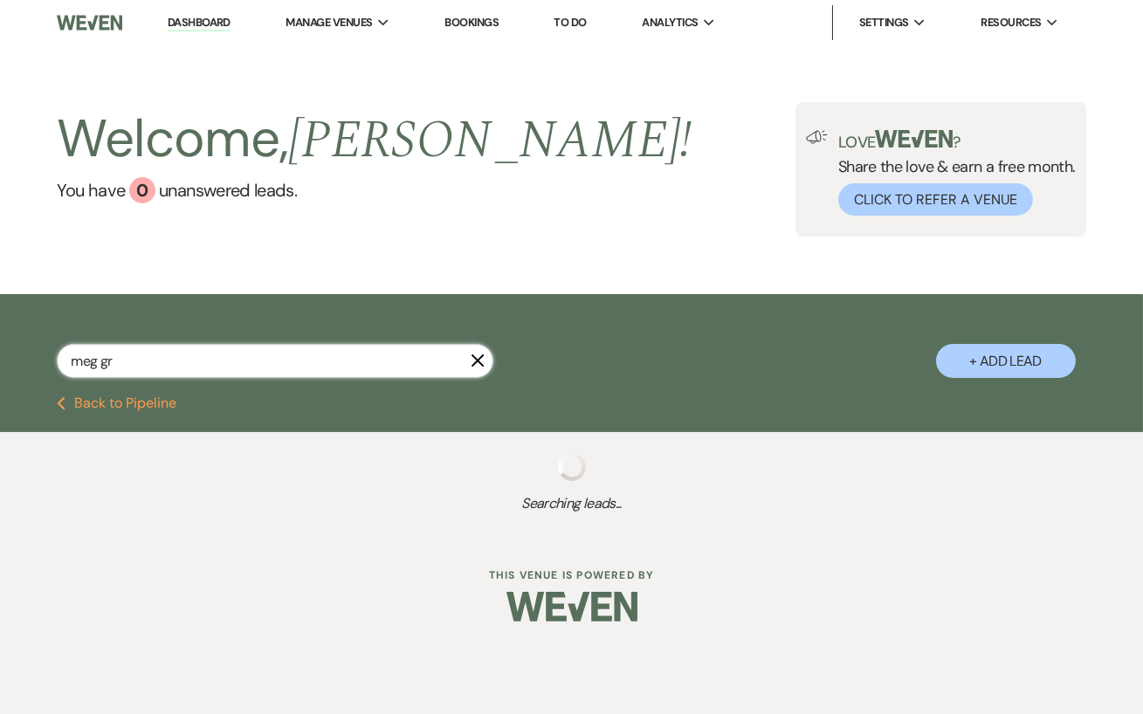
select select "8"
select select "9"
select select "8"
select select "5"
select select "8"
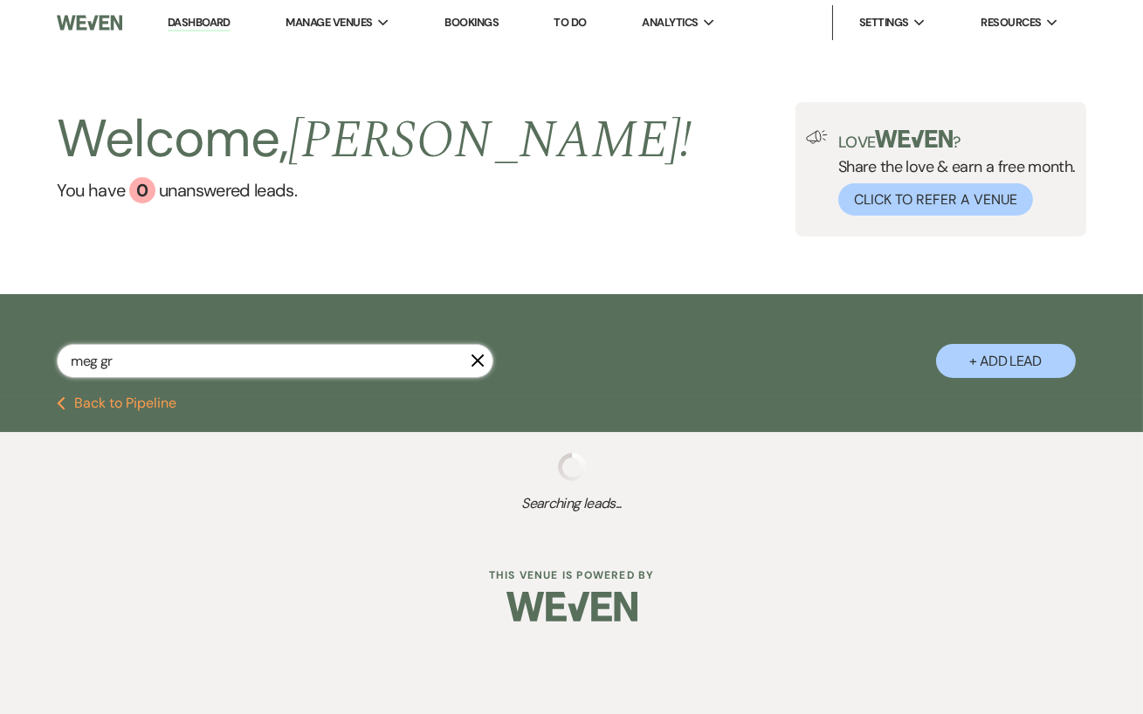
select select "5"
select select "8"
select select "11"
select select "8"
select select "5"
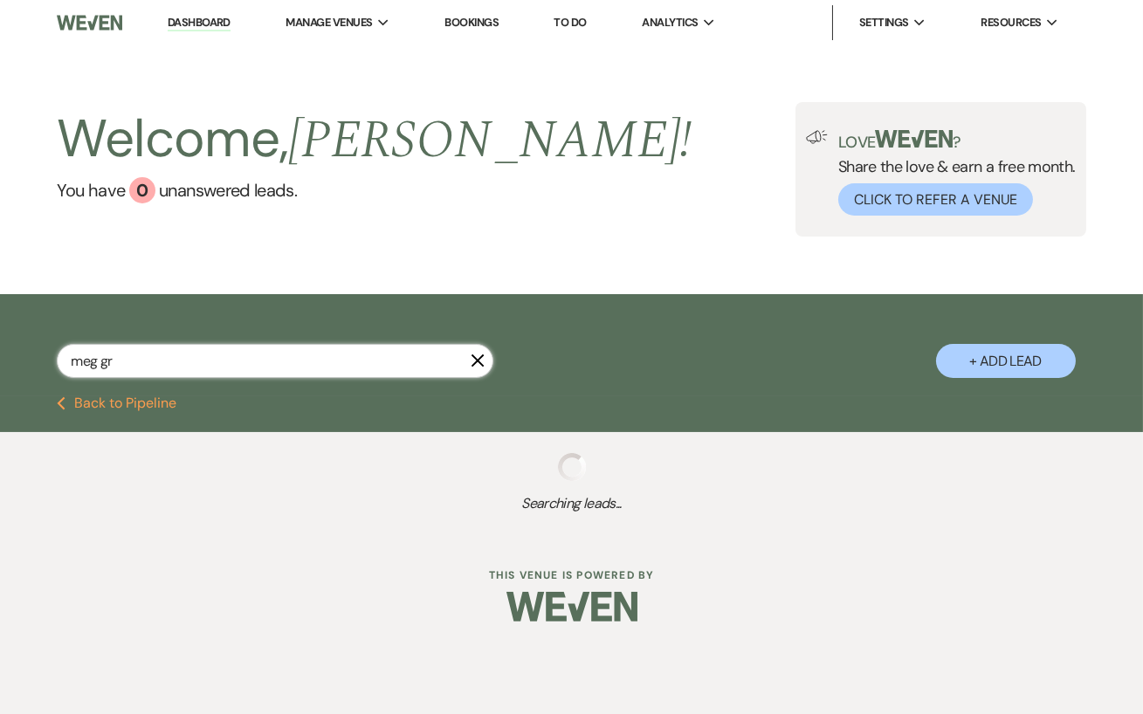
select select "8"
select select "5"
select select "8"
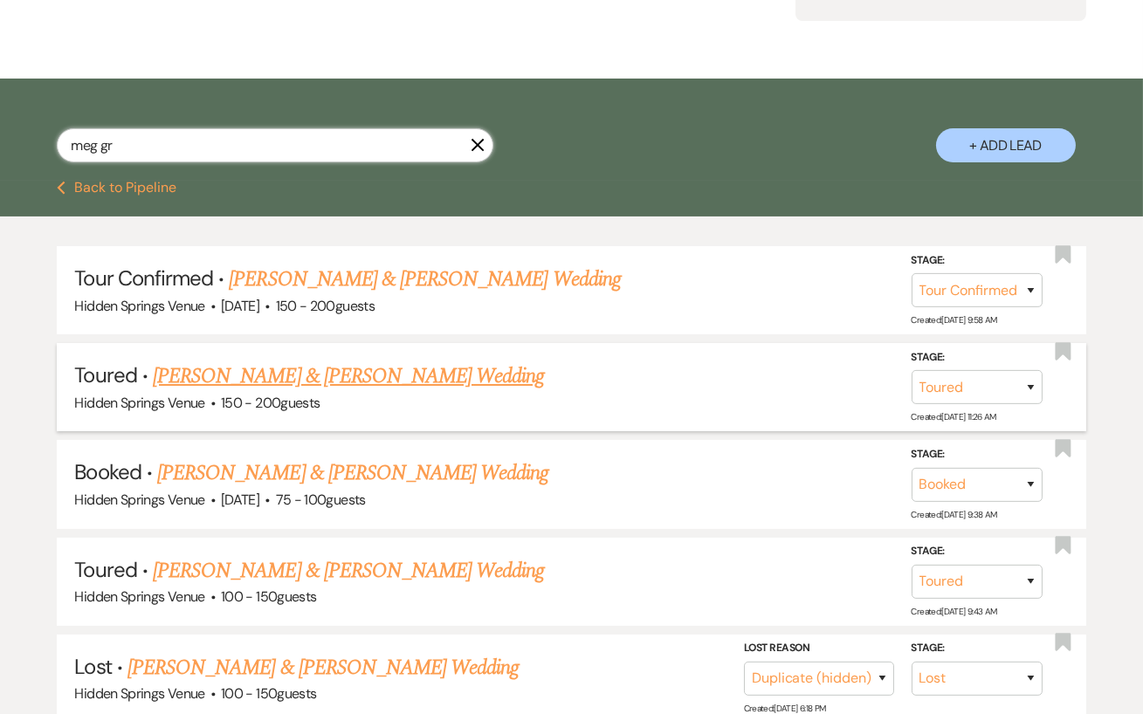
scroll to position [218, 0]
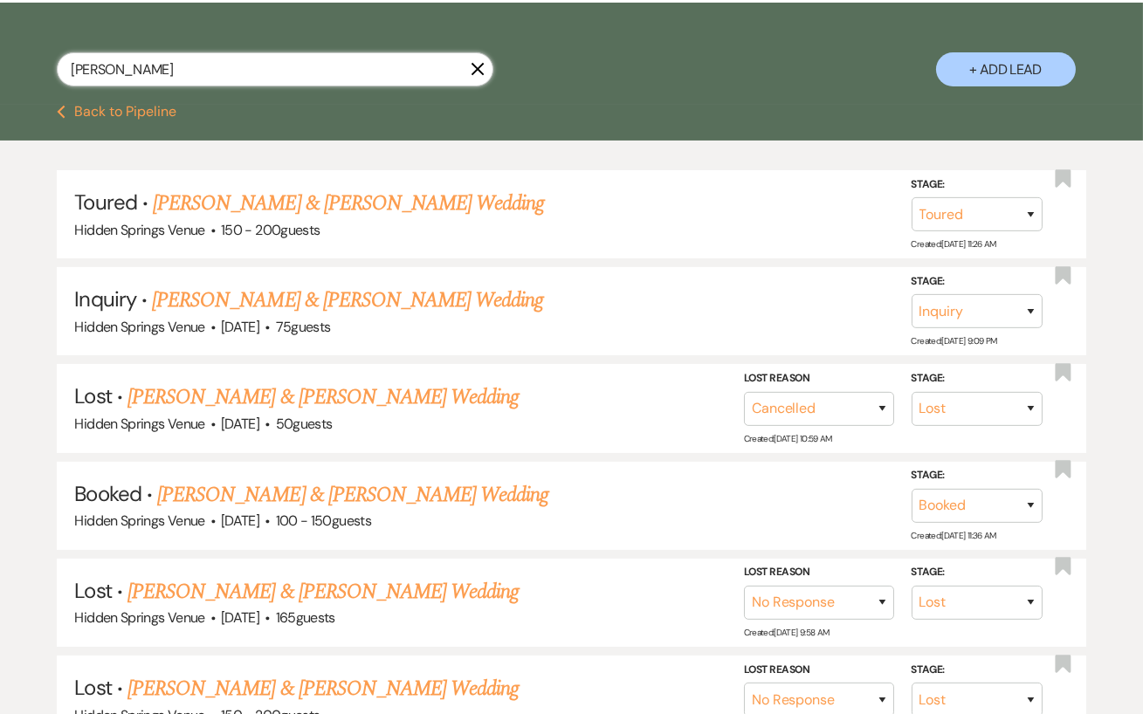
scroll to position [291, 0]
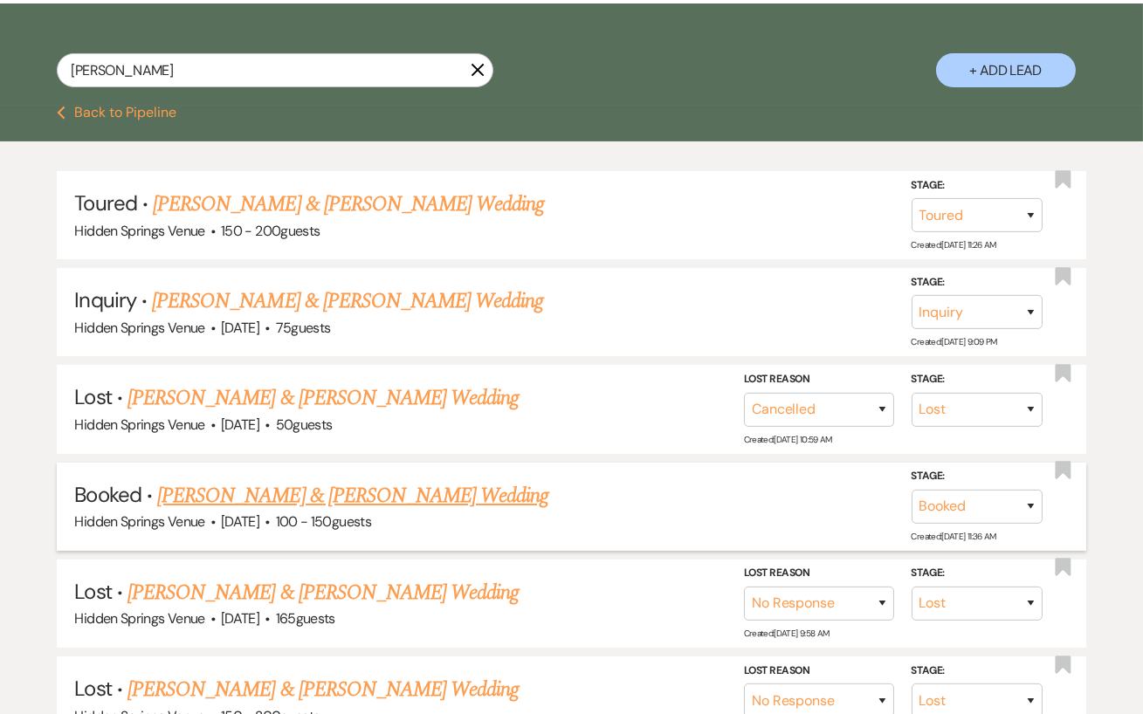
click at [372, 487] on link "[PERSON_NAME] & [PERSON_NAME] Wedding" at bounding box center [352, 495] width 391 height 31
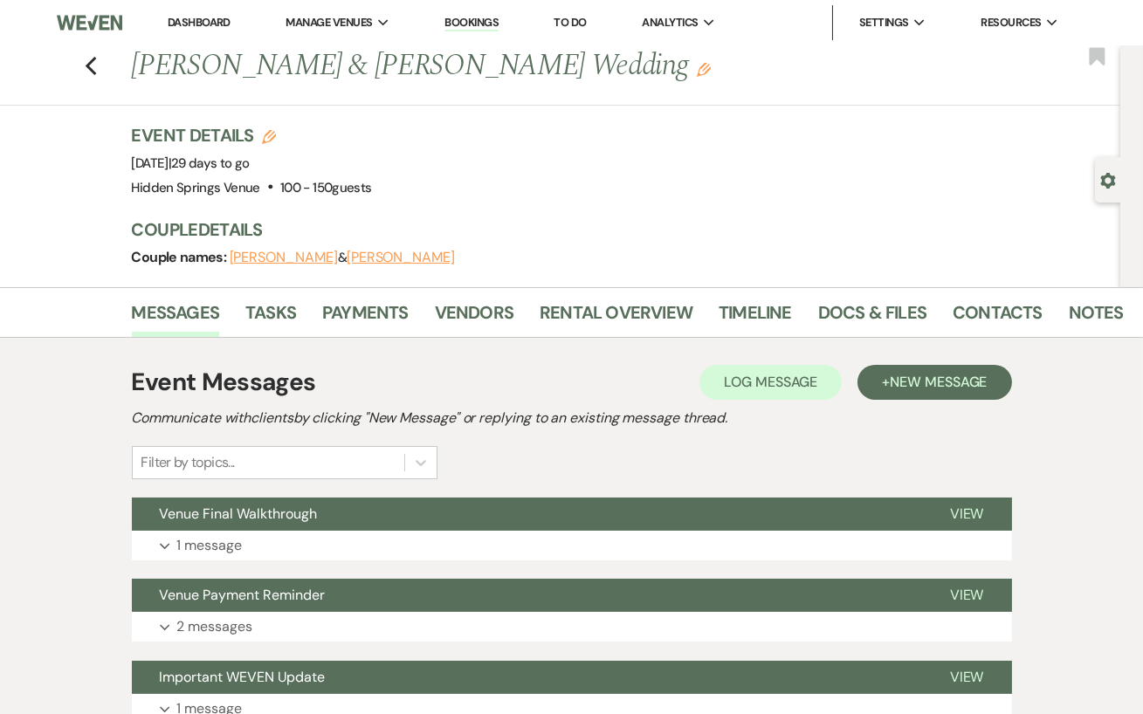
click at [194, 22] on link "Dashboard" at bounding box center [199, 22] width 63 height 15
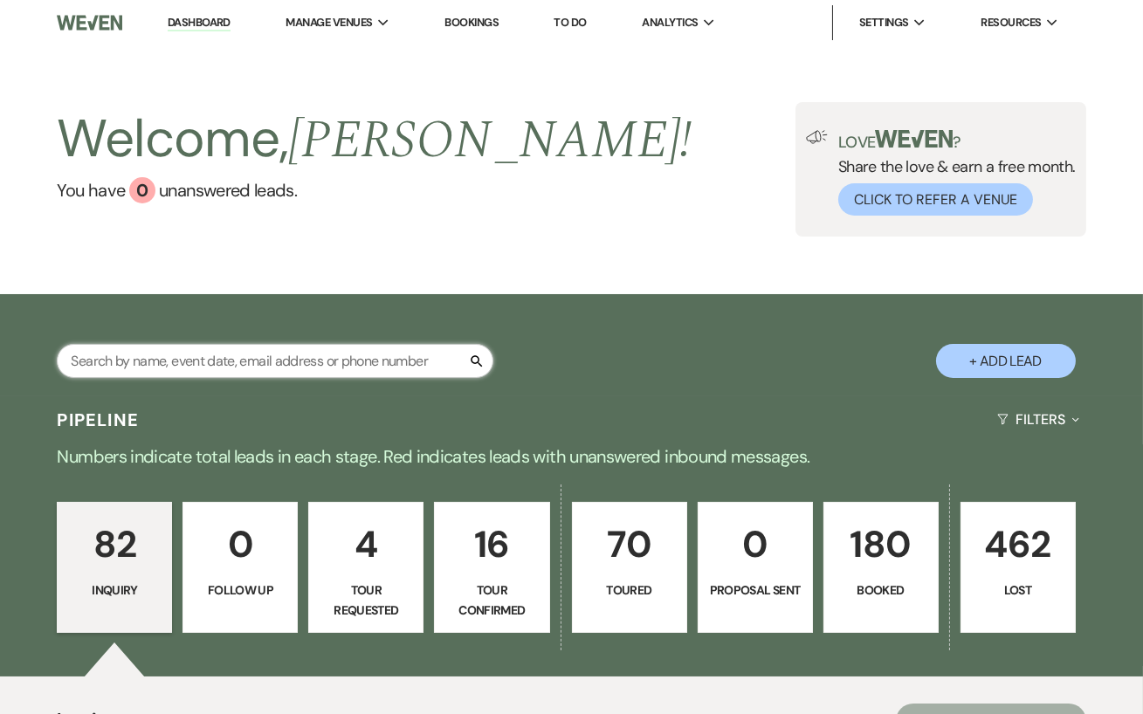
click at [196, 354] on input "text" at bounding box center [275, 361] width 436 height 34
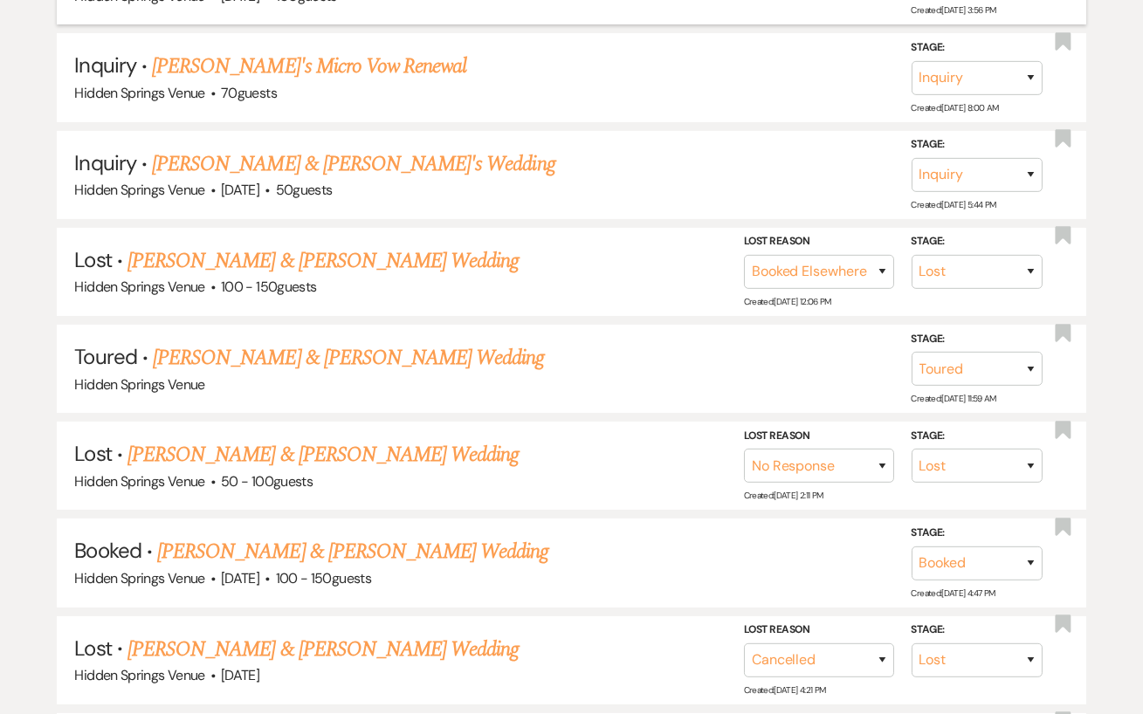
scroll to position [624, 0]
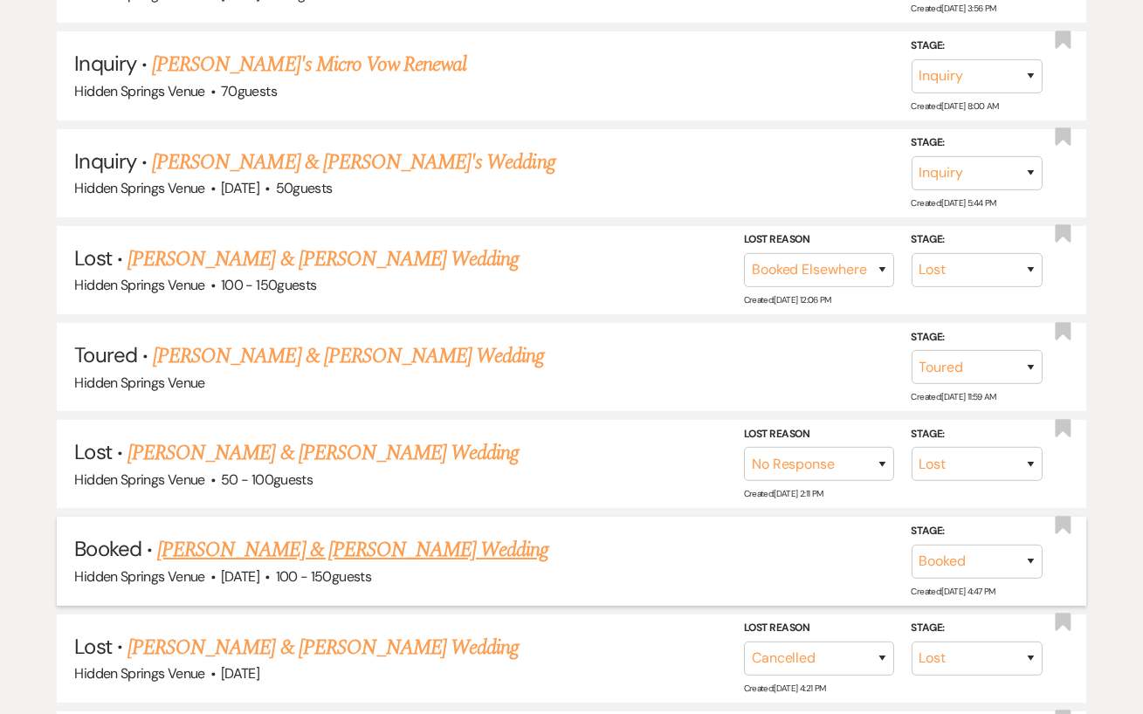
click at [388, 552] on link "[PERSON_NAME] & [PERSON_NAME] Wedding" at bounding box center [352, 549] width 391 height 31
